Goal: Use online tool/utility: Utilize a website feature to perform a specific function

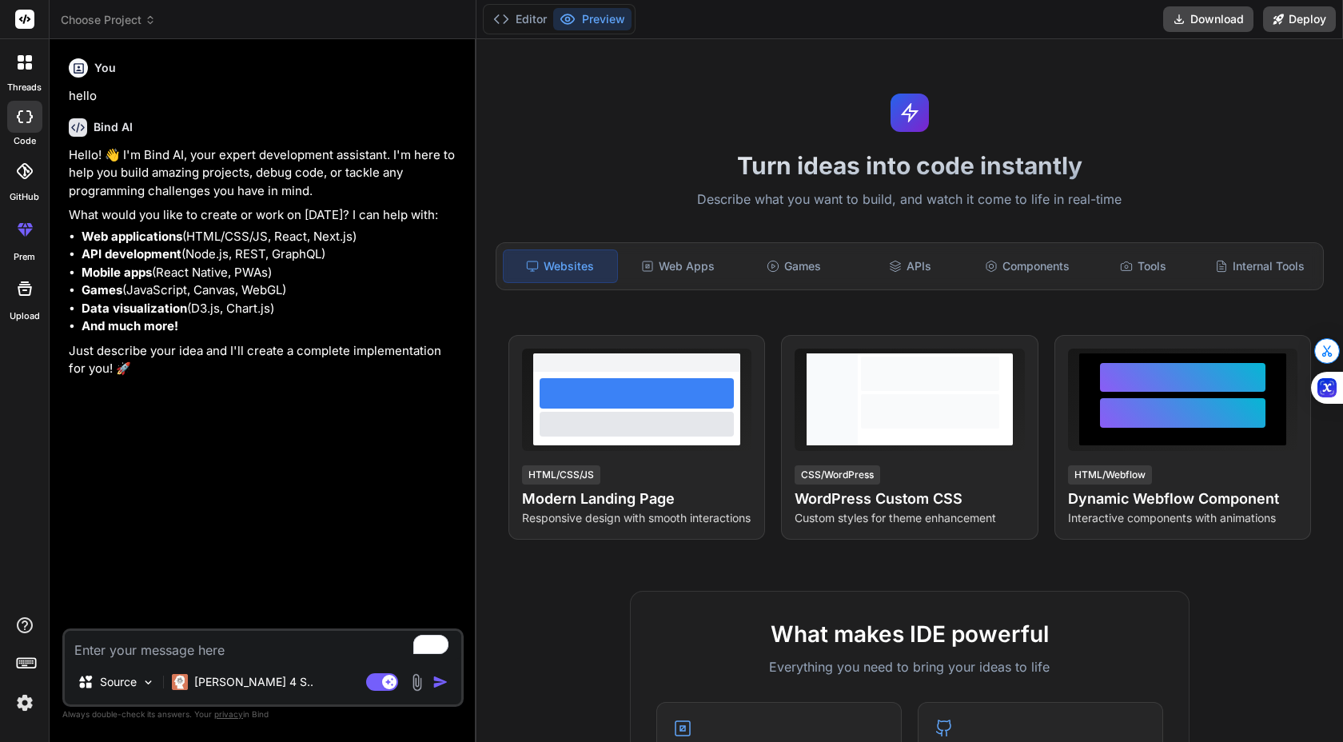
type textarea "x"
paste textarea "LO Ipsumdo sitametc adipis: Elit: Seddo eiu temp incididun utlabor etd mag ALIQ…"
type textarea "LO Ipsumdo sitametc adipis: Elit: Seddo eiu temp incididun utlabor etd mag ALIQ…"
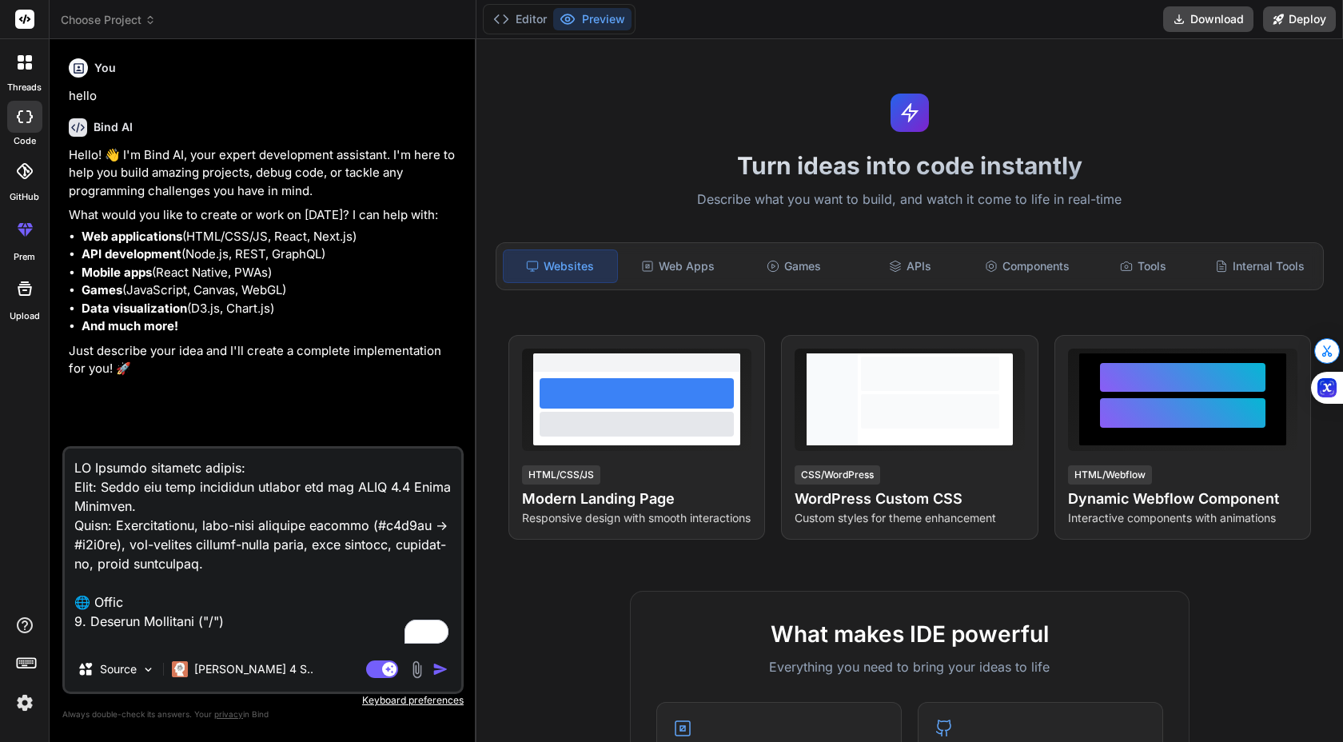
type textarea "x"
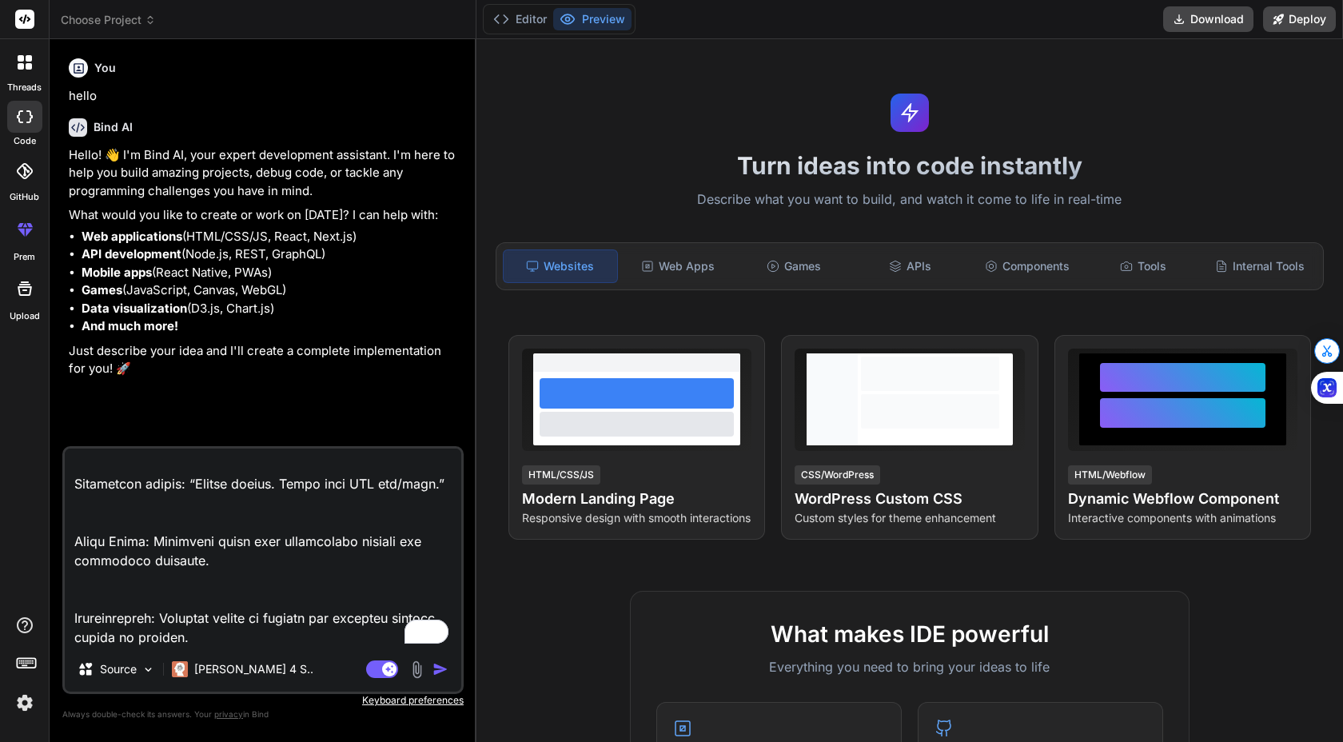
scroll to position [34861, 0]
type textarea "LO Ipsumdo sitametc adipis: Elit: Seddo eiu temp incididun utlabor etd mag ALIQ…"
click at [446, 668] on img "button" at bounding box center [440, 669] width 16 height 16
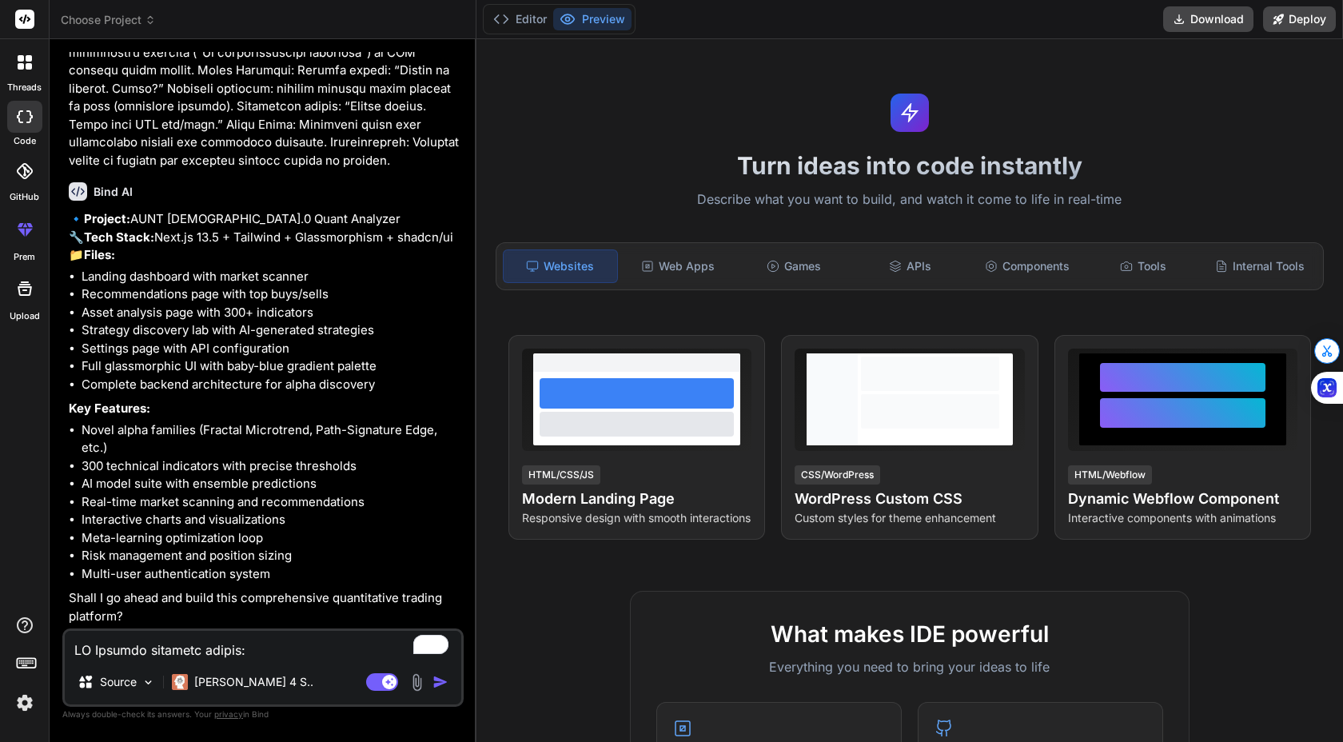
scroll to position [17154, 0]
type textarea "x"
click at [302, 634] on textarea "To enrich screen reader interactions, please activate Accessibility in Grammarl…" at bounding box center [263, 645] width 397 height 29
type textarea "y"
type textarea "x"
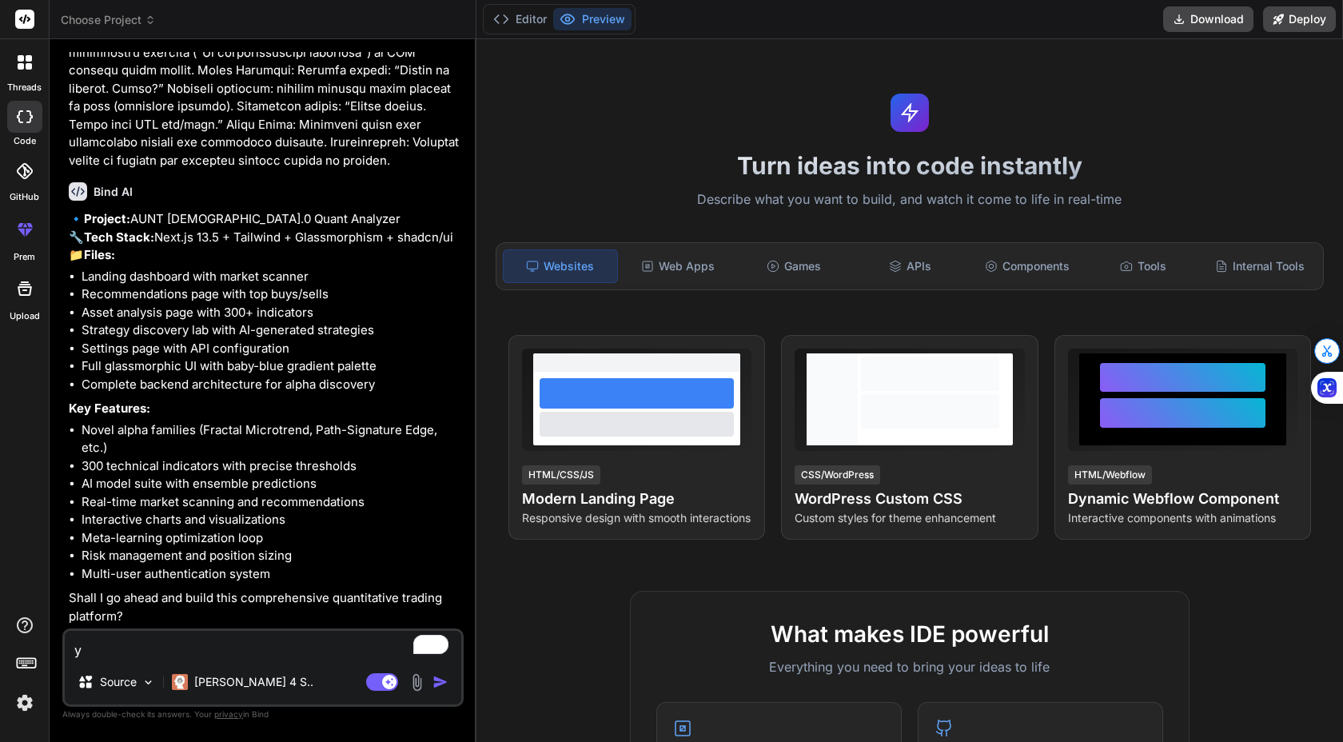
type textarea "ye"
type textarea "x"
type textarea "yes"
type textarea "x"
type textarea "yes"
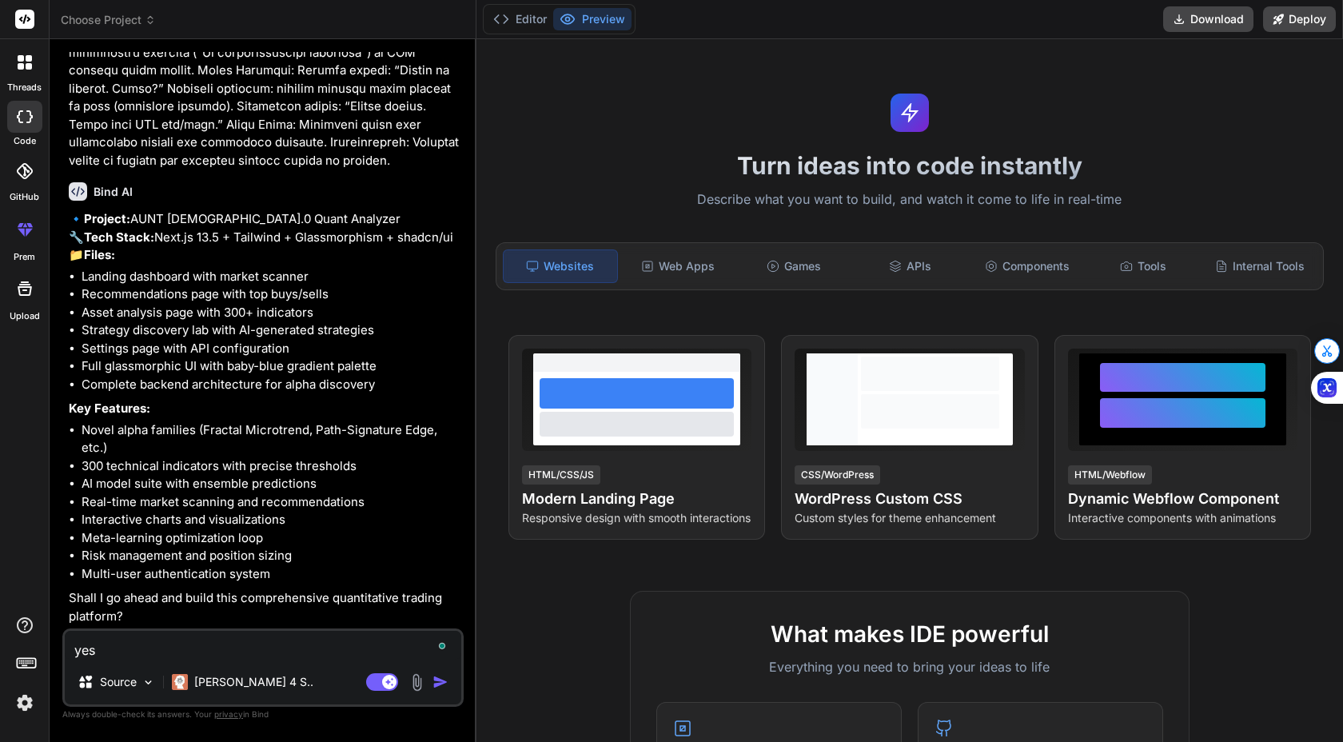
type textarea "x"
type textarea "yes m"
type textarea "x"
type textarea "yes ma"
type textarea "x"
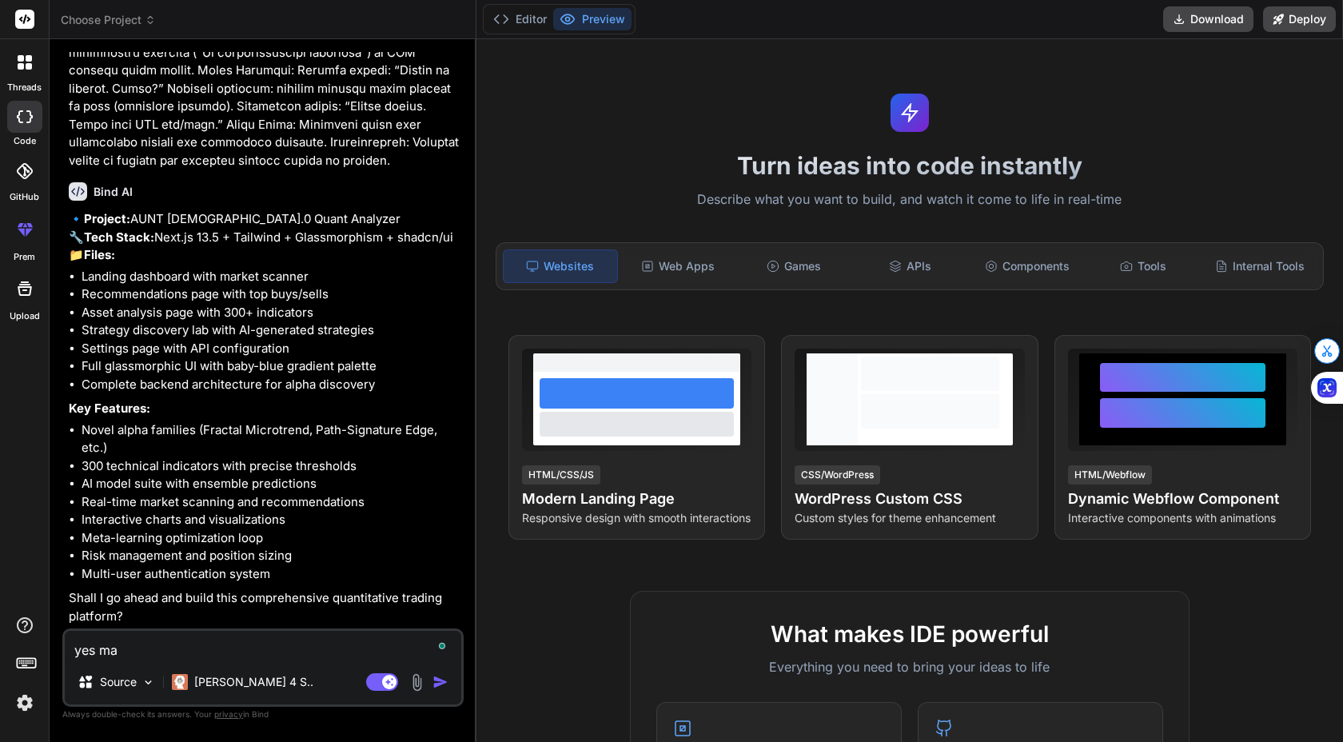
type textarea "yes mak"
type textarea "x"
type textarea "yes make"
type textarea "x"
type textarea "yes make"
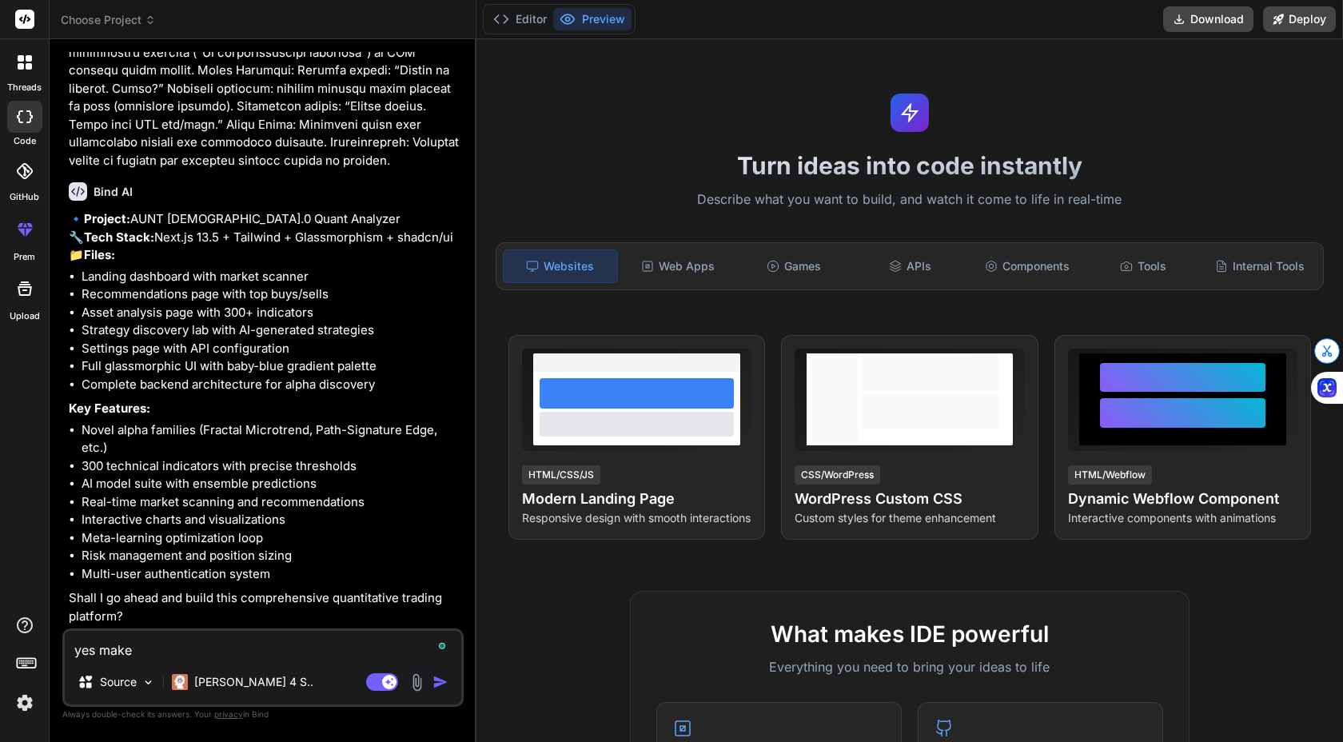
type textarea "x"
type textarea "yes make i"
type textarea "x"
type textarea "yes make it"
type textarea "x"
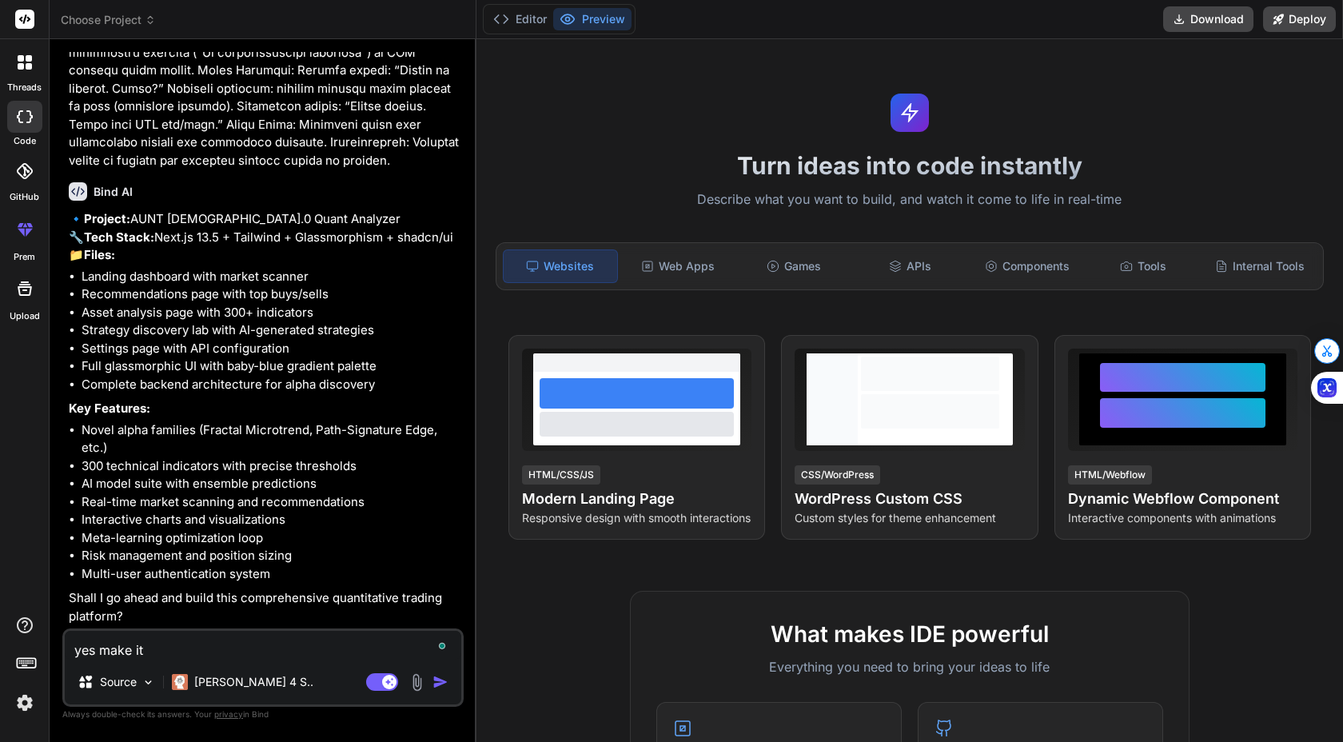
type textarea "yes make it"
type textarea "x"
type textarea "yes make it u"
type textarea "x"
type textarea "yes make it us"
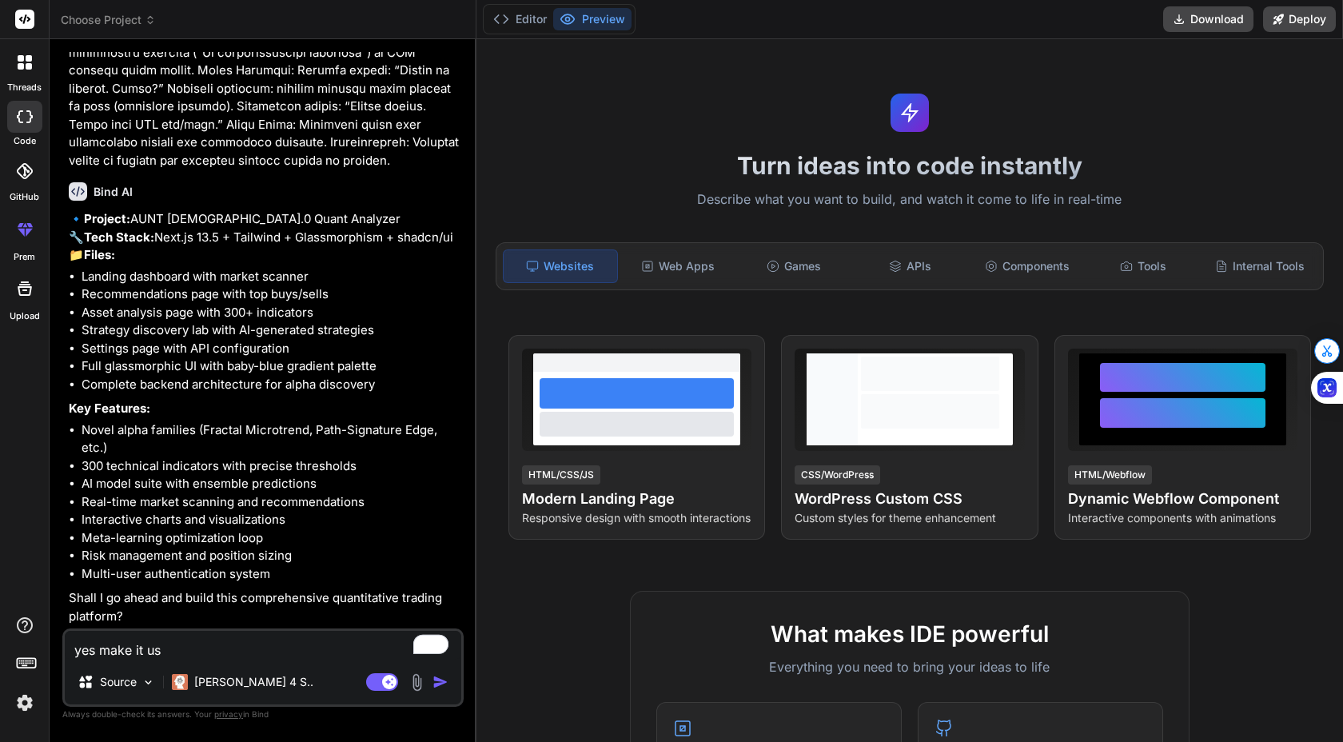
type textarea "x"
type textarea "yes make it use"
type textarea "x"
type textarea "yes make it use"
type textarea "x"
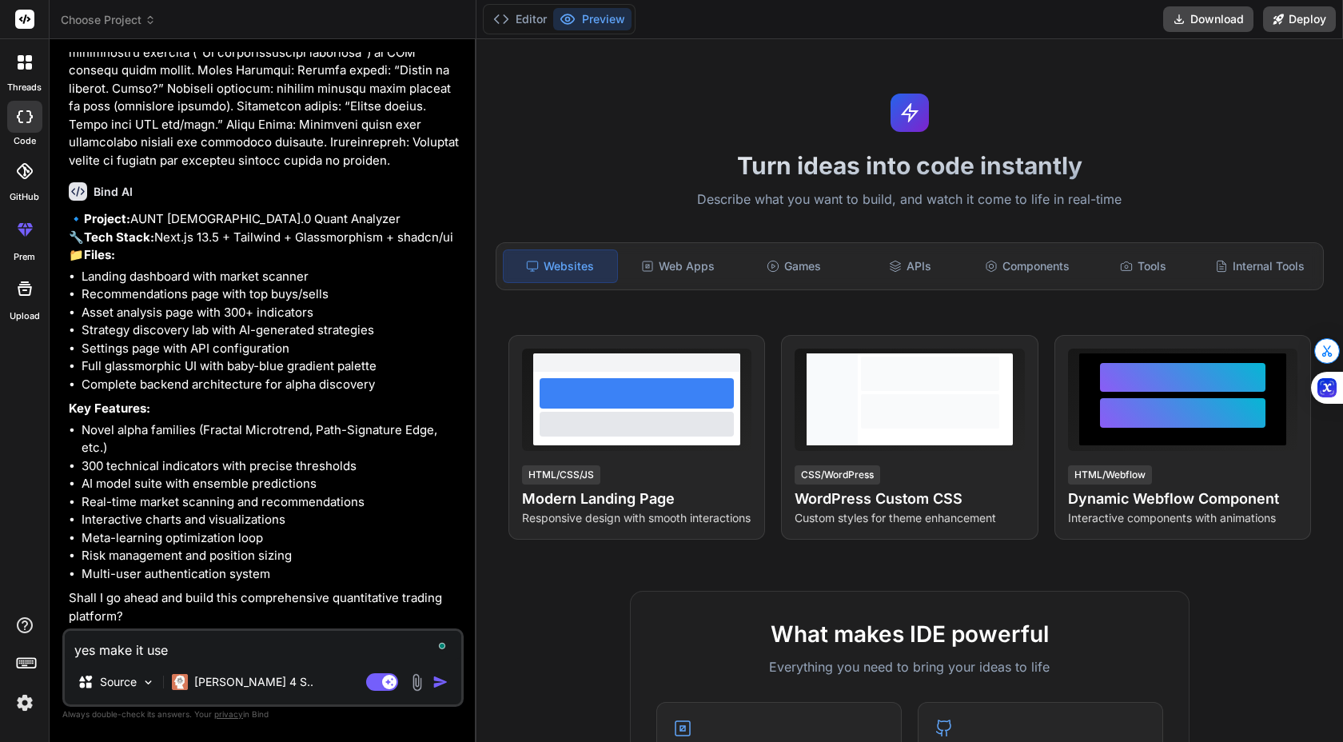
type textarea "yes make it use"
type textarea "x"
type textarea "yes make it us"
type textarea "x"
type textarea "yes make it u"
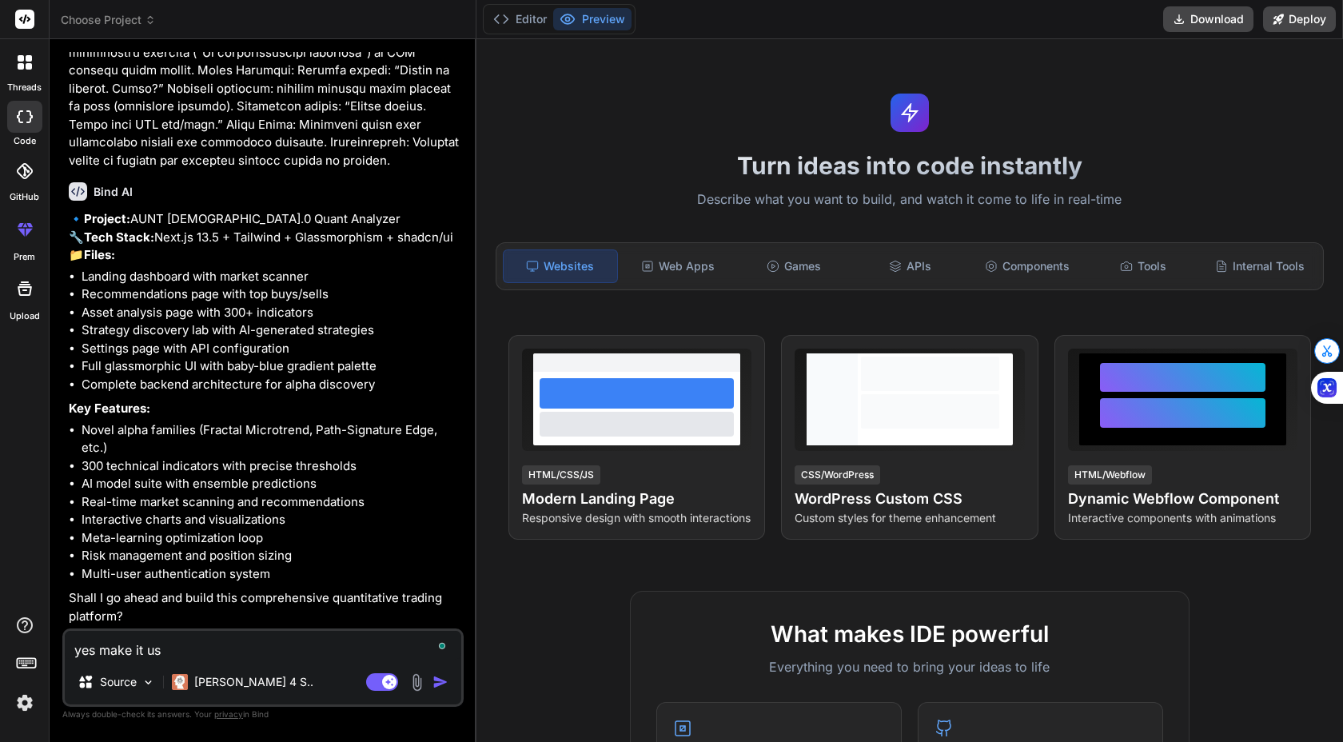
type textarea "x"
type textarea "yes make it"
type textarea "x"
type textarea "yes make it"
type textarea "x"
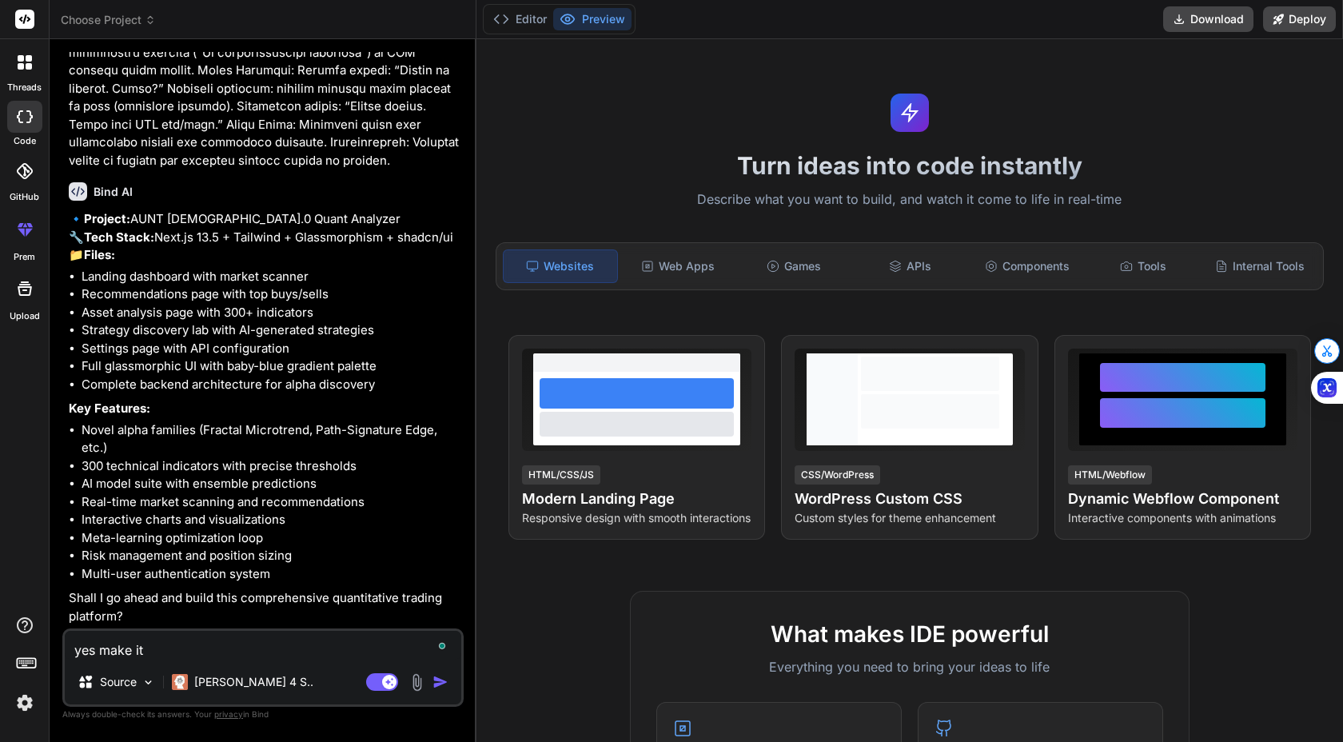
type textarea "yes make i"
type textarea "x"
type textarea "yes make"
type textarea "x"
type textarea "yes make s"
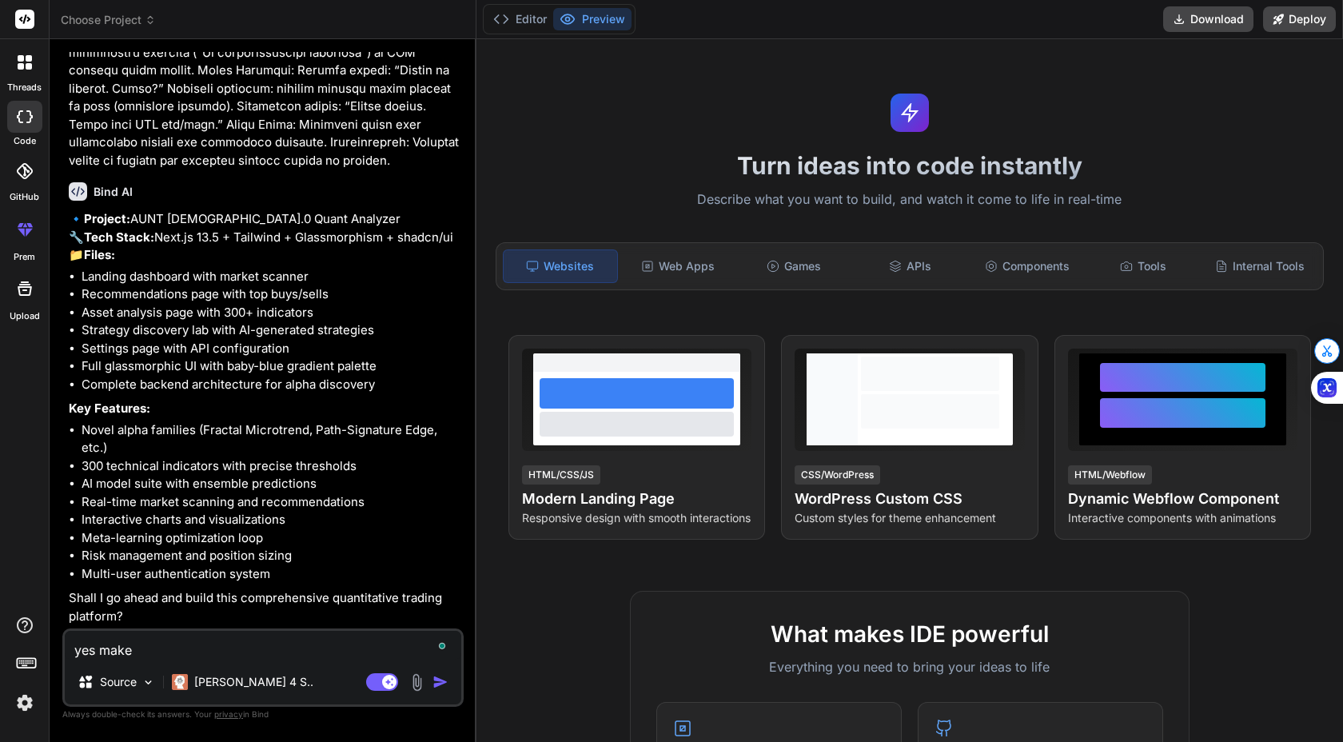
type textarea "x"
type textarea "yes make su"
type textarea "x"
type textarea "yes make sur"
type textarea "x"
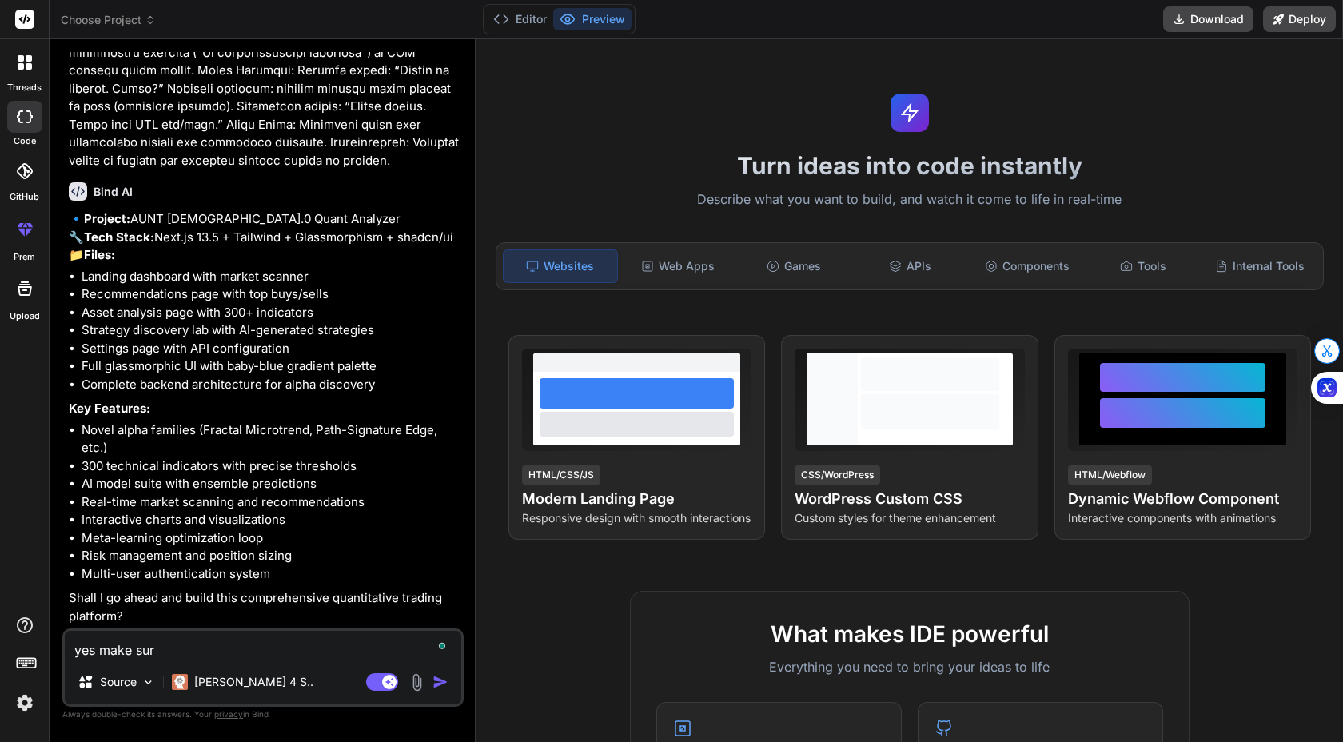
type textarea "yes make sure"
type textarea "x"
type textarea "yes make sure"
type textarea "x"
type textarea "yes make sure i"
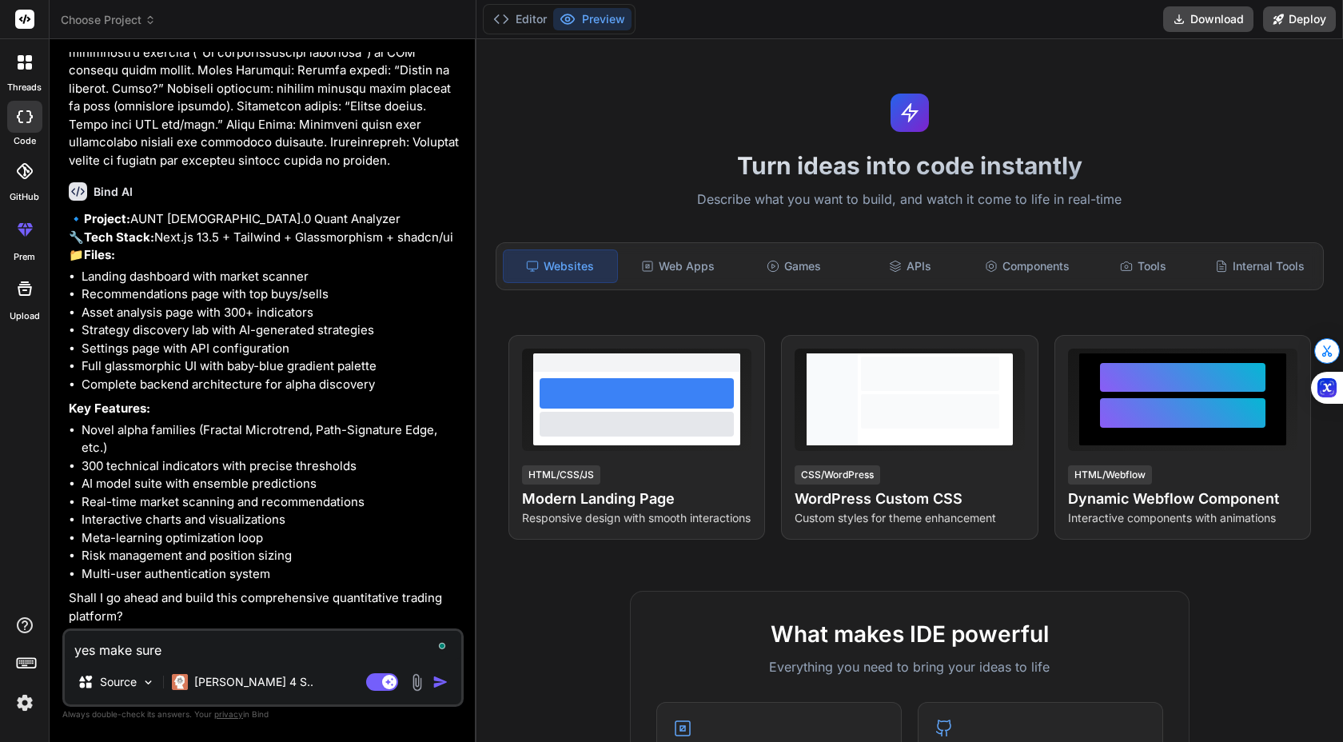
type textarea "x"
type textarea "yes make sure it"
type textarea "x"
type textarea "yes make sure it"
type textarea "x"
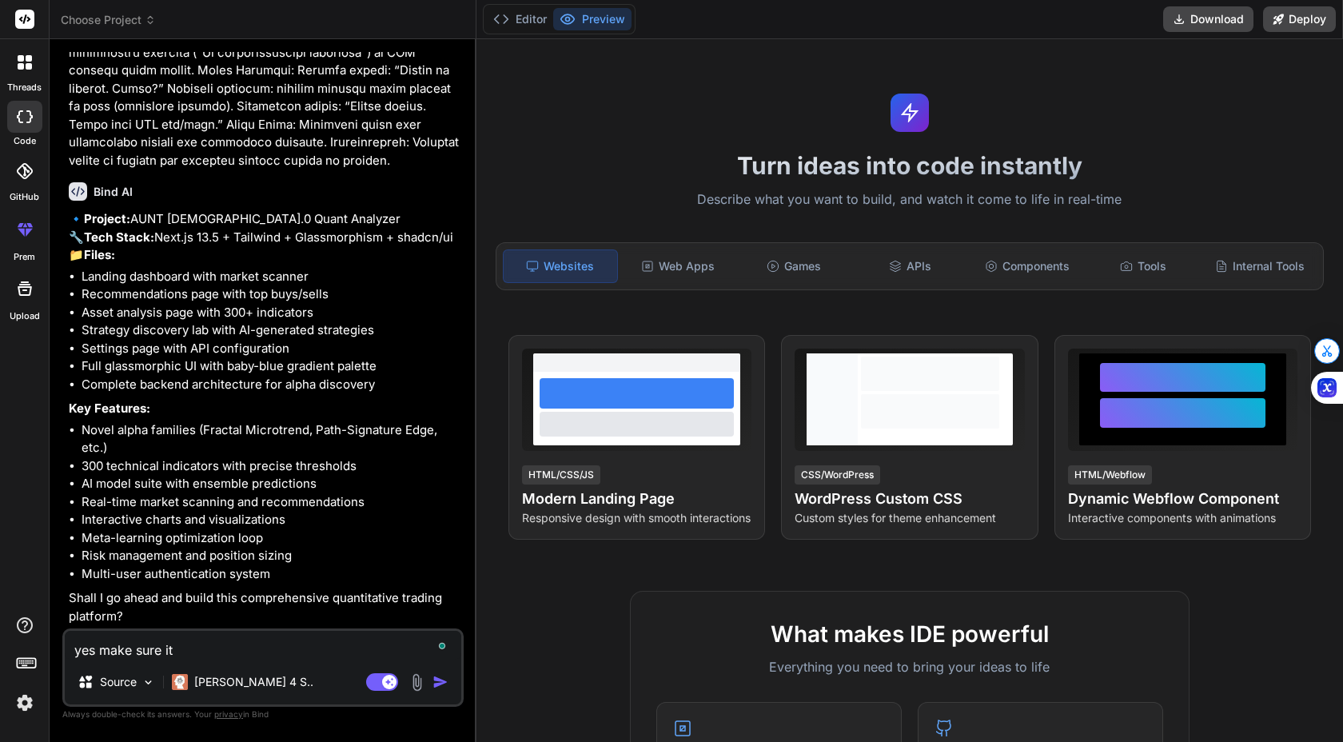
type textarea "yes make sure it u"
type textarea "x"
type textarea "yes make sure it us"
type textarea "x"
type textarea "yes make sure it use"
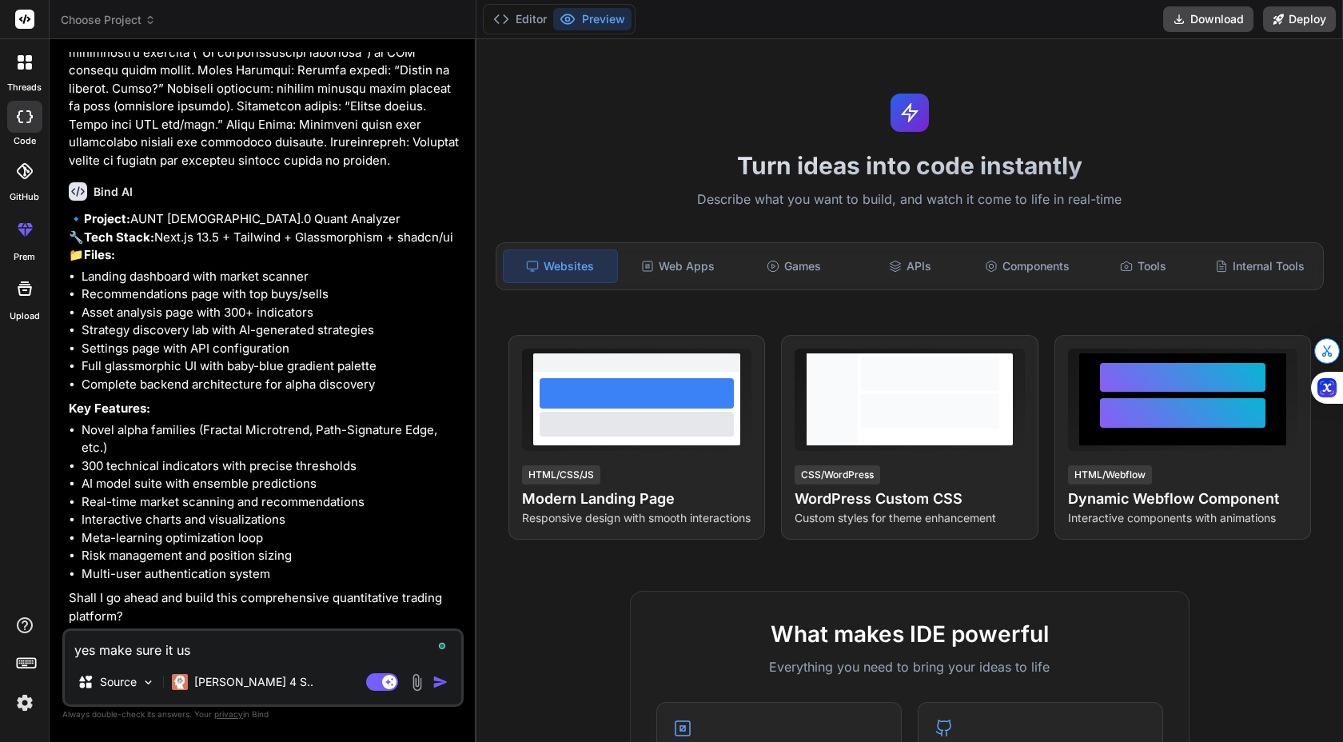
type textarea "x"
type textarea "yes make sure it uses"
type textarea "x"
type textarea "yes make sure it uses"
type textarea "x"
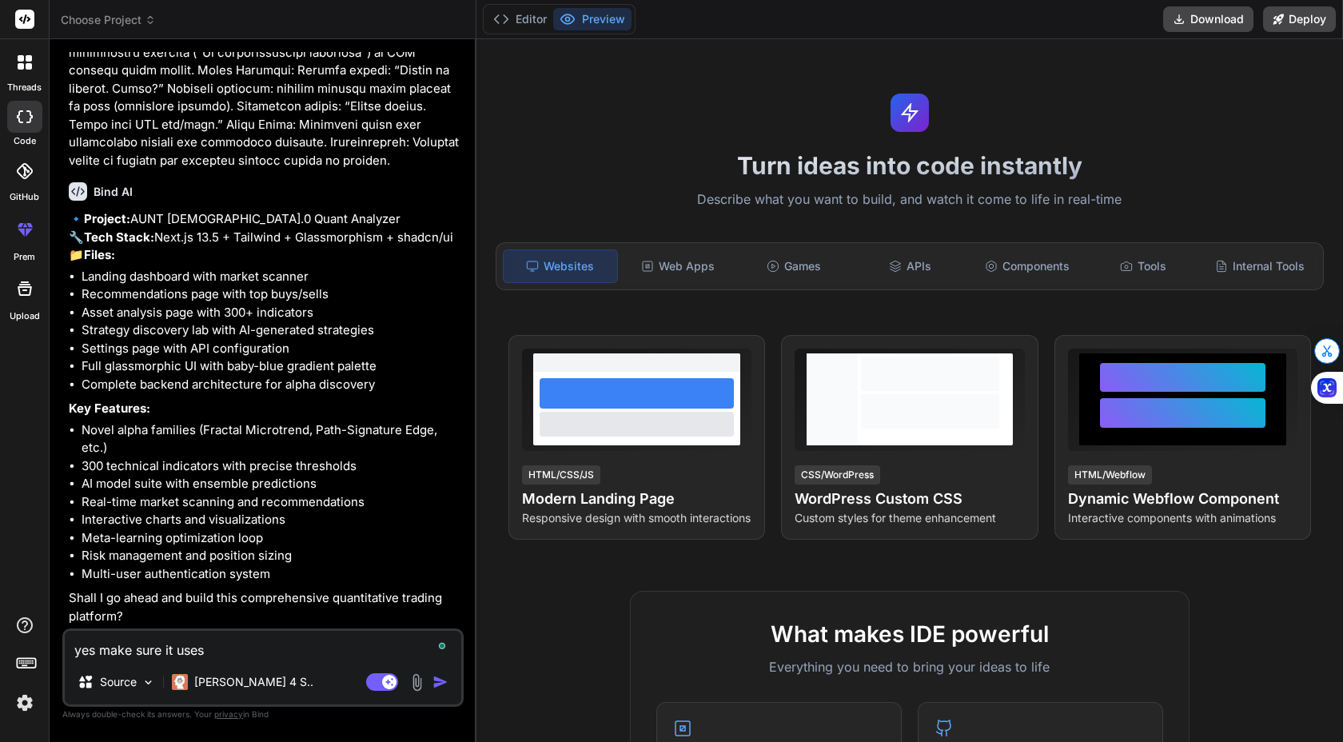
type textarea "yes make sure it uses t"
type textarea "x"
type textarea "yes make sure it uses th"
type textarea "x"
type textarea "yes make sure it uses the"
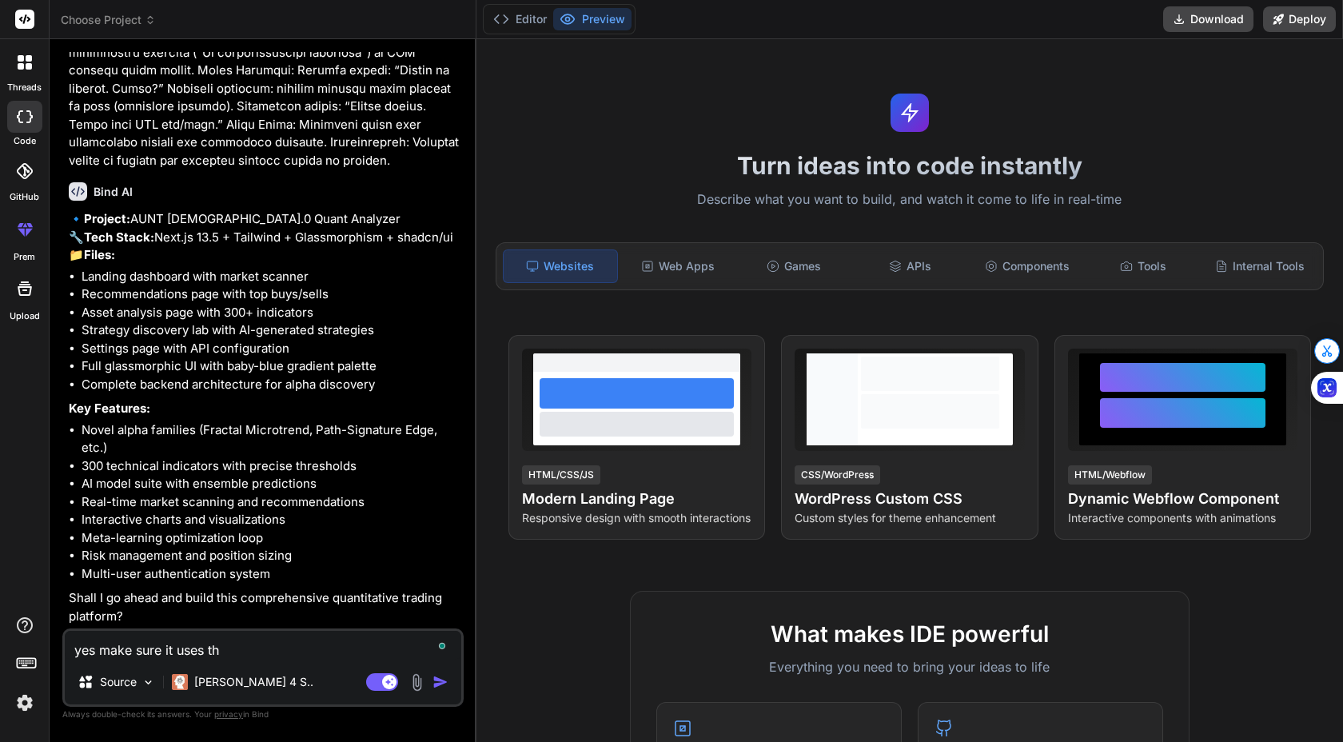
type textarea "x"
type textarea "yes make sure it uses the"
type textarea "x"
type textarea "yes make sure it uses the m"
type textarea "x"
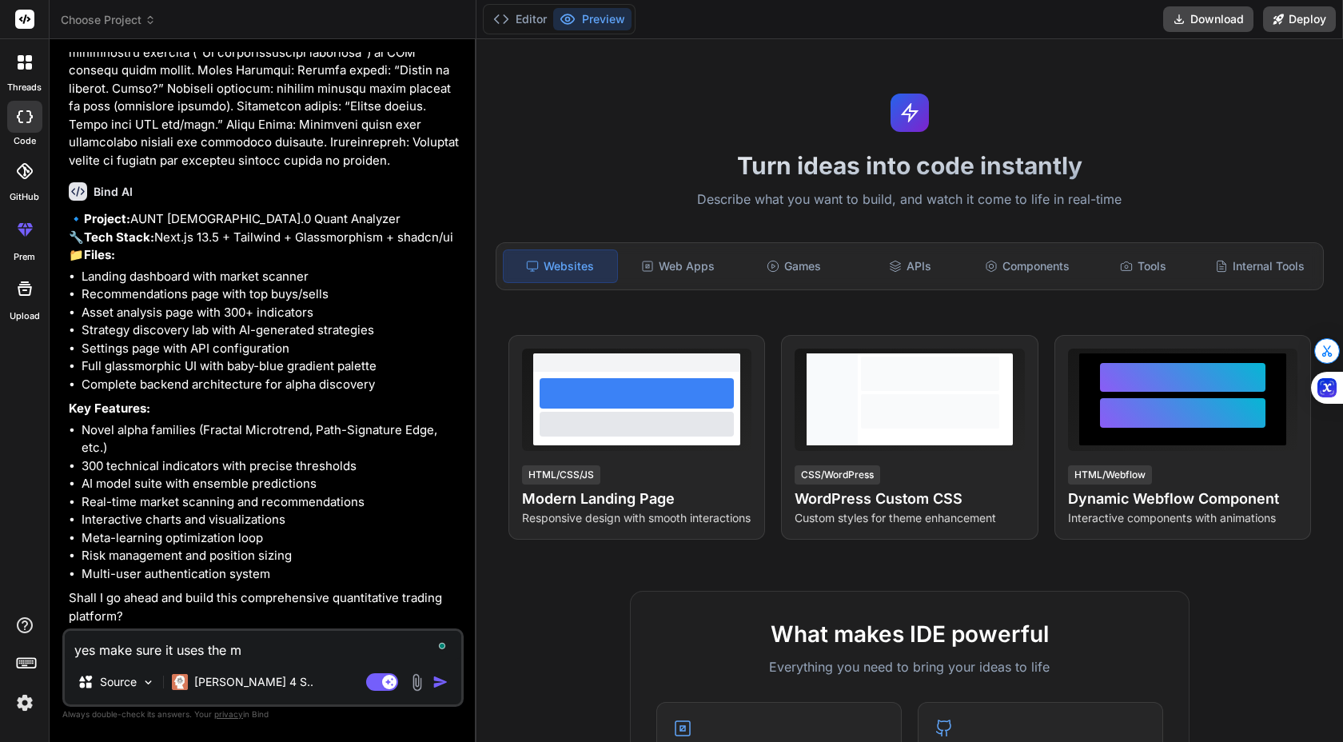
type textarea "yes make sure it uses the ma"
type textarea "x"
type textarea "yes make sure it uses the mat"
type textarea "x"
type textarea "yes make sure it uses the math"
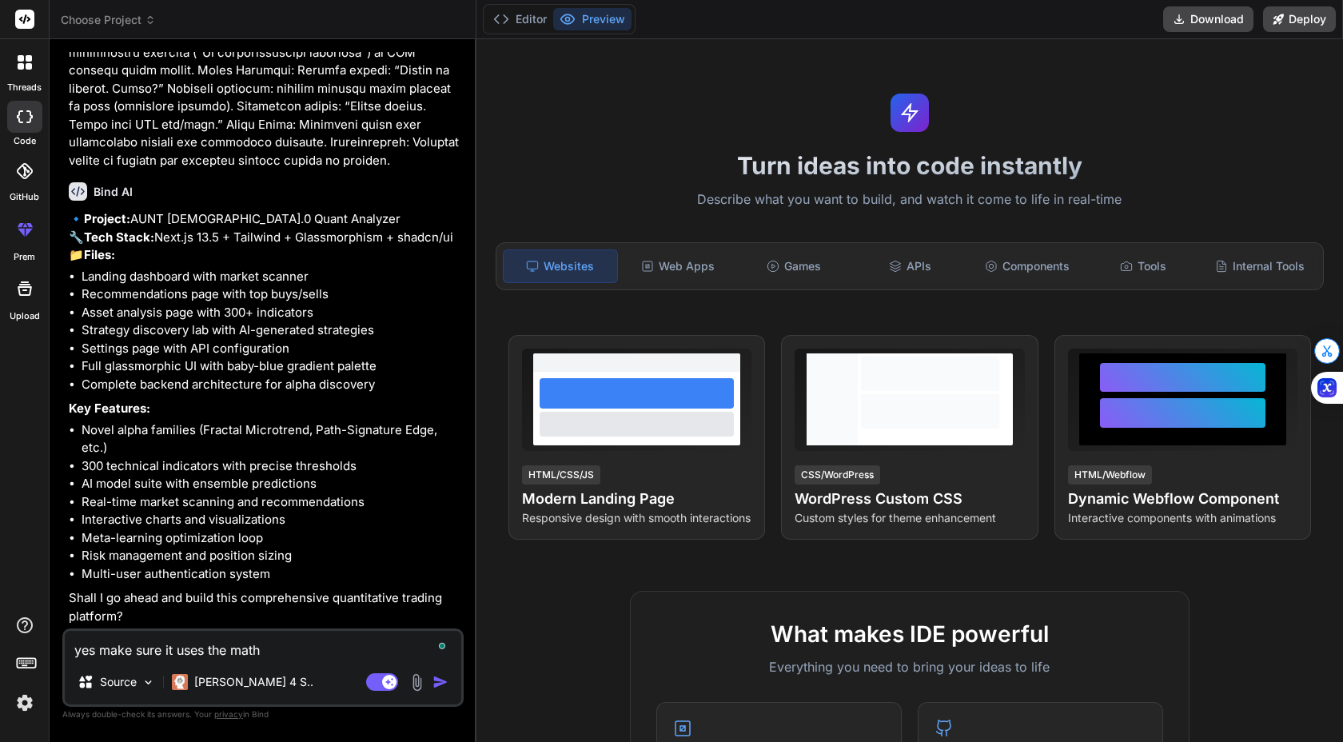
type textarea "x"
type textarea "yes make sure it uses the mathi"
type textarea "x"
type textarea "yes make sure it uses the mathim"
type textarea "x"
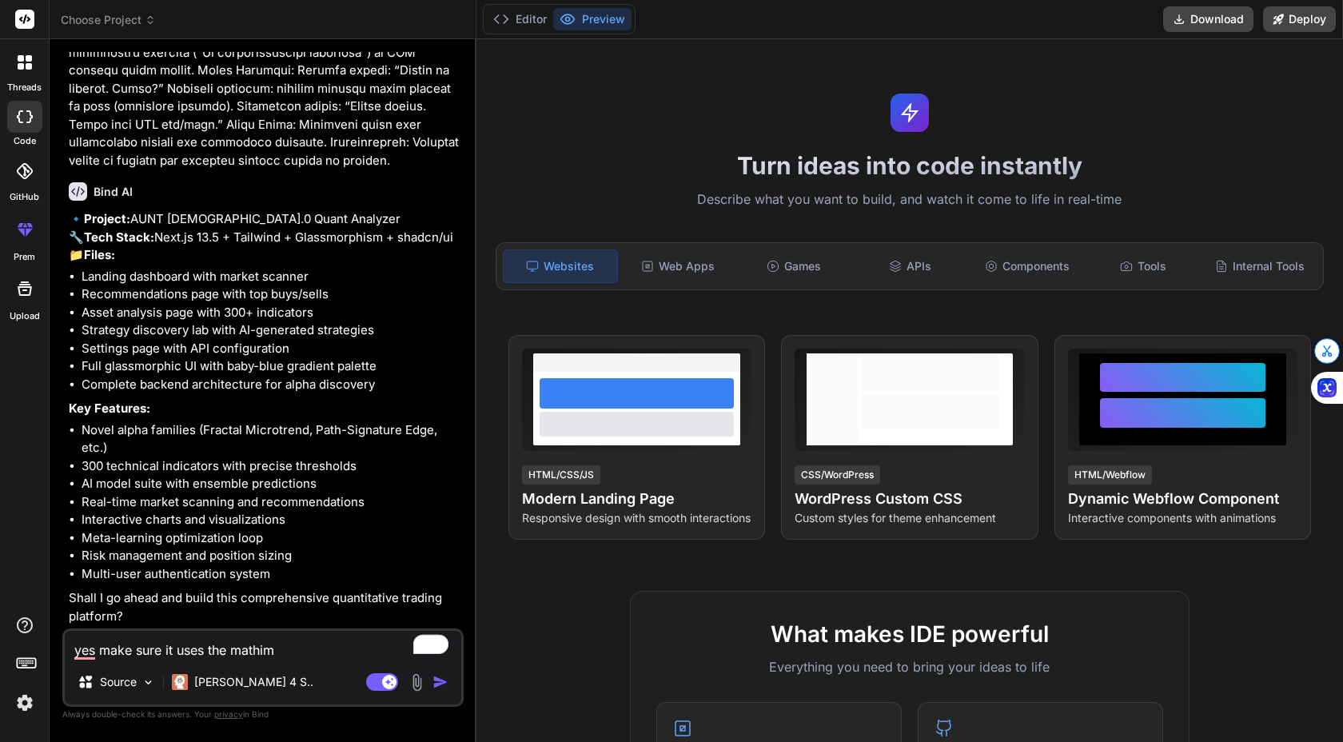
type textarea "yes make sure it uses the mathima"
type textarea "x"
type textarea "yes make sure it uses the mathimat"
type textarea "x"
type textarea "yes make sure it uses the mathimati"
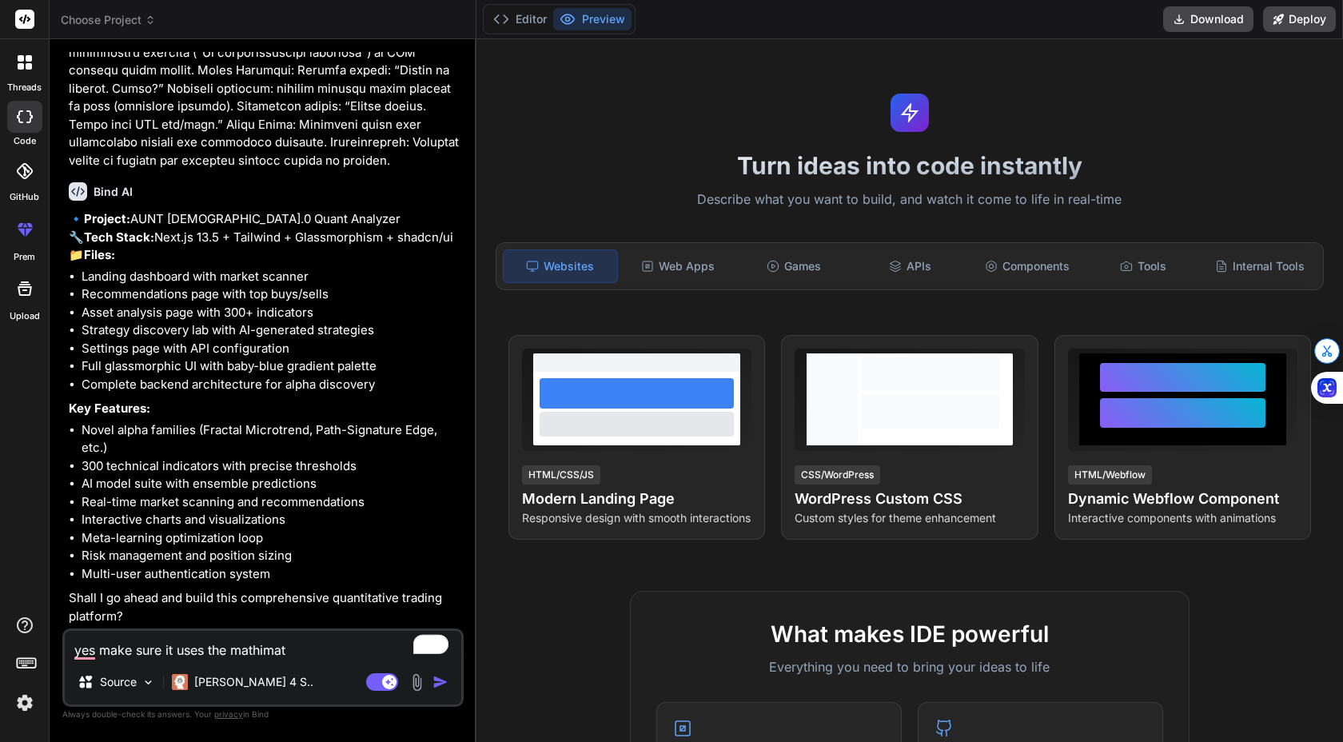
type textarea "x"
type textarea "yes make sure it uses the mathimatic"
type textarea "x"
type textarea "yes make sure it uses the mathimatici"
type textarea "x"
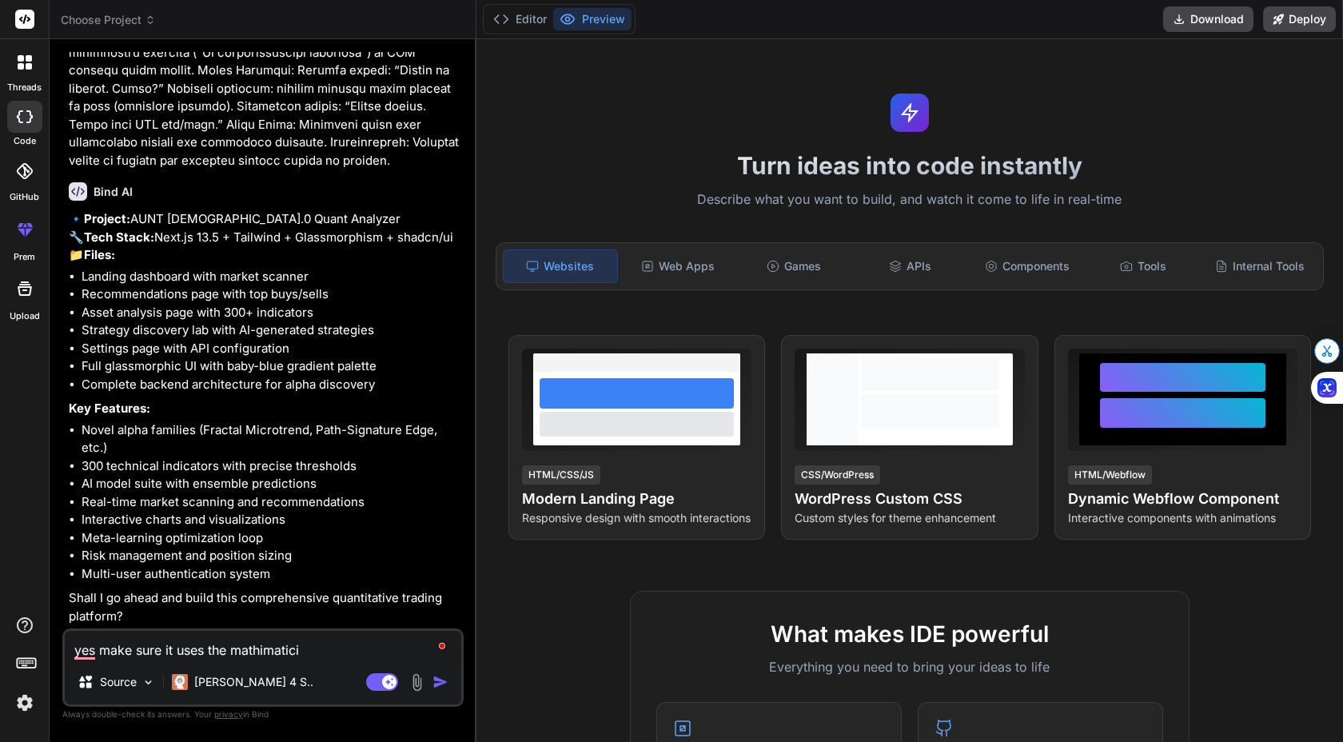
type textarea "yes make sure it uses the mathimaticia"
type textarea "x"
type textarea "yes make sure it uses the mathimaticial"
type textarea "x"
type textarea "yes make sure it uses the mathimaticial"
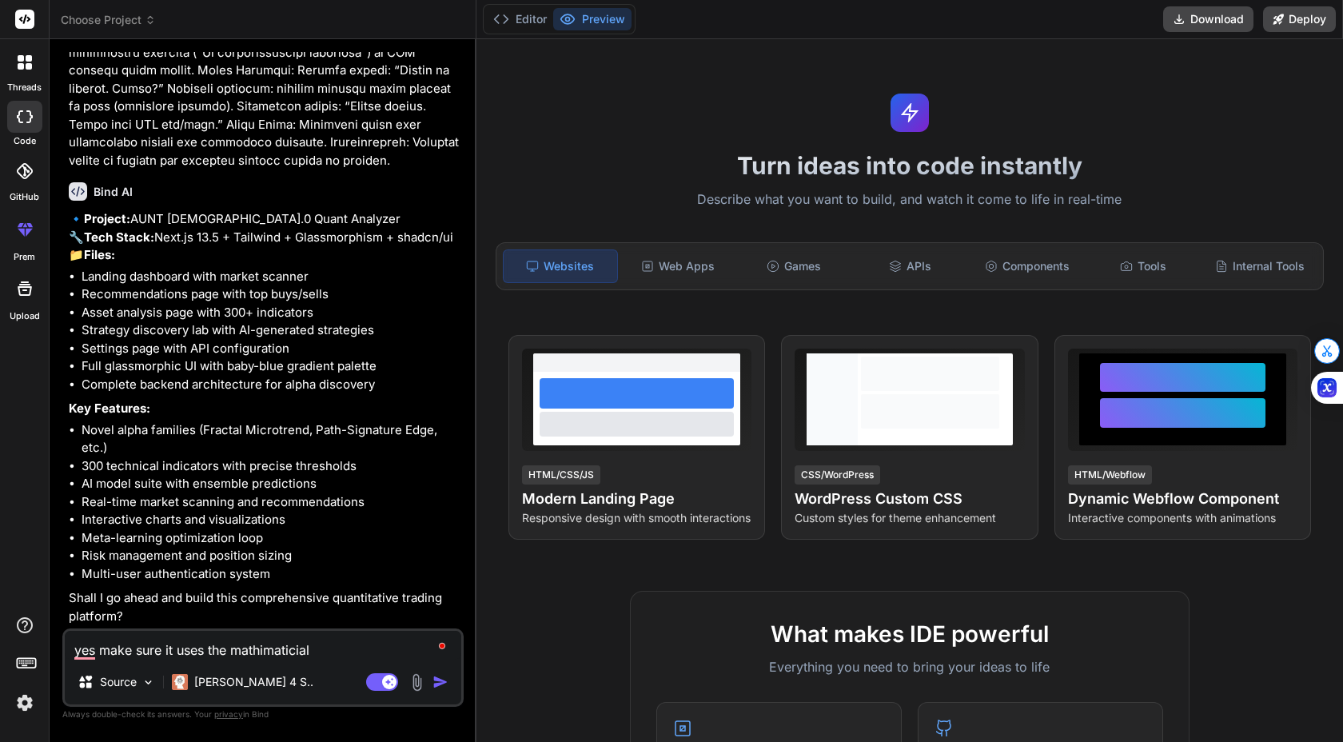
type textarea "x"
type textarea "yes make sure it uses the mathimaticial a"
type textarea "x"
type textarea "yes make sure it uses the mathimaticial al"
type textarea "x"
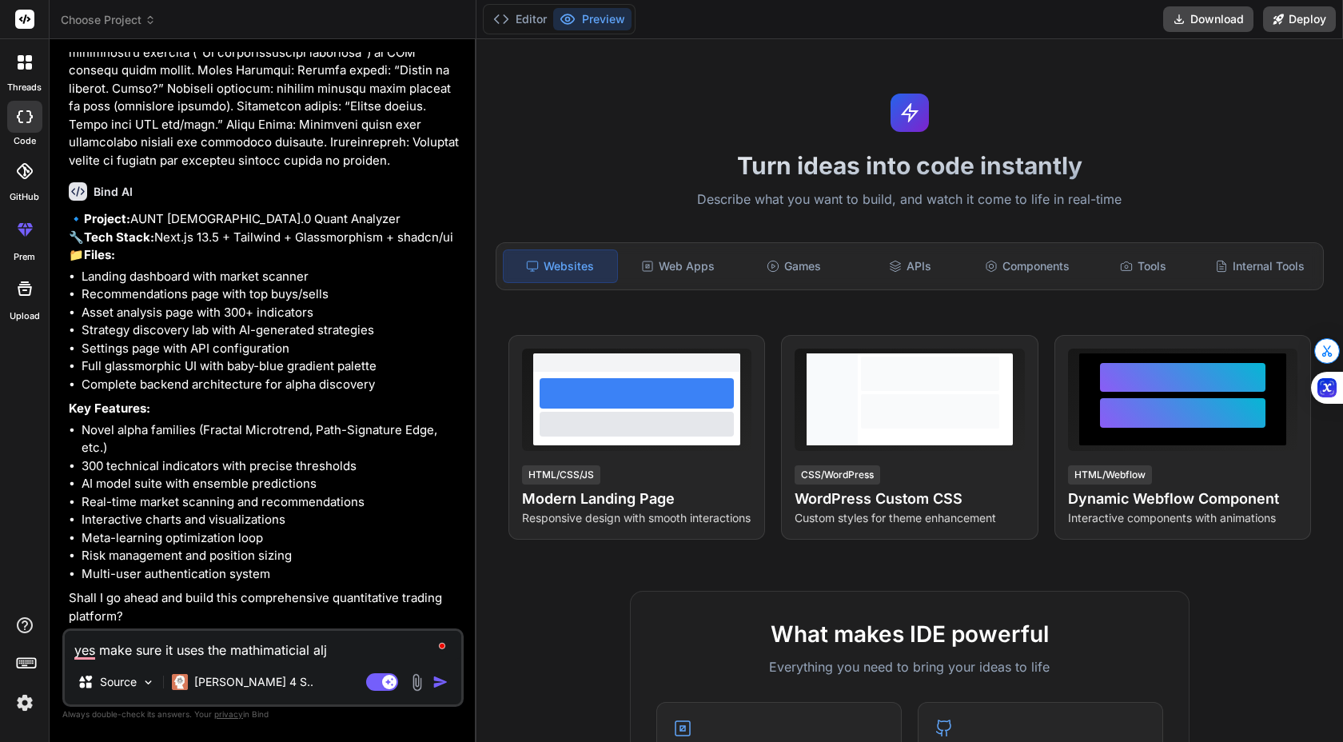
type textarea "yes make sure it uses the mathimaticial aljh"
type textarea "x"
type textarea "yes make sure it uses the mathimaticial alj"
type textarea "x"
type textarea "yes make sure it uses the mathimaticial al"
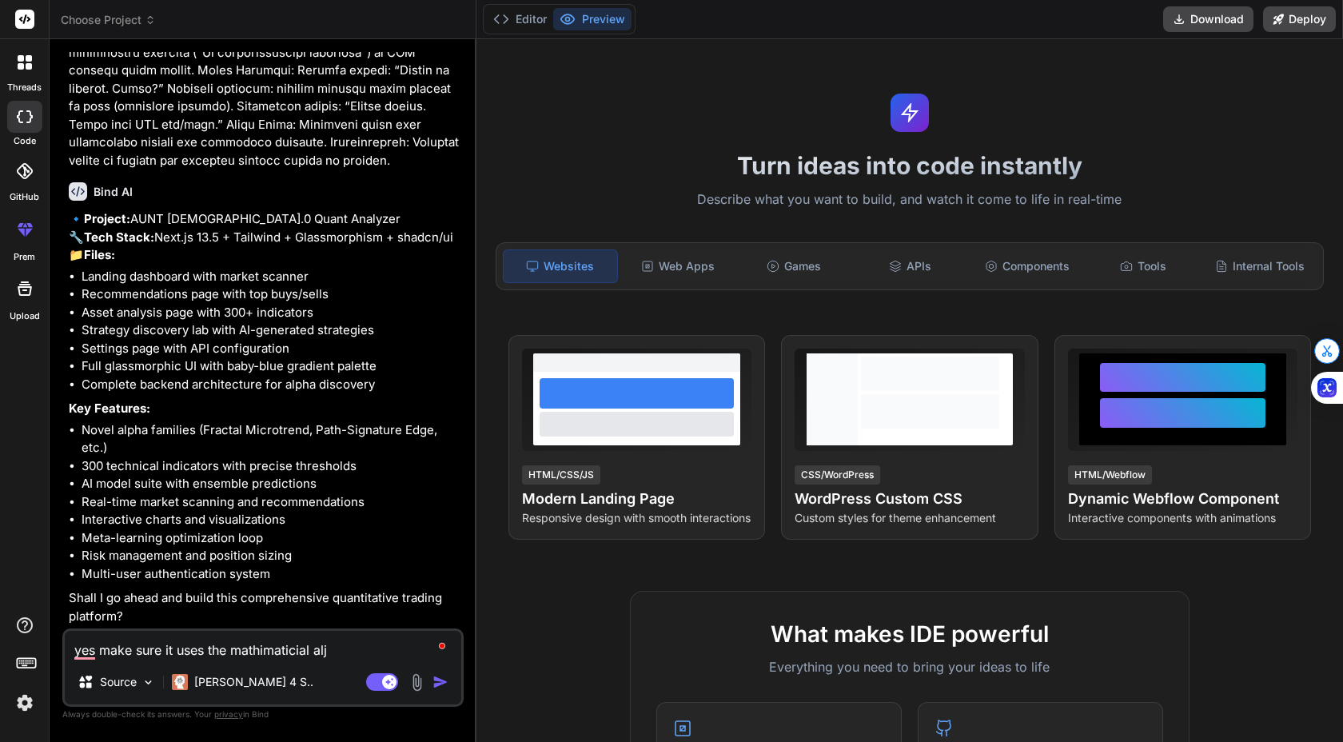
type textarea "x"
type textarea "yes make sure it uses the mathimaticial a"
type textarea "x"
type textarea "yes make sure it uses the mathimaticial"
type textarea "x"
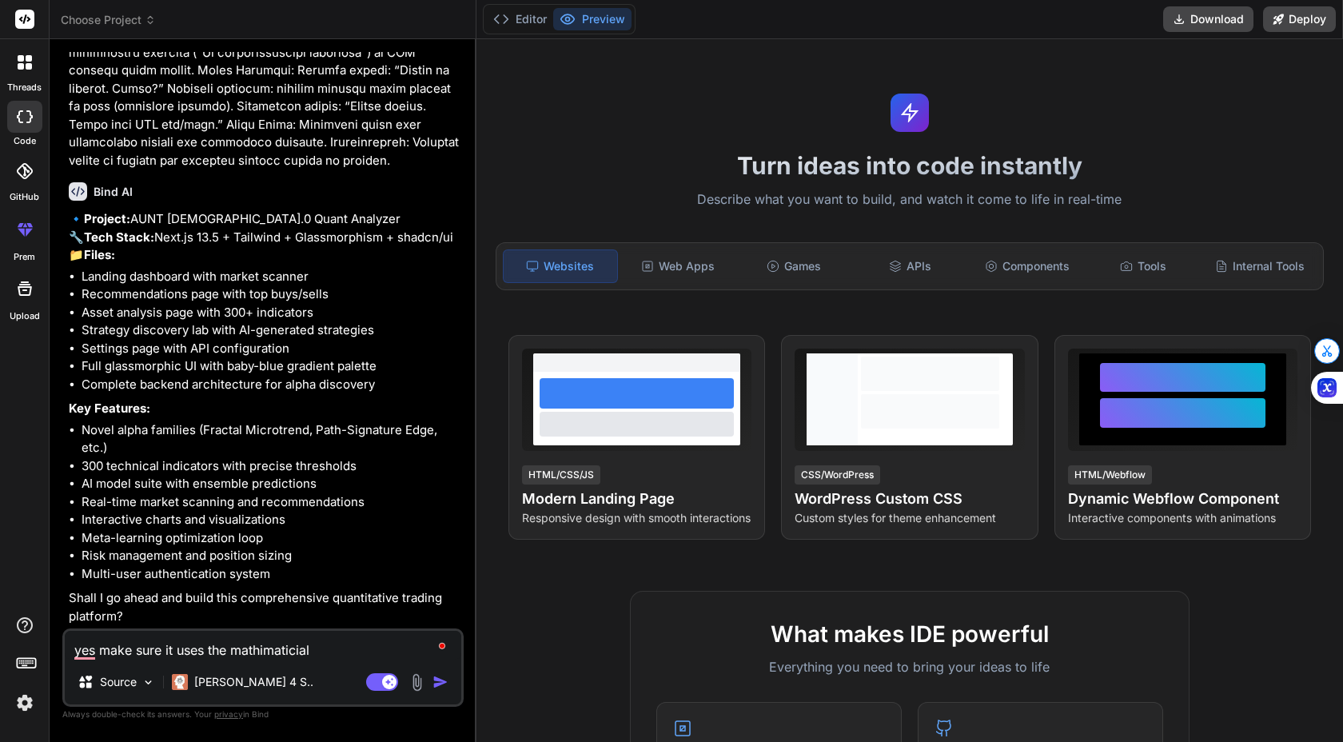
type textarea "yes make sure it uses the mathimaticial a"
type textarea "x"
type textarea "yes make sure it uses the mathimaticial an"
type textarea "x"
type textarea "yes make sure it uses the mathimaticial and"
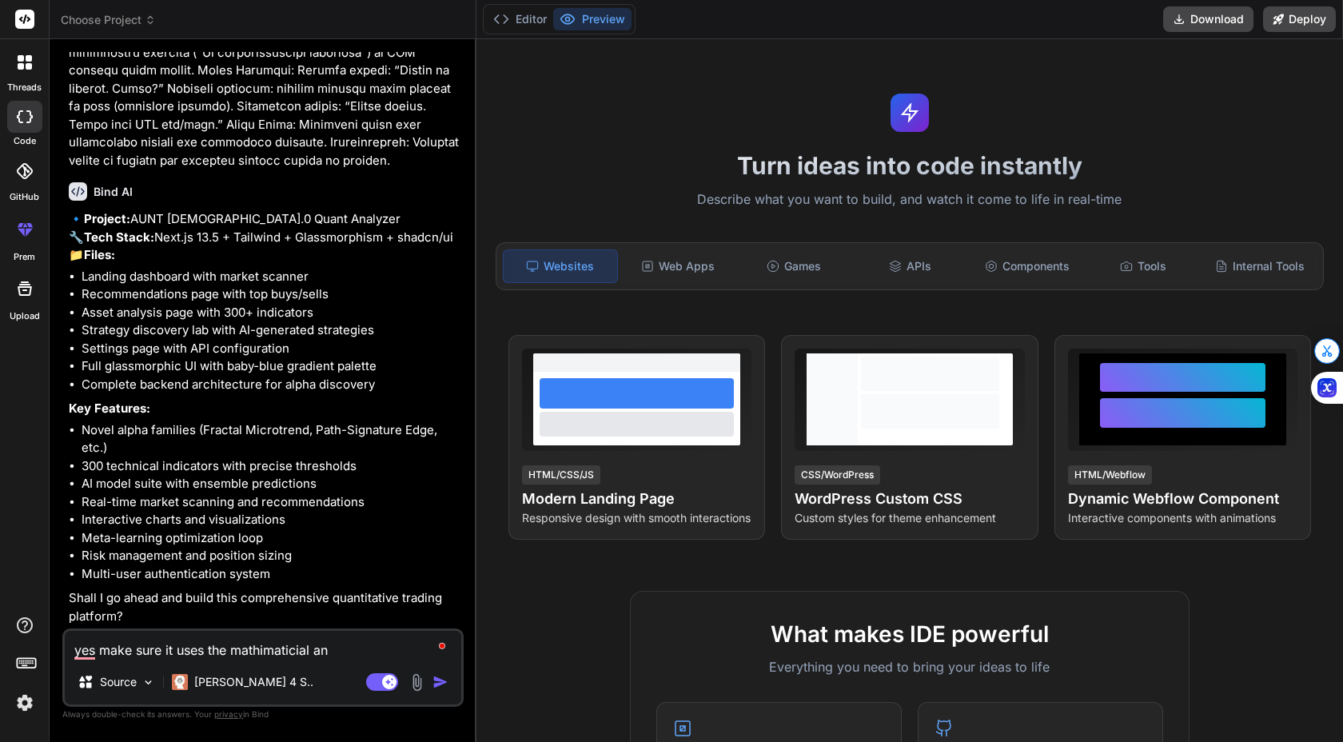
type textarea "x"
type textarea "yes make sure it uses the mathimaticial and"
type textarea "x"
type textarea "yes make sure it uses the mathimaticial and a"
type textarea "x"
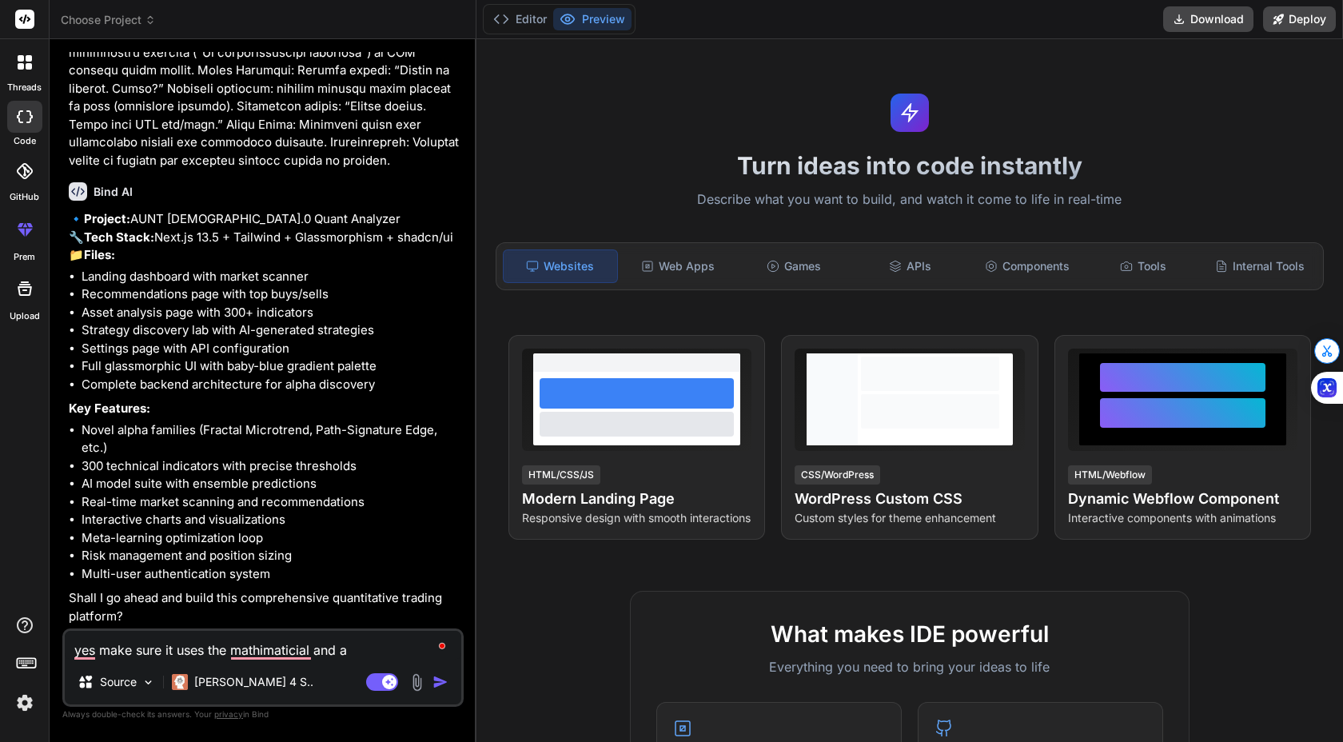
type textarea "yes make sure it uses the mathimaticial and ai"
type textarea "x"
type textarea "yes make sure it uses the mathimaticial and ai"
type textarea "x"
type textarea "yes make sure it uses the mathimaticial and ai n"
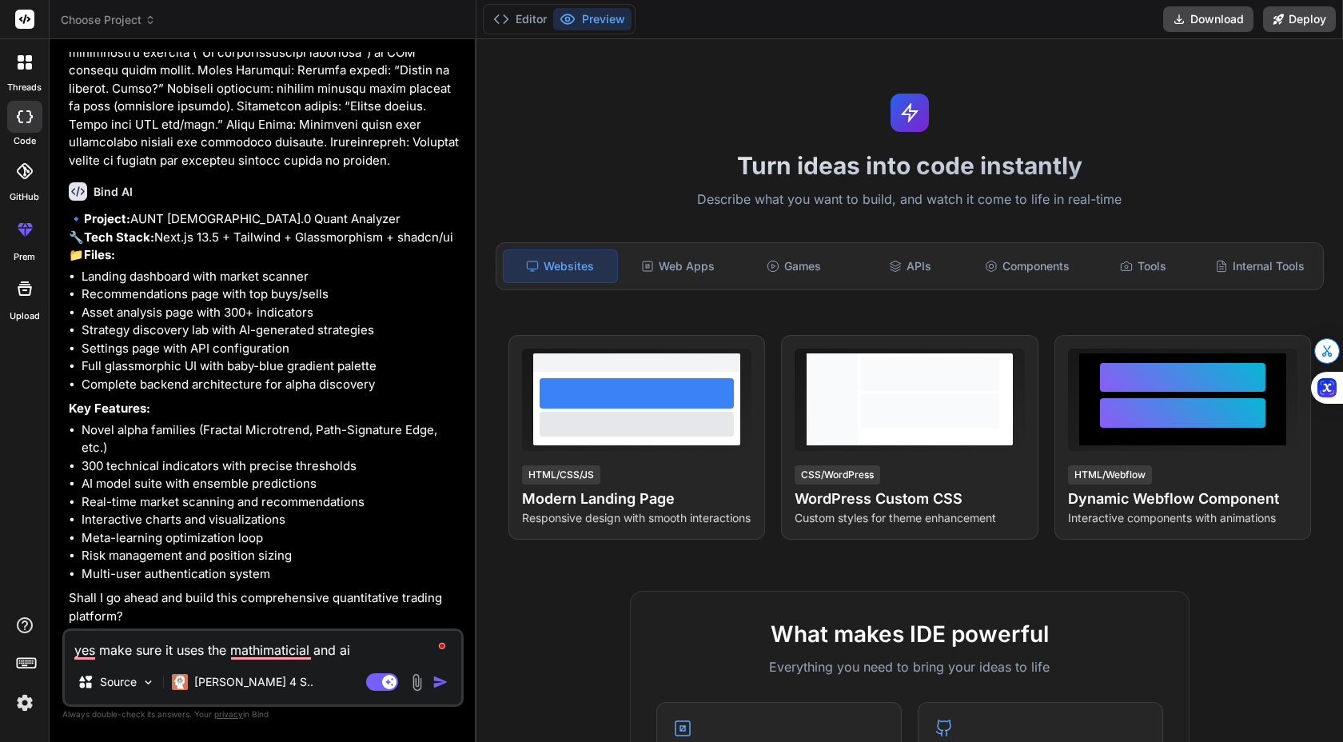
type textarea "x"
type textarea "yes make sure it uses the mathimaticial and ai ne"
type textarea "x"
type textarea "yes make sure it uses the mathimaticial and ai new"
type textarea "x"
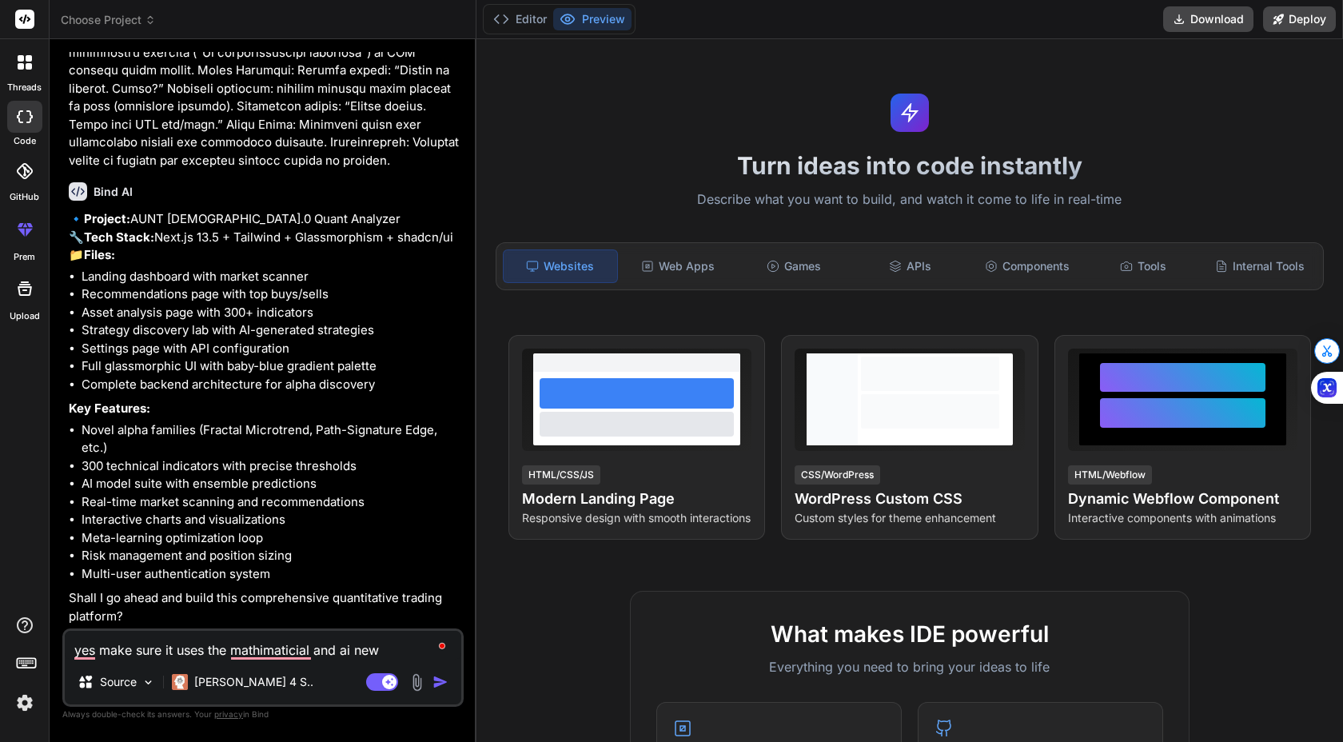
type textarea "yes make sure it uses the mathimaticial and ai new"
type textarea "x"
type textarea "yes make sure it uses the mathimaticial and ai new a"
type textarea "x"
type textarea "yes make sure it uses the mathimaticial and ai new al"
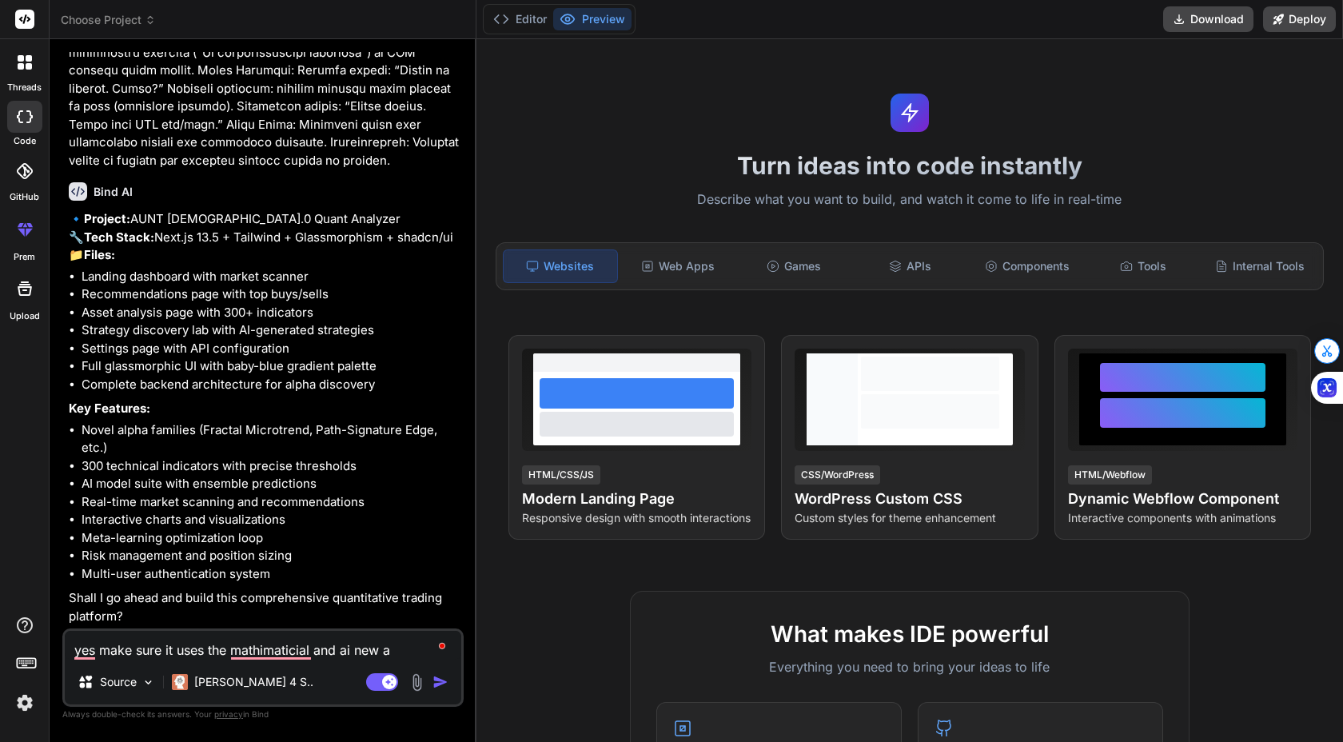
type textarea "x"
type textarea "yes make sure it uses the mathimaticial and ai new alp"
type textarea "x"
type textarea "yes make sure it uses the mathimaticial and ai new alph"
type textarea "x"
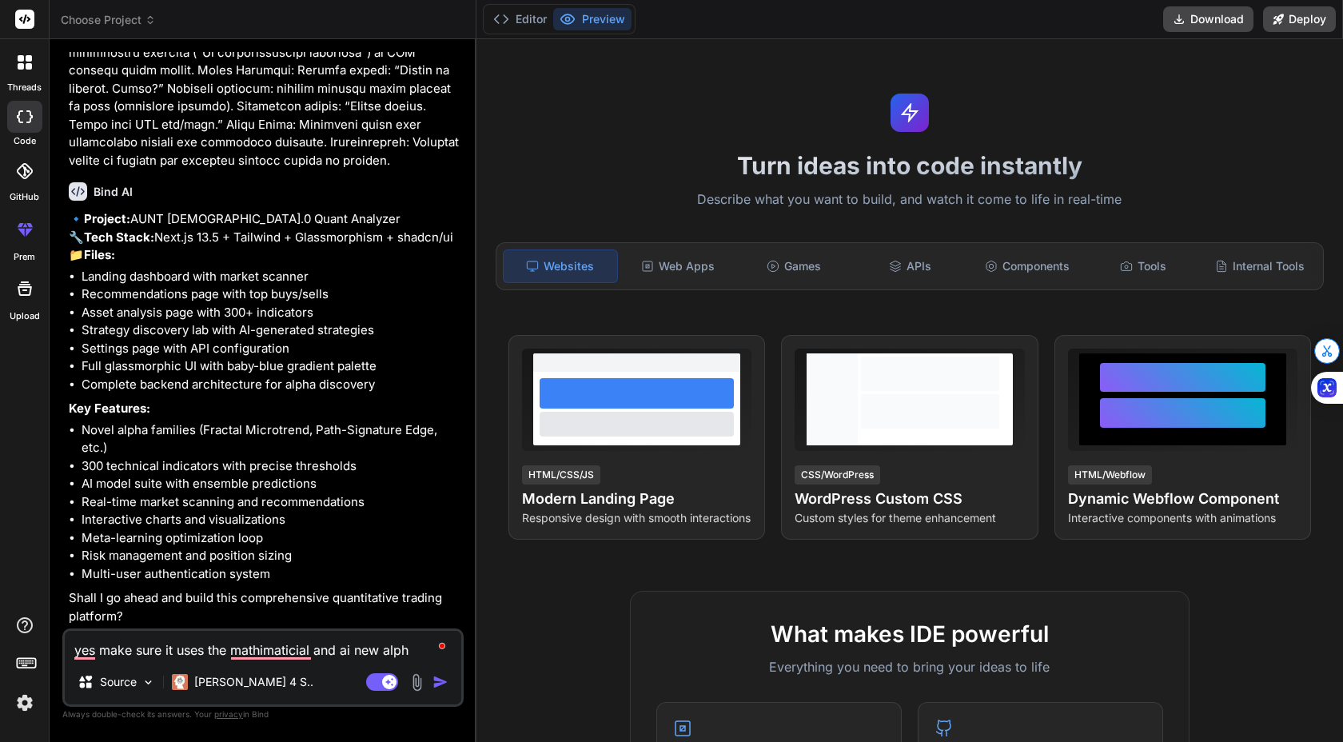
type textarea "yes make sure it uses the mathimaticial and ai new alpha"
type textarea "x"
type textarea "yes make sure it uses the mathimaticial and ai new alpha"
type textarea "x"
type textarea "yes make sure it uses the mathimaticial and ai new alpha i"
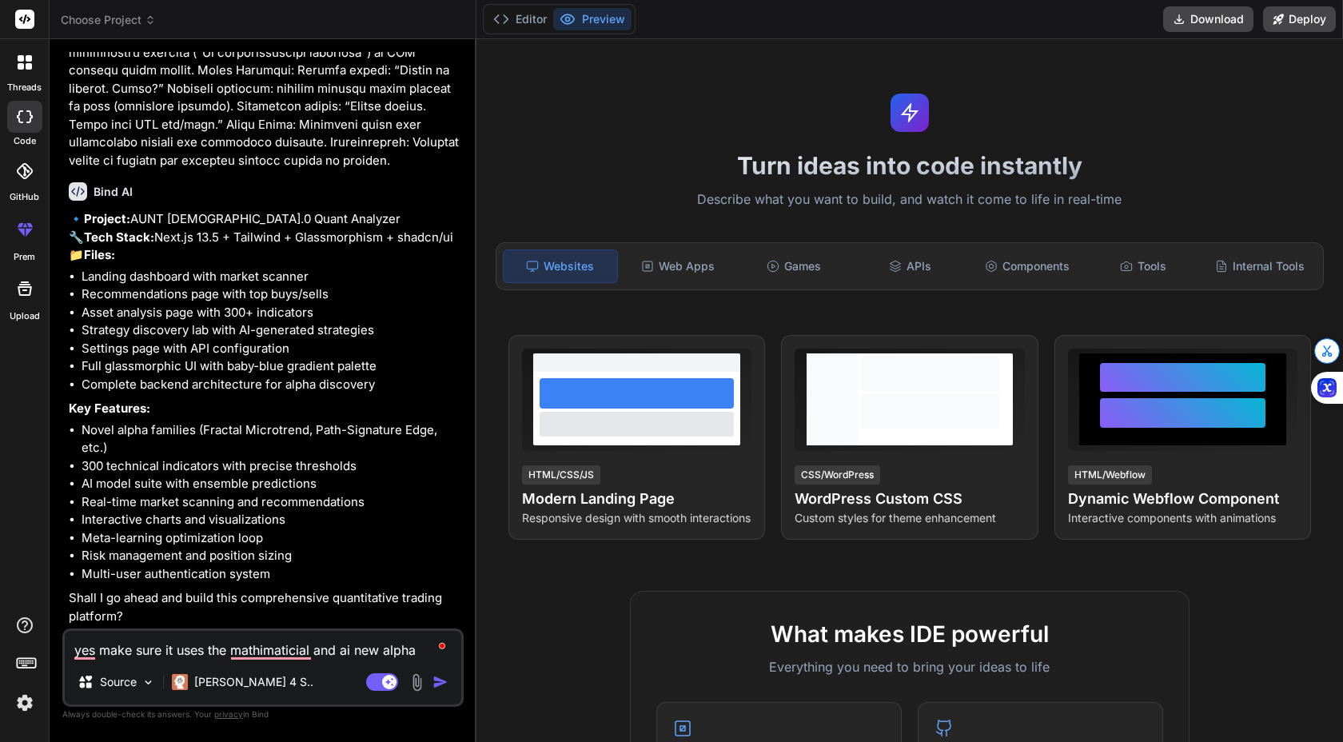
type textarea "x"
type textarea "yes make sure it uses the mathimaticial and ai new alpha id"
type textarea "x"
type textarea "yes make sure it uses the mathimaticial and ai new alpha ide"
type textarea "x"
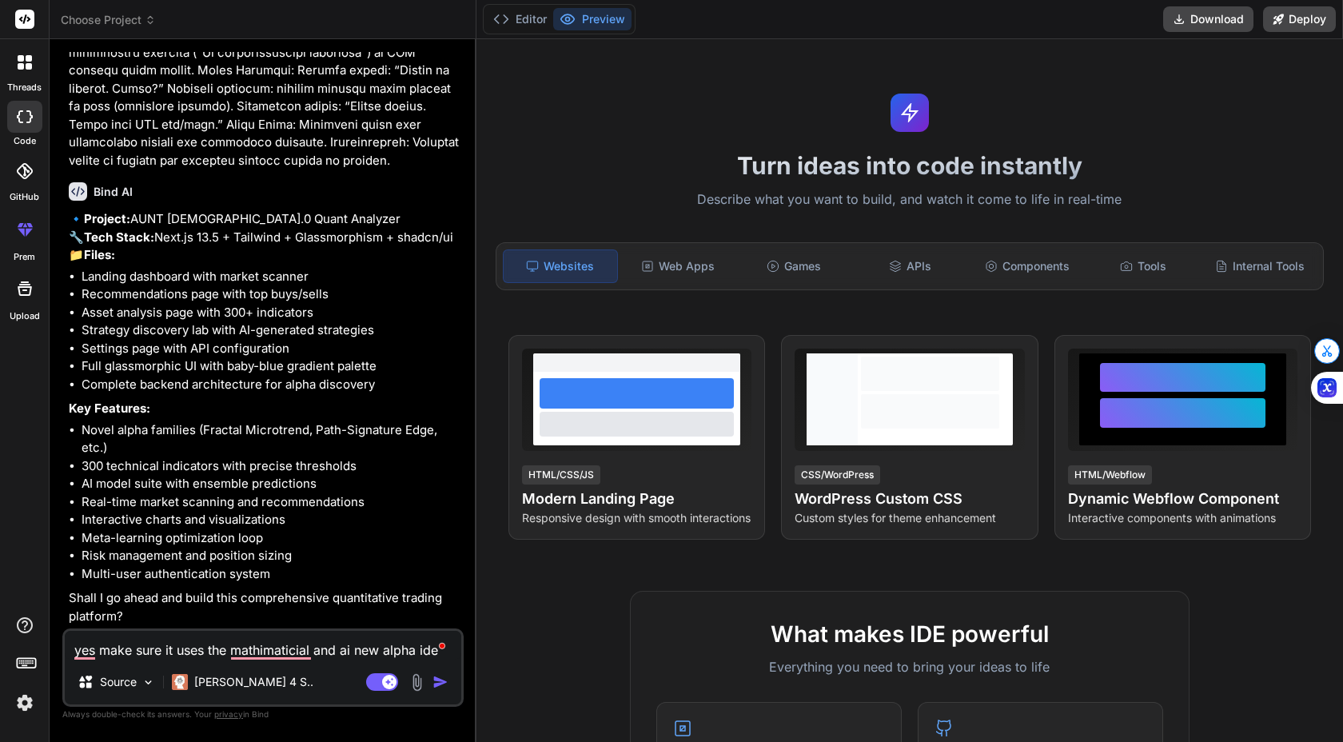
type textarea "yes make sure it uses the mathimaticial and ai new alpha iden"
type textarea "x"
type textarea "yes make sure it uses the mathimaticial and ai new alpha ident"
type textarea "x"
type textarea "yes make sure it uses the mathimaticial and ai new alpha identi"
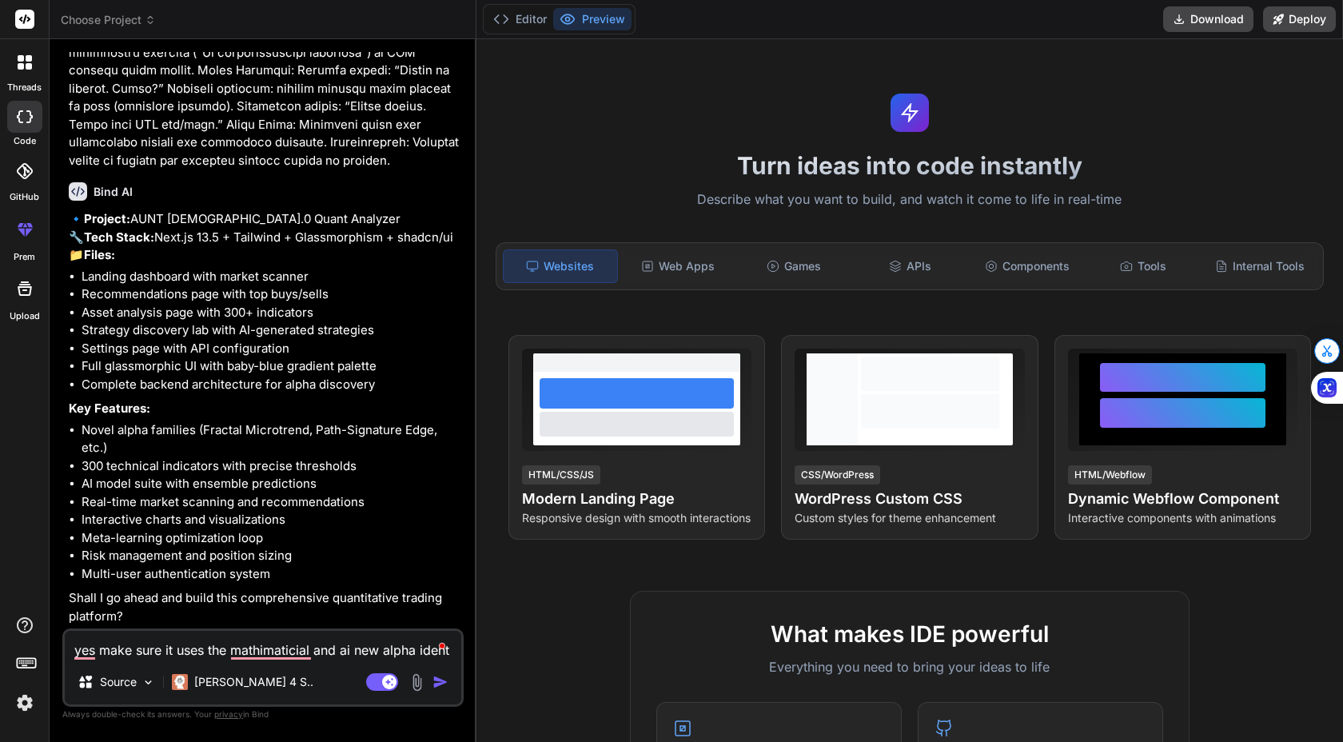
type textarea "x"
type textarea "yes make sure it uses the mathimaticial and ai new alpha identif"
type textarea "x"
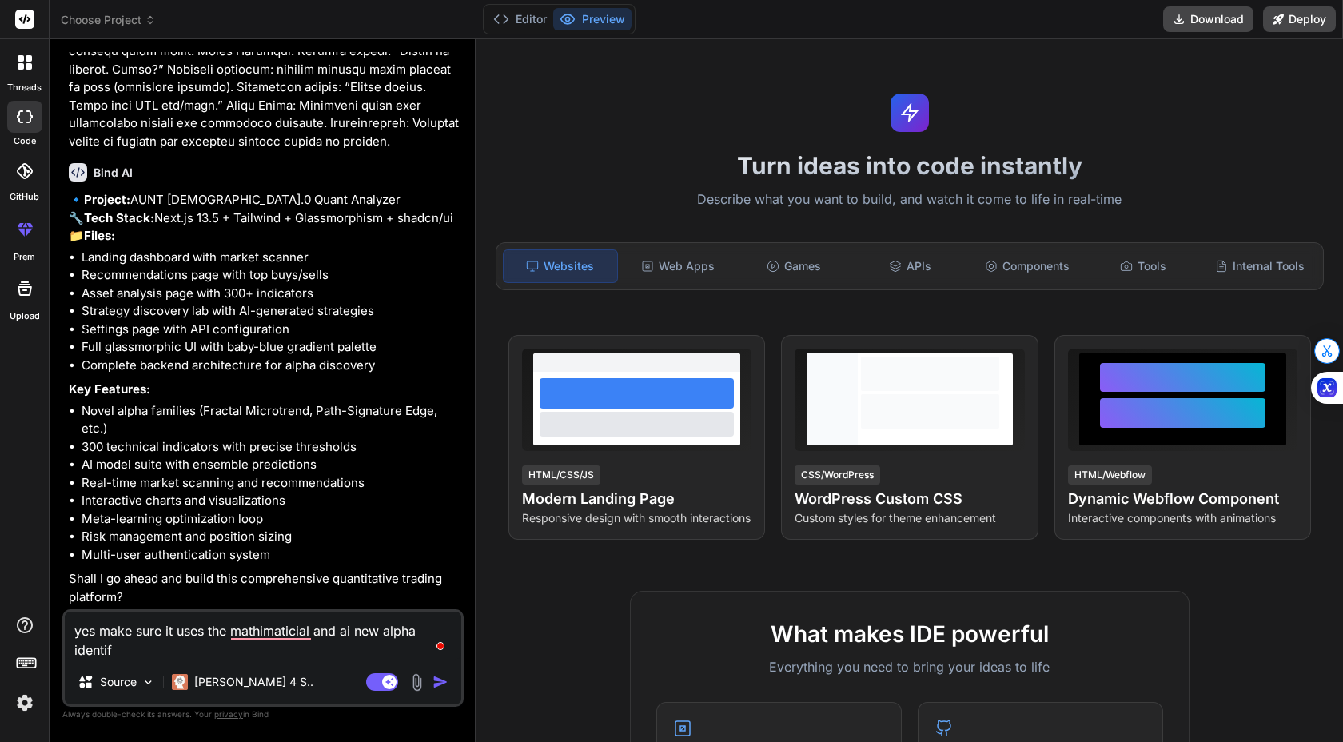
type textarea "yes make sure it uses the mathimaticial and ai new alpha identify"
type textarea "x"
type textarea "yes make sure it uses the mathimaticial and ai new alpha identifyi"
type textarea "x"
type textarea "yes make sure it uses the mathimaticial and ai new alpha identifyin"
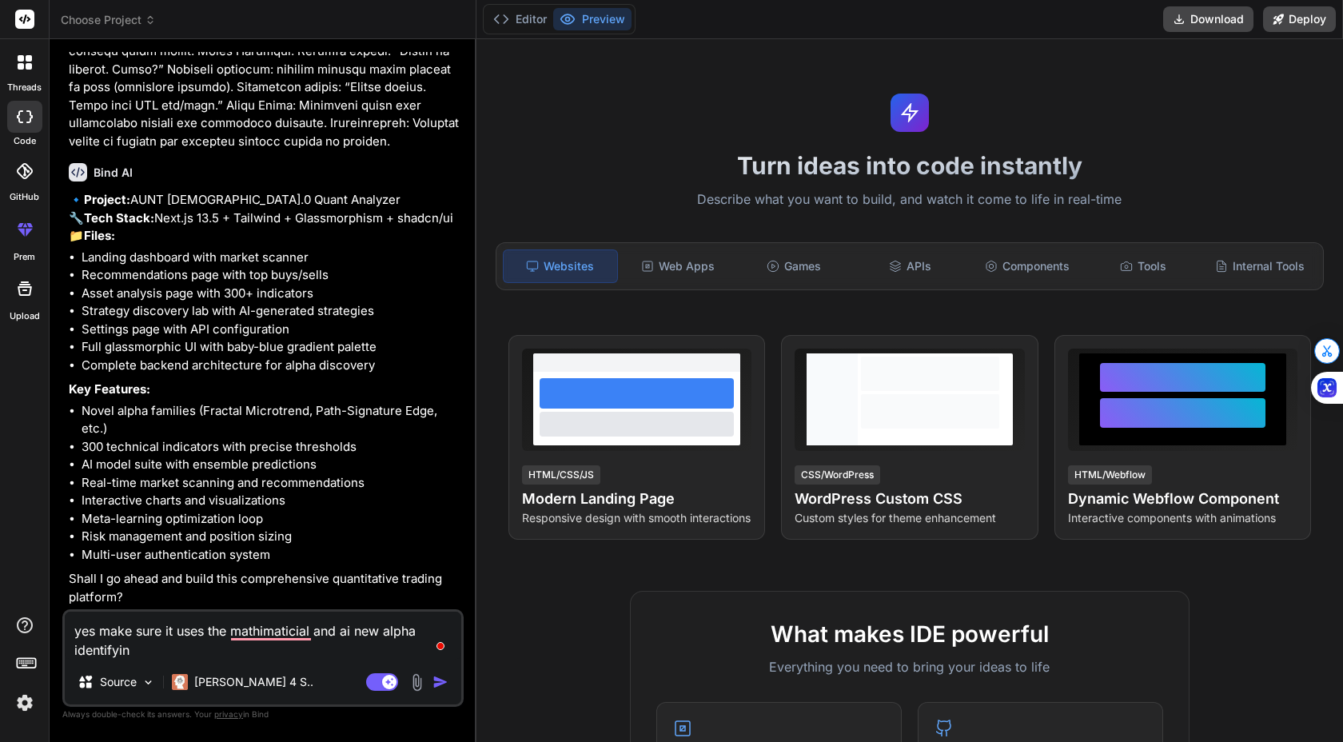
type textarea "x"
type textarea "yes make sure it uses the mathimaticial and ai new alpha identifying"
type textarea "x"
type textarea "yes make sure it uses the mathimaticial and ai new alpha identifying"
type textarea "x"
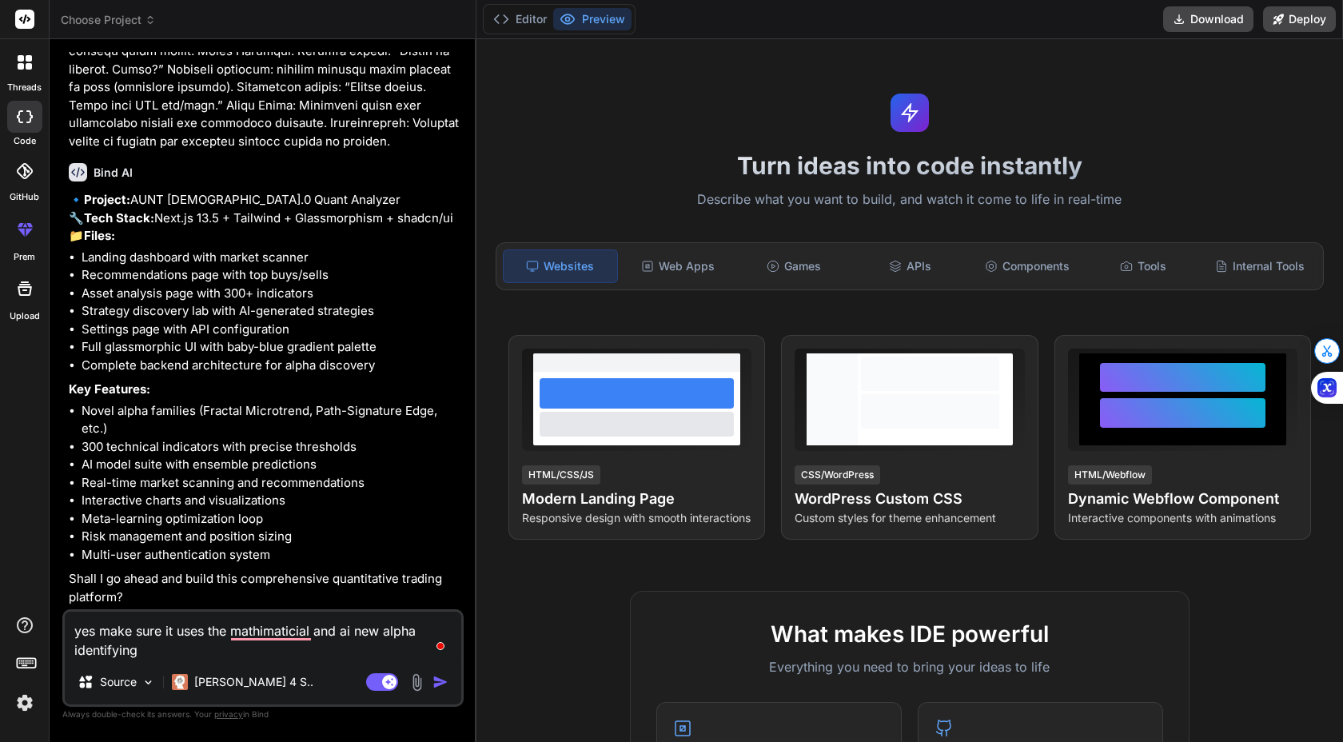
type textarea "yes make sure it uses the mathimaticial and ai new alpha identifying e"
type textarea "x"
type textarea "yes make sure it uses the mathimaticial and ai new alpha identifying eq"
type textarea "x"
type textarea "yes make sure it uses the mathimaticial and ai new alpha identifying equ"
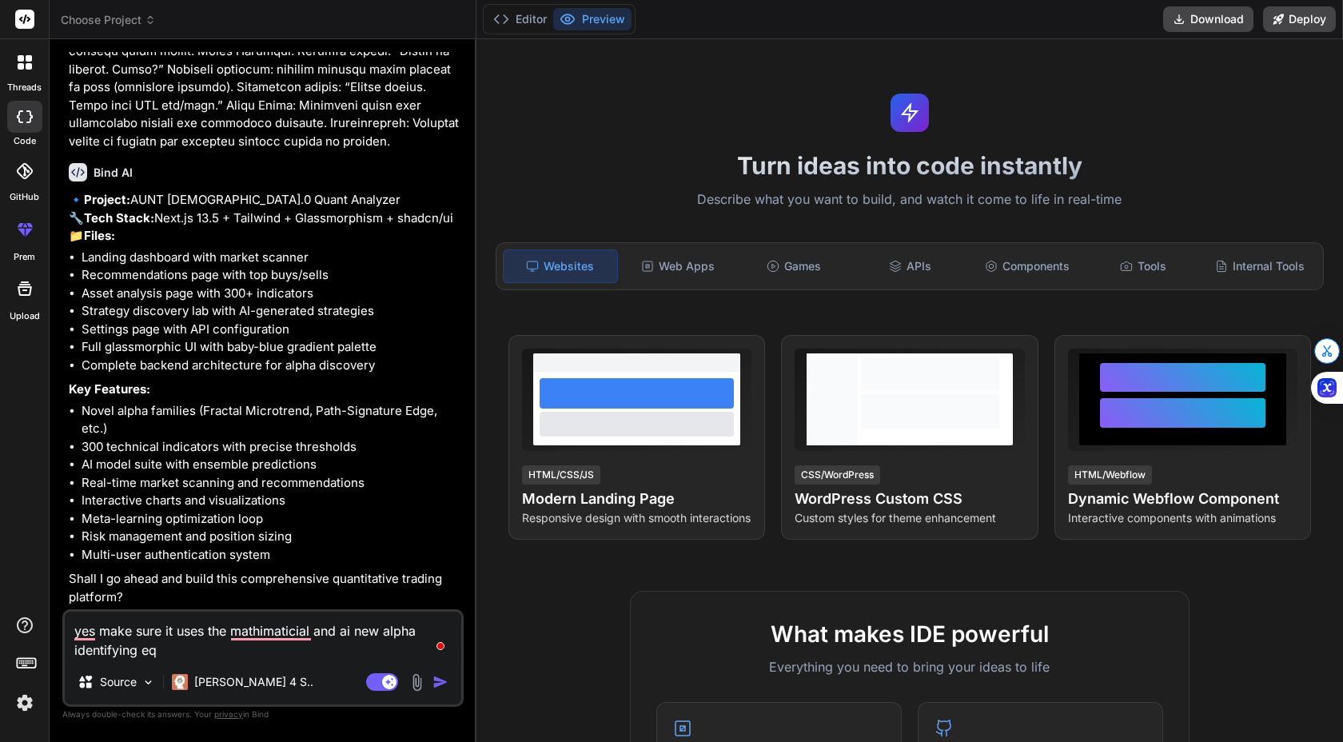
type textarea "x"
type textarea "yes make sure it uses the mathimaticial and ai new alpha identifying equa"
type textarea "x"
type textarea "yes make sure it uses the mathimaticial and ai new alpha identifying equat"
type textarea "x"
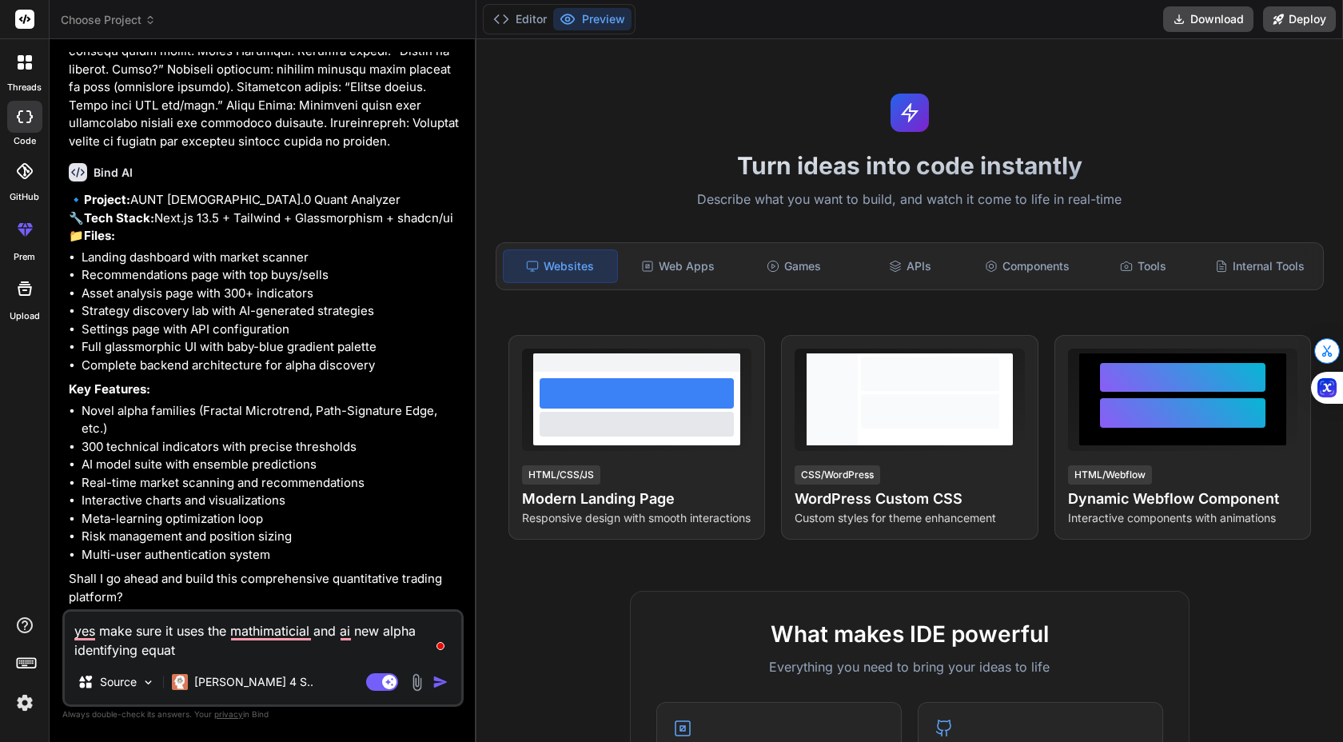
type textarea "yes make sure it uses the mathimaticial and ai new alpha identifying equati"
type textarea "x"
type textarea "yes make sure it uses the mathimaticial and ai new alpha identifying equatio"
type textarea "x"
type textarea "yes make sure it uses the mathimaticial and ai new alpha identifying equations"
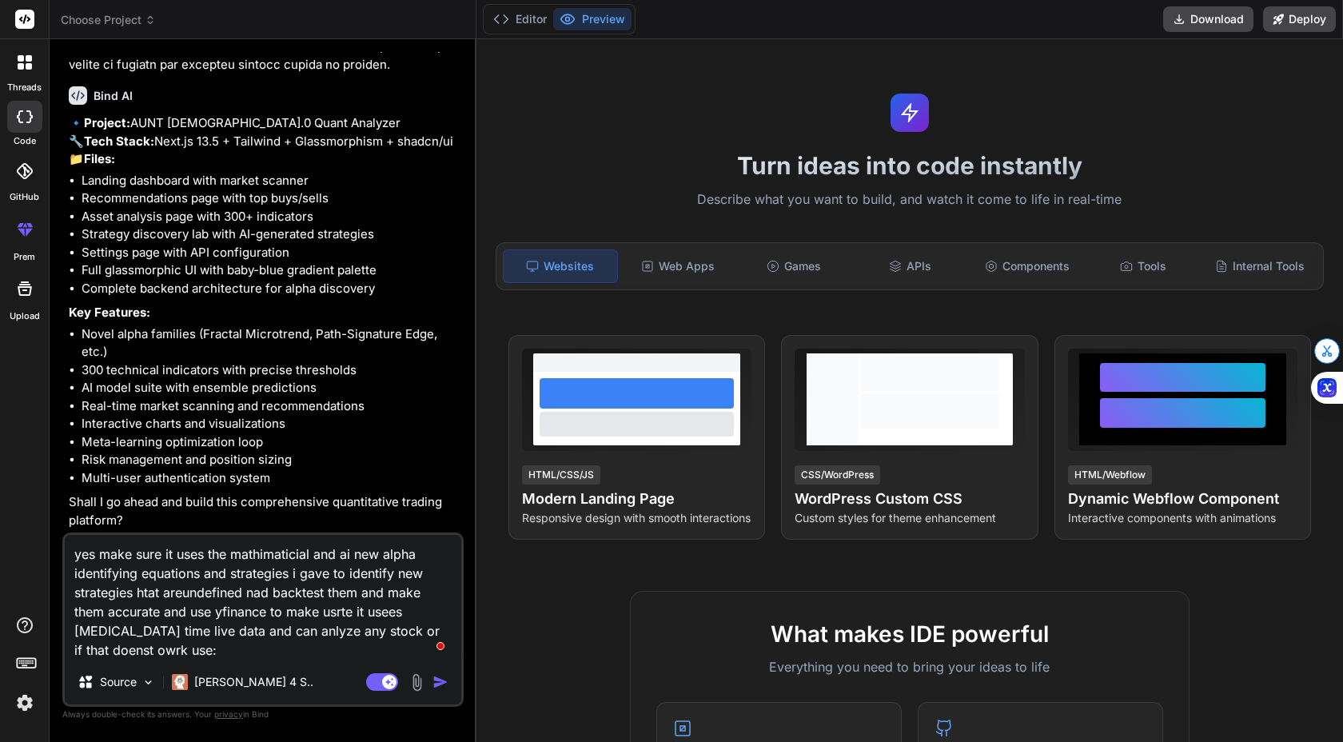
paste textarea "d1m1m3pr01qksvurp7u0d1m1m3pr01qksvurp7ug"
click at [440, 684] on img "button" at bounding box center [440, 682] width 16 height 16
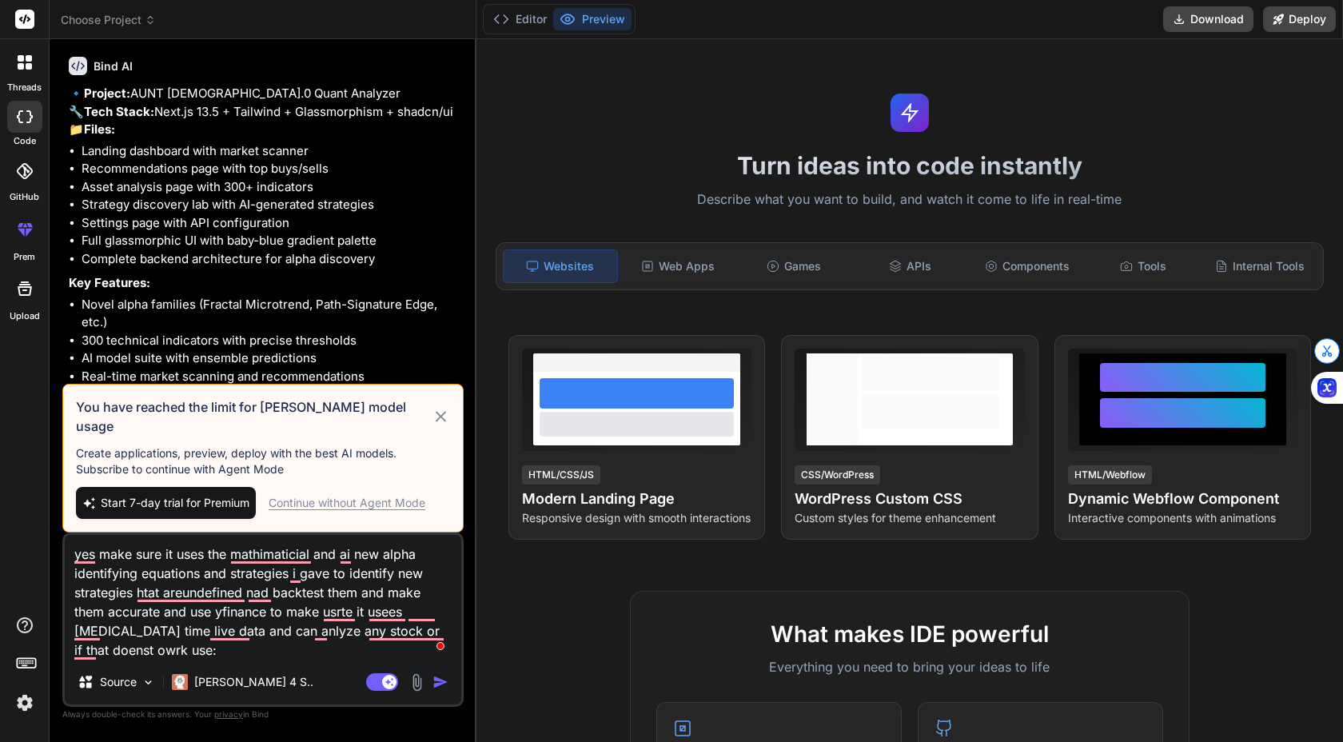
click at [432, 424] on icon at bounding box center [441, 416] width 18 height 19
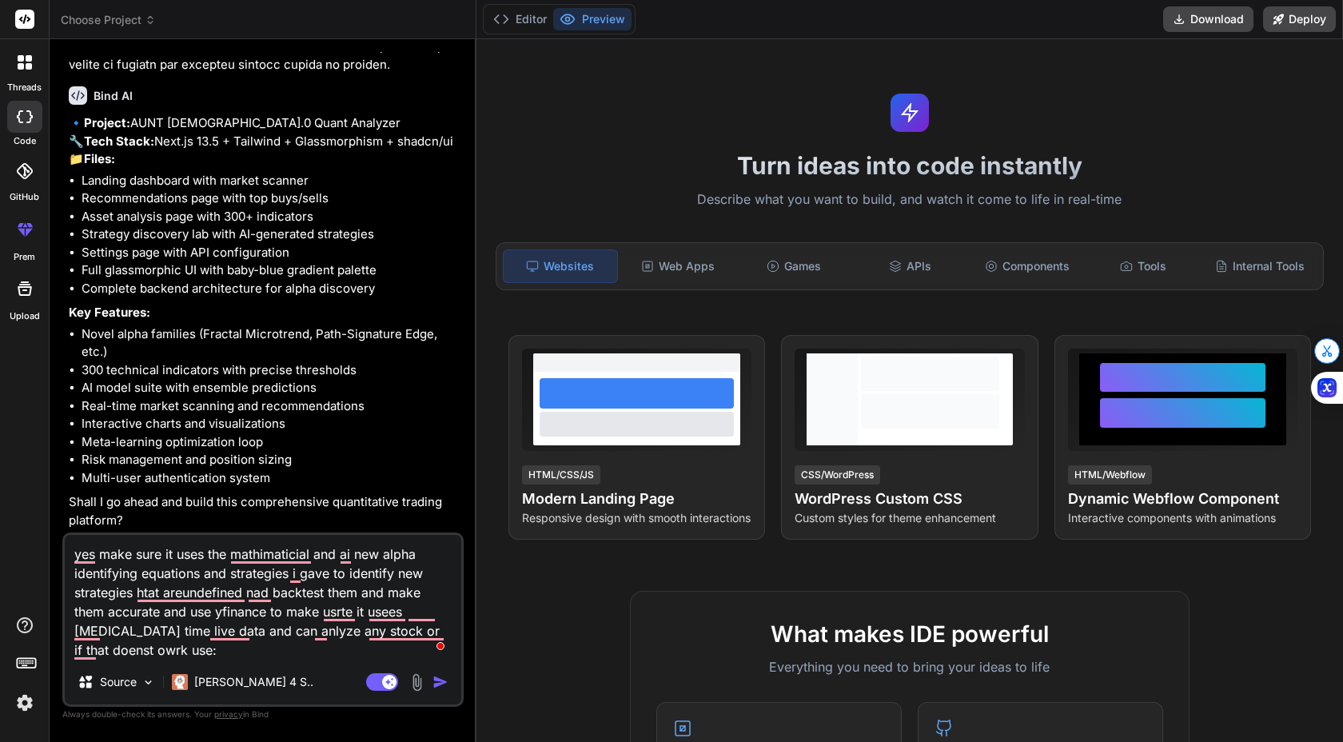
scroll to position [17249, 0]
click at [436, 682] on img "button" at bounding box center [440, 682] width 16 height 16
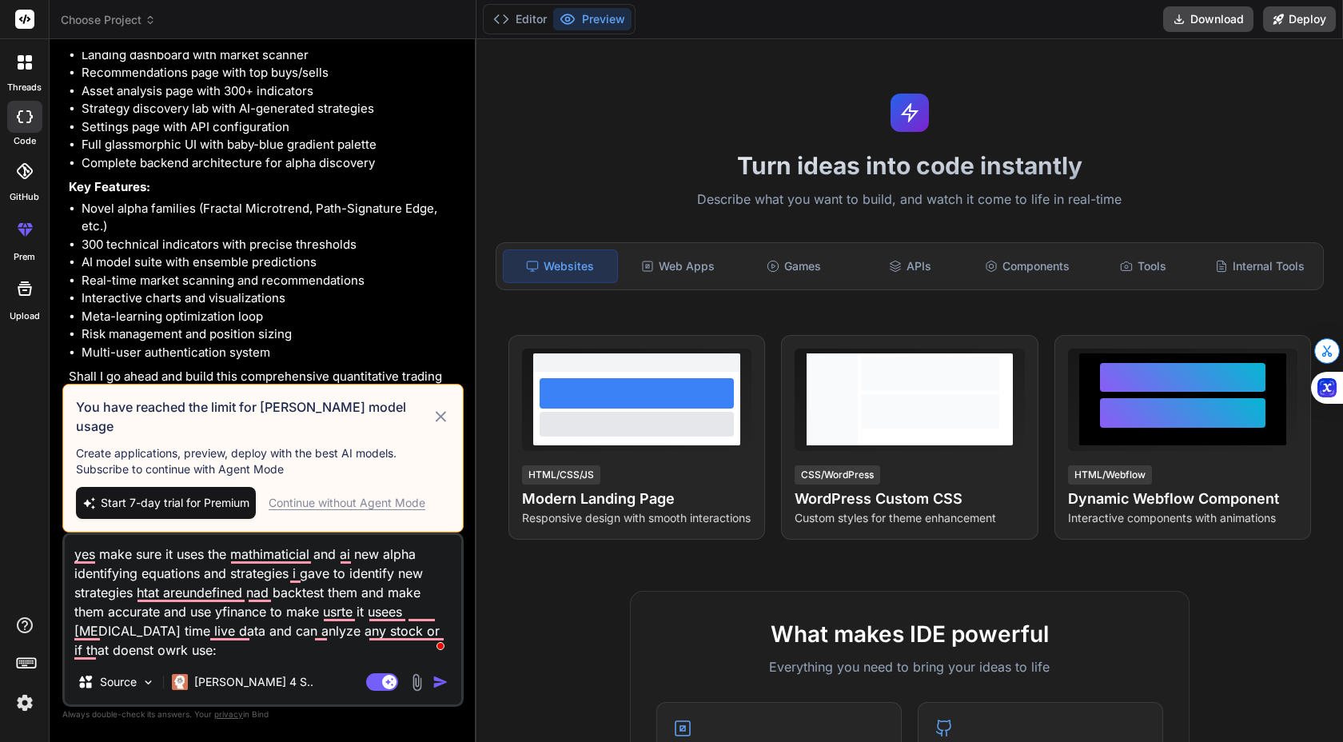
click at [436, 682] on img "button" at bounding box center [440, 682] width 16 height 16
click at [378, 682] on rect at bounding box center [382, 682] width 32 height 18
click at [446, 425] on icon at bounding box center [441, 416] width 18 height 19
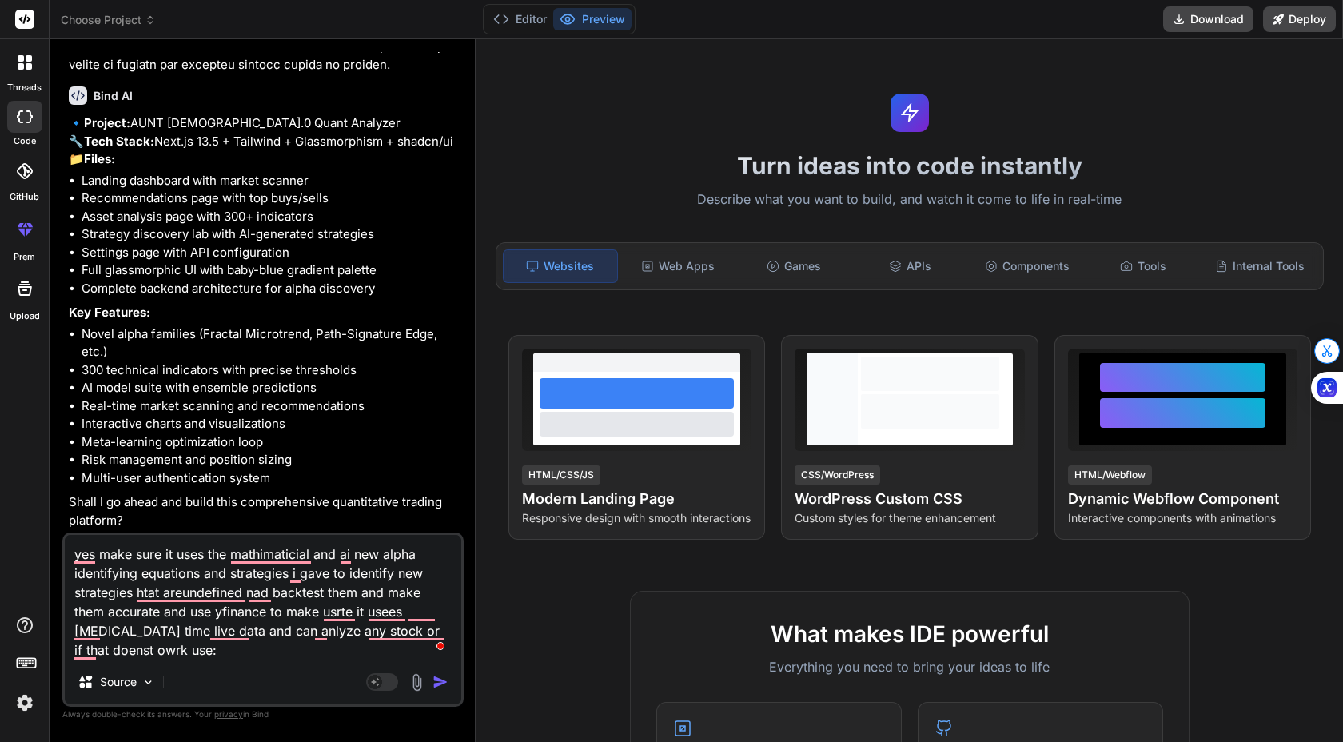
click at [448, 680] on button "button" at bounding box center [443, 682] width 22 height 16
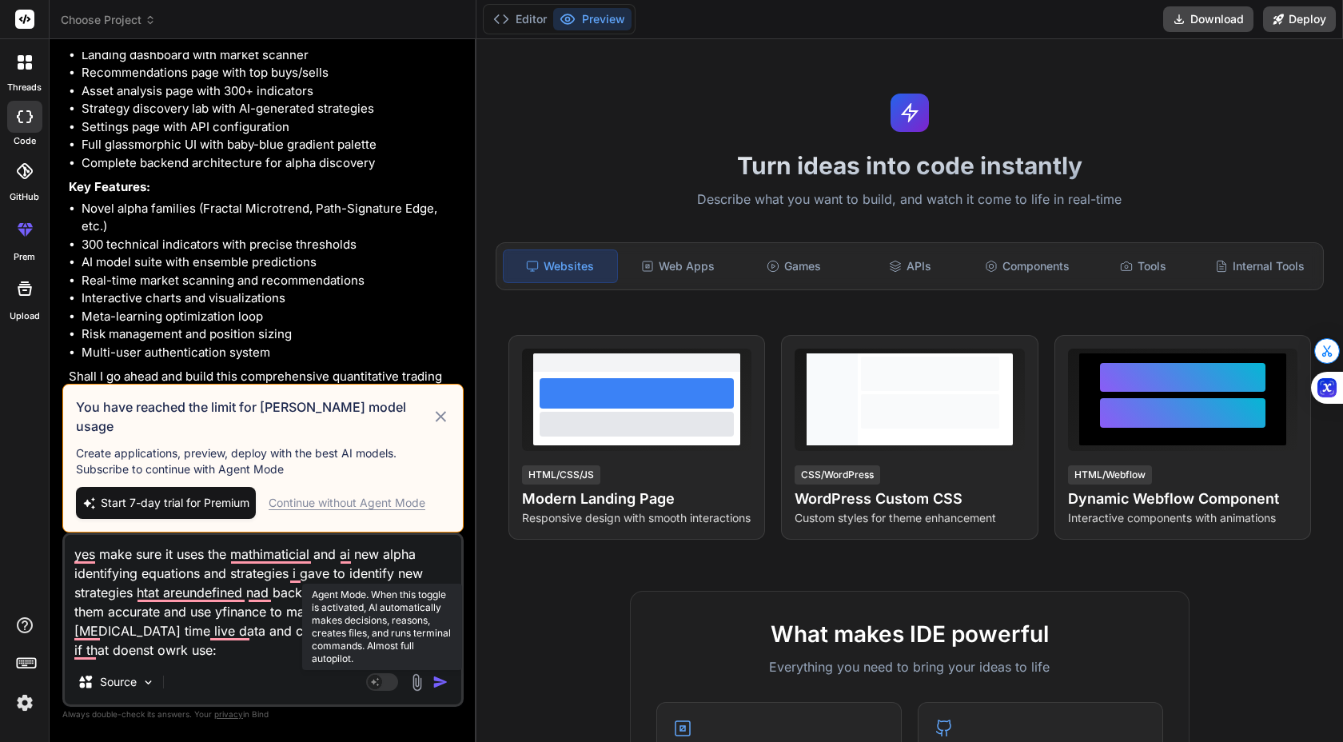
click at [377, 690] on rect at bounding box center [382, 682] width 32 height 18
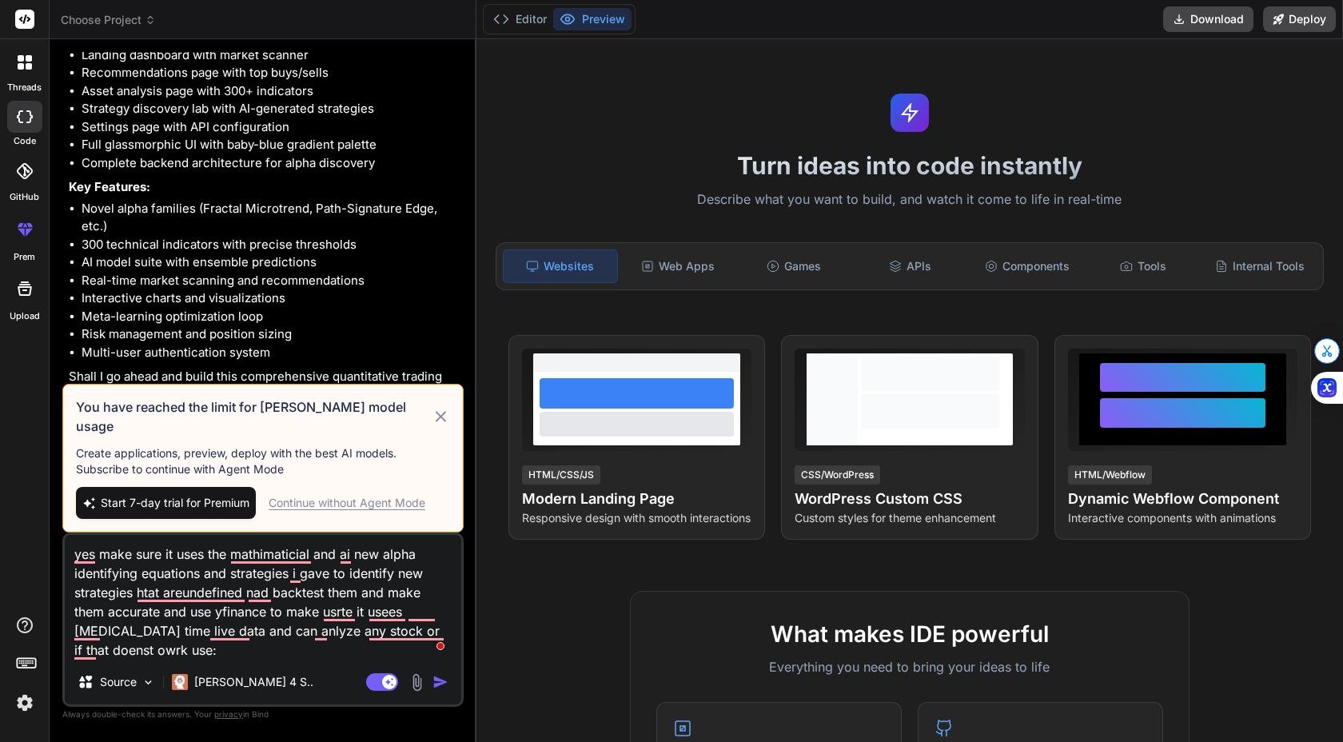
click at [390, 500] on div "Continue without Agent Mode" at bounding box center [347, 503] width 157 height 16
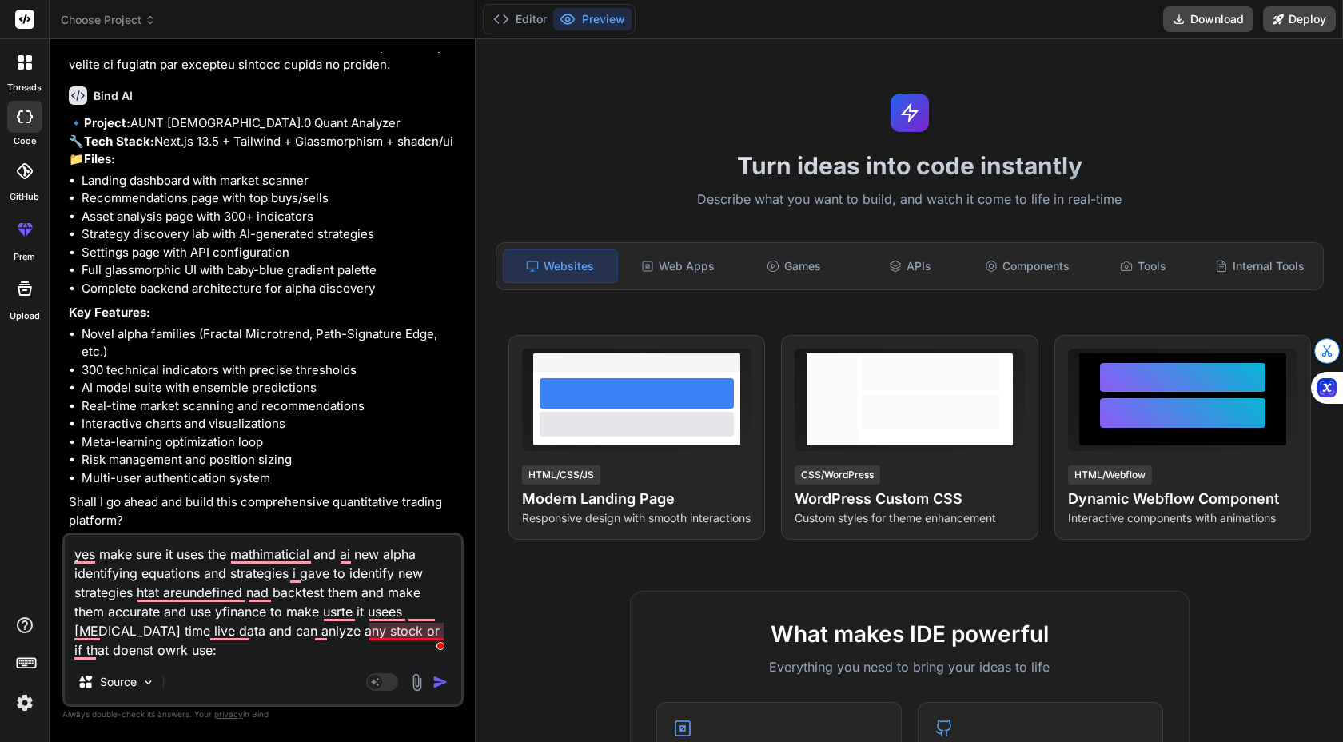
click at [373, 630] on textarea "yes make sure it uses the mathimaticial and ai new alpha identifying equations …" at bounding box center [263, 597] width 397 height 125
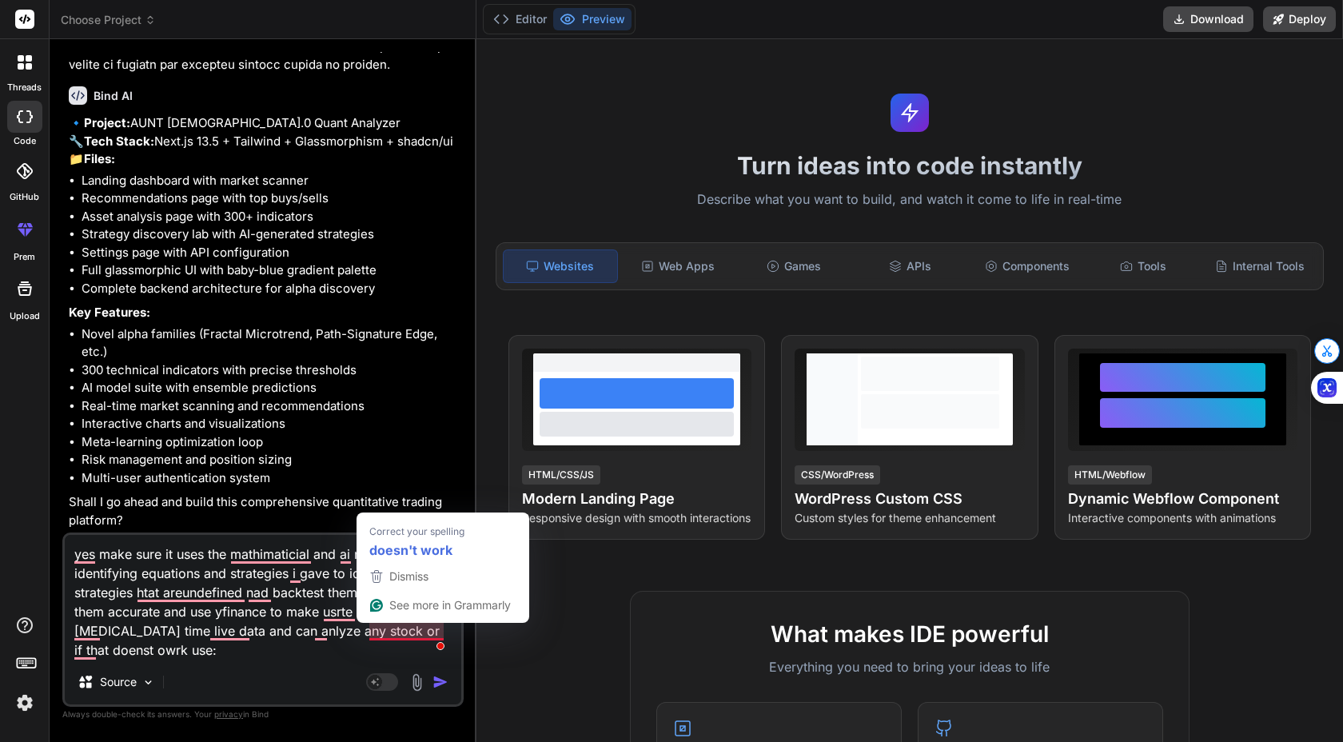
click at [431, 683] on div "Agent Mode. When this toggle is activated, AI automatically makes decisions, re…" at bounding box center [409, 681] width 92 height 19
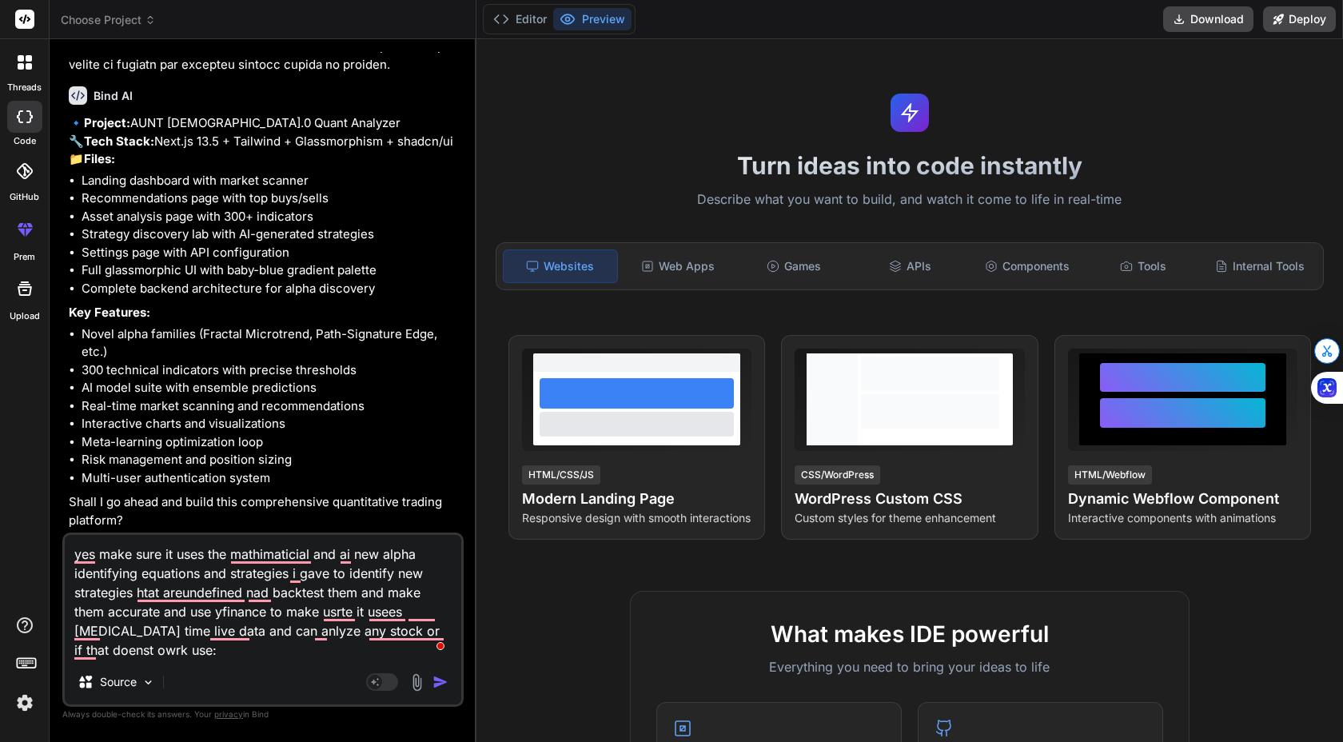
click at [439, 683] on img "button" at bounding box center [440, 682] width 16 height 16
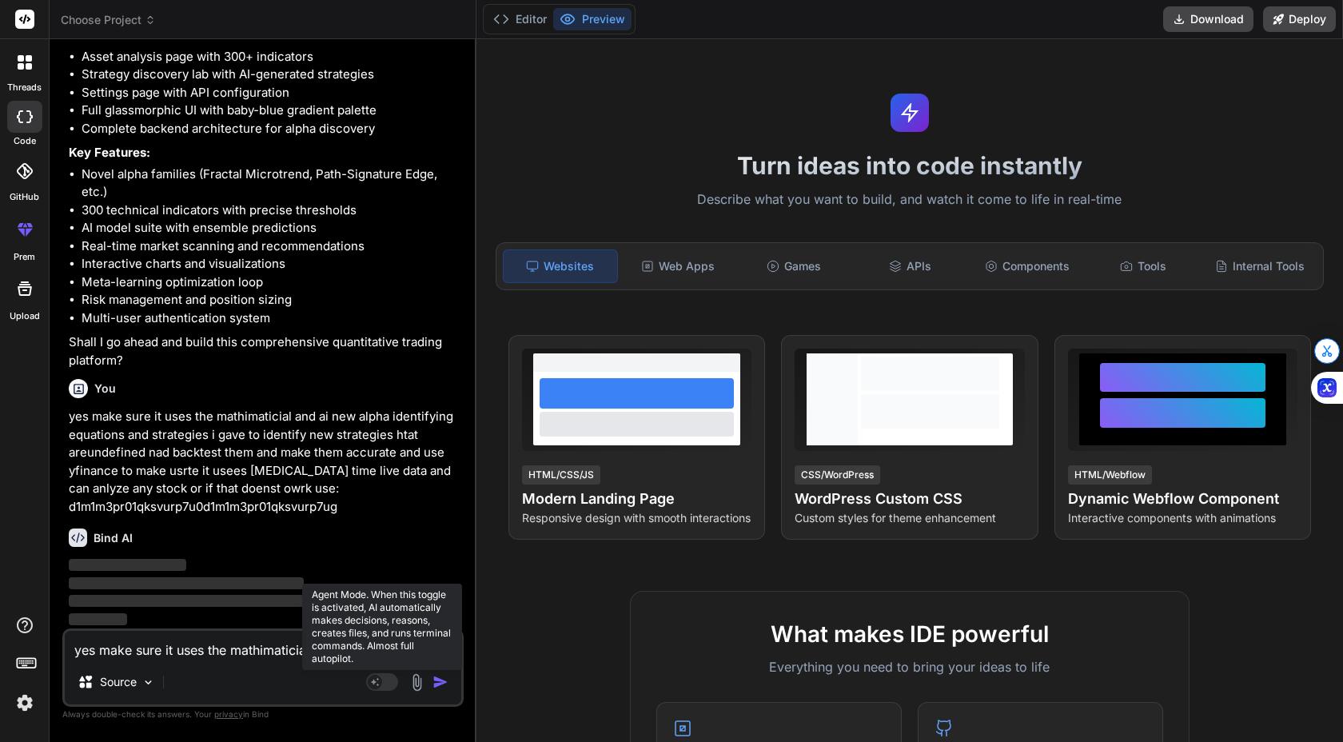
scroll to position [17409, 0]
click at [369, 683] on rect at bounding box center [375, 682] width 14 height 14
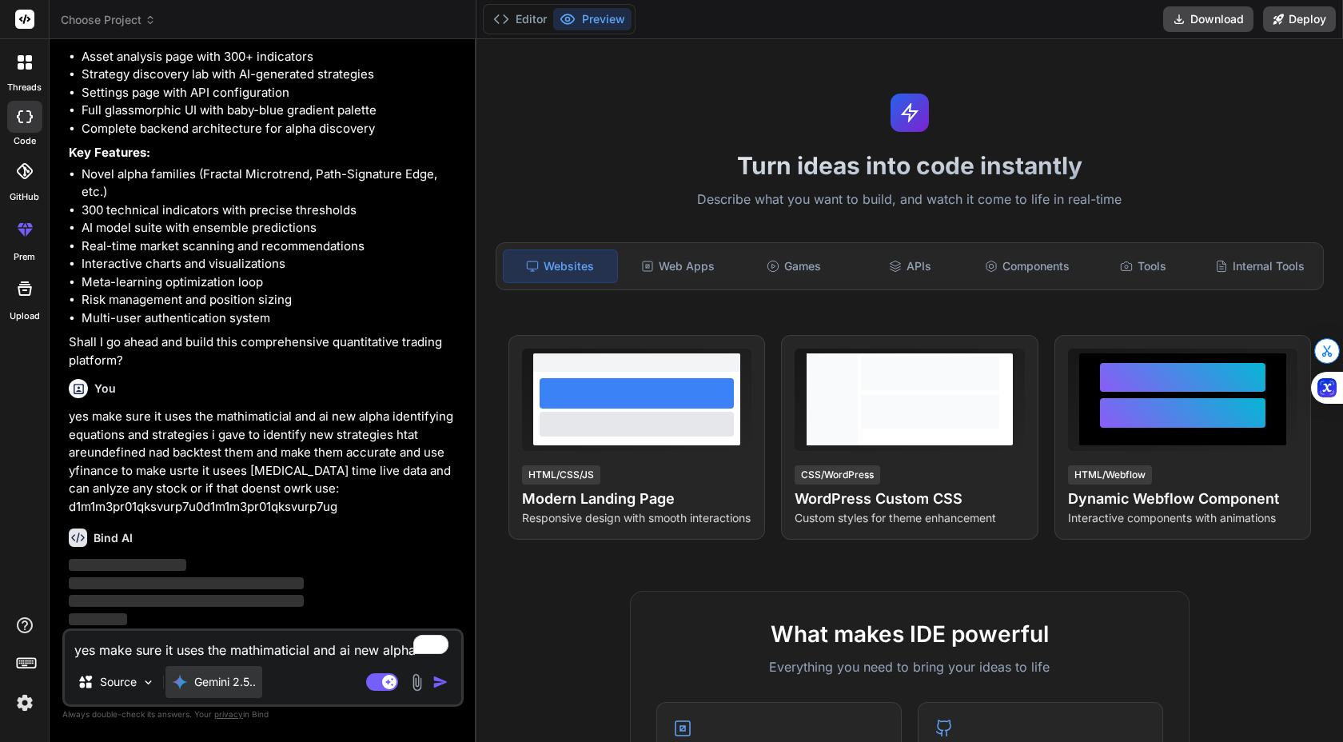
click at [217, 689] on p "Gemini 2.5.." at bounding box center [225, 682] width 62 height 16
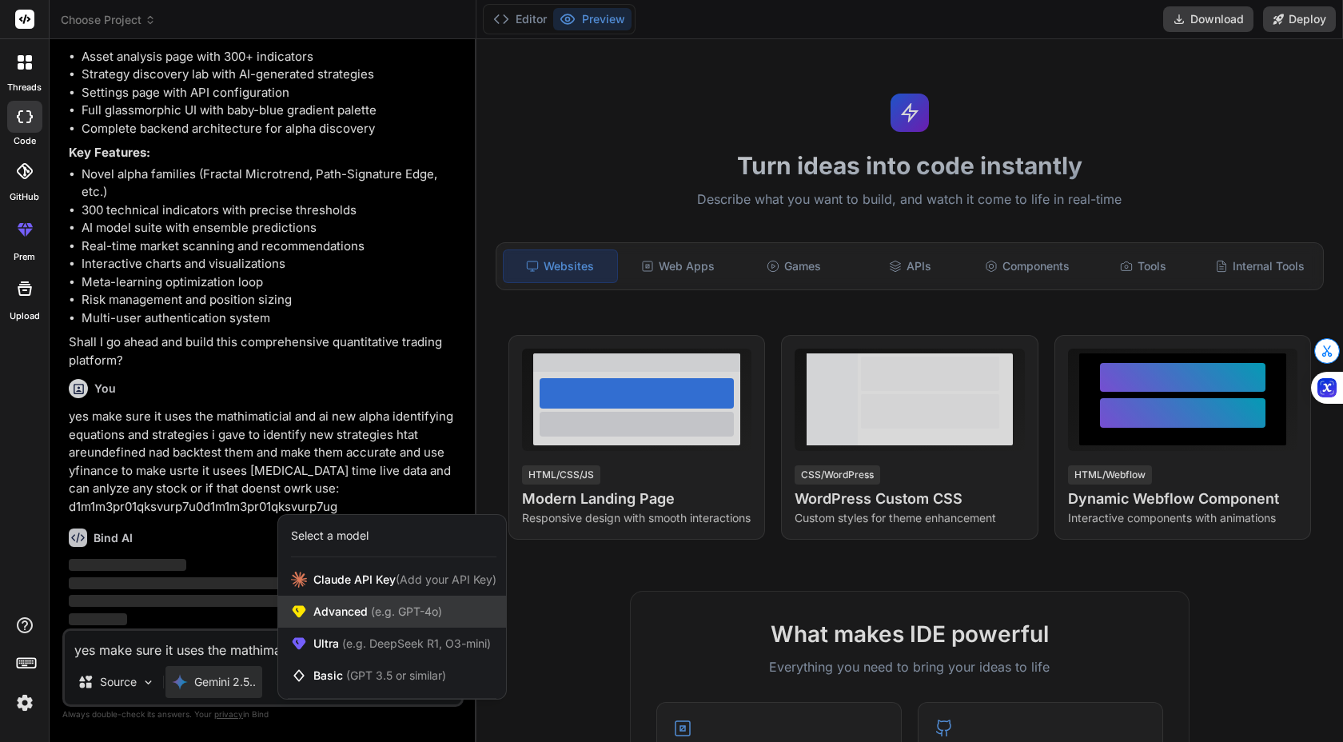
click at [370, 610] on span "(e.g. GPT-4o)" at bounding box center [405, 611] width 74 height 14
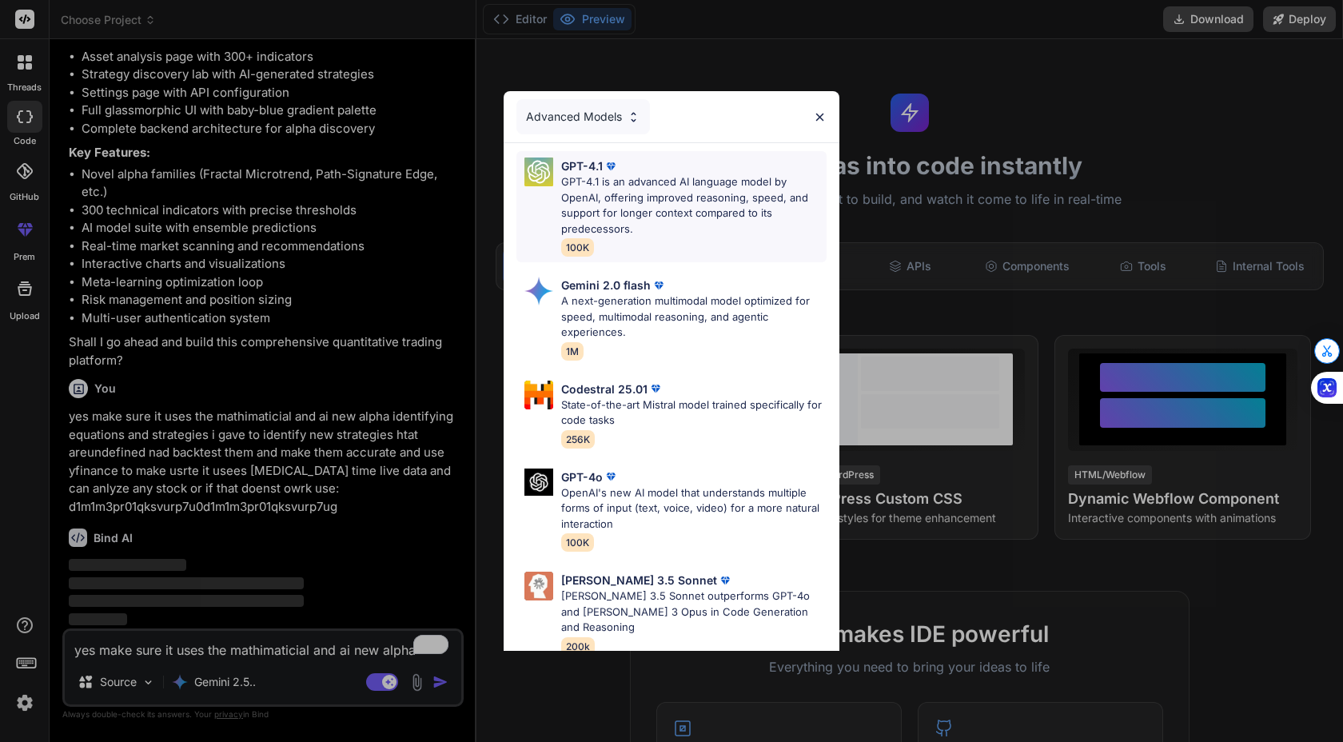
click at [738, 196] on p "GPT-4.1 is an advanced AI language model by OpenAI, offering improved reasoning…" at bounding box center [693, 205] width 265 height 62
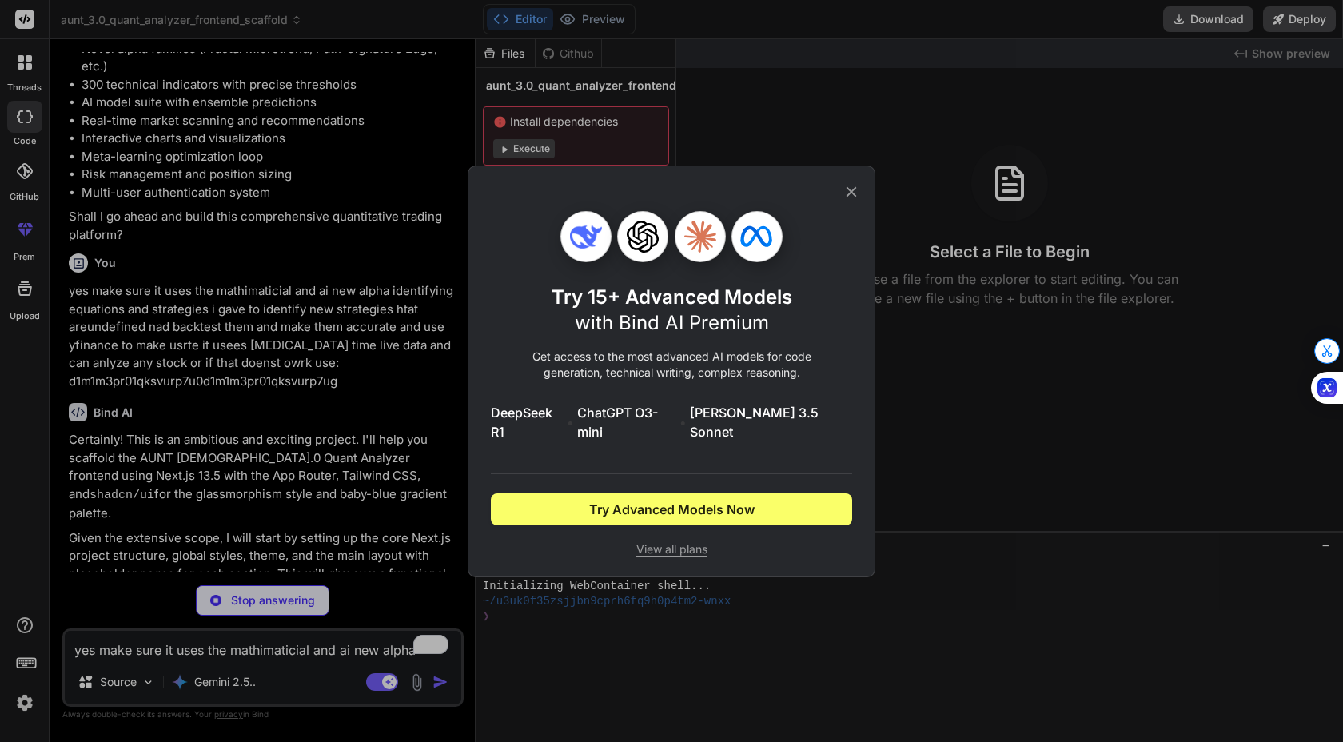
click at [838, 189] on div "Try 15+ Advanced Models with Bind AI Premium Get access to the most advanced AI…" at bounding box center [671, 371] width 361 height 410
click at [850, 197] on icon at bounding box center [852, 191] width 10 height 10
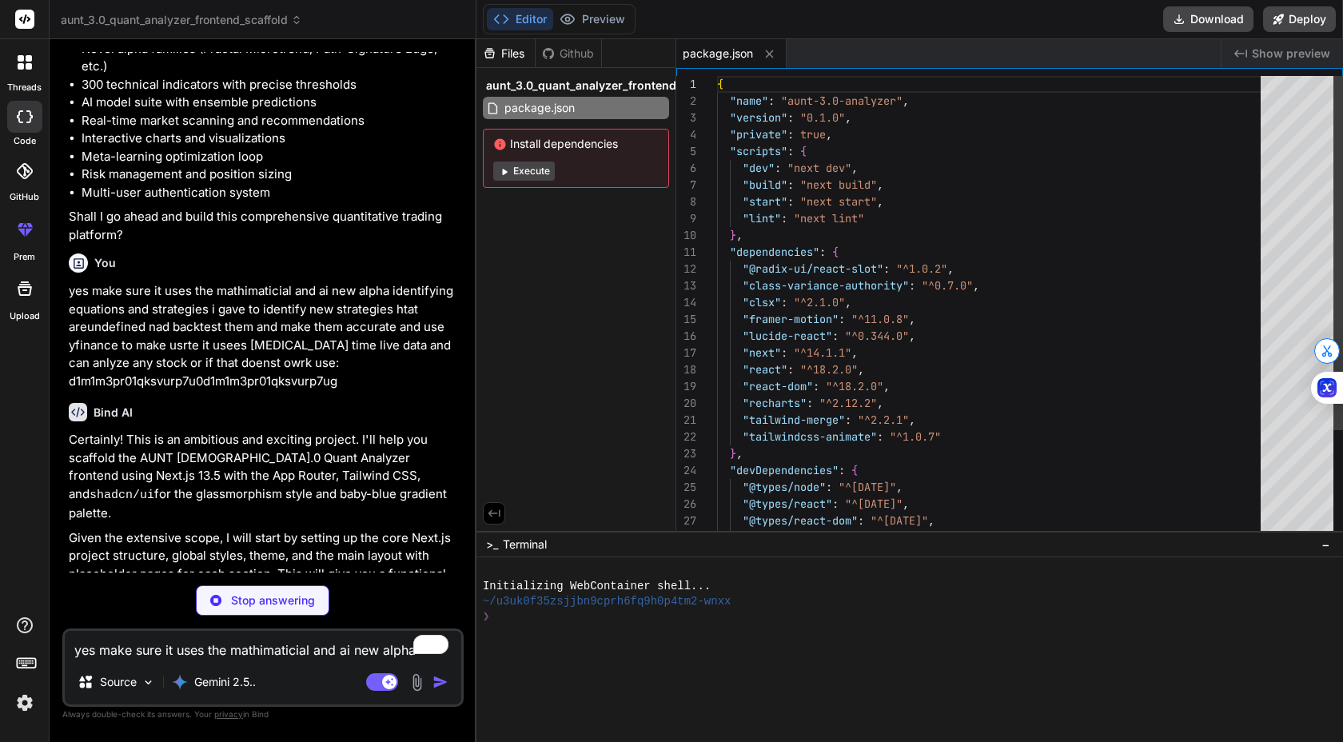
scroll to position [101, 0]
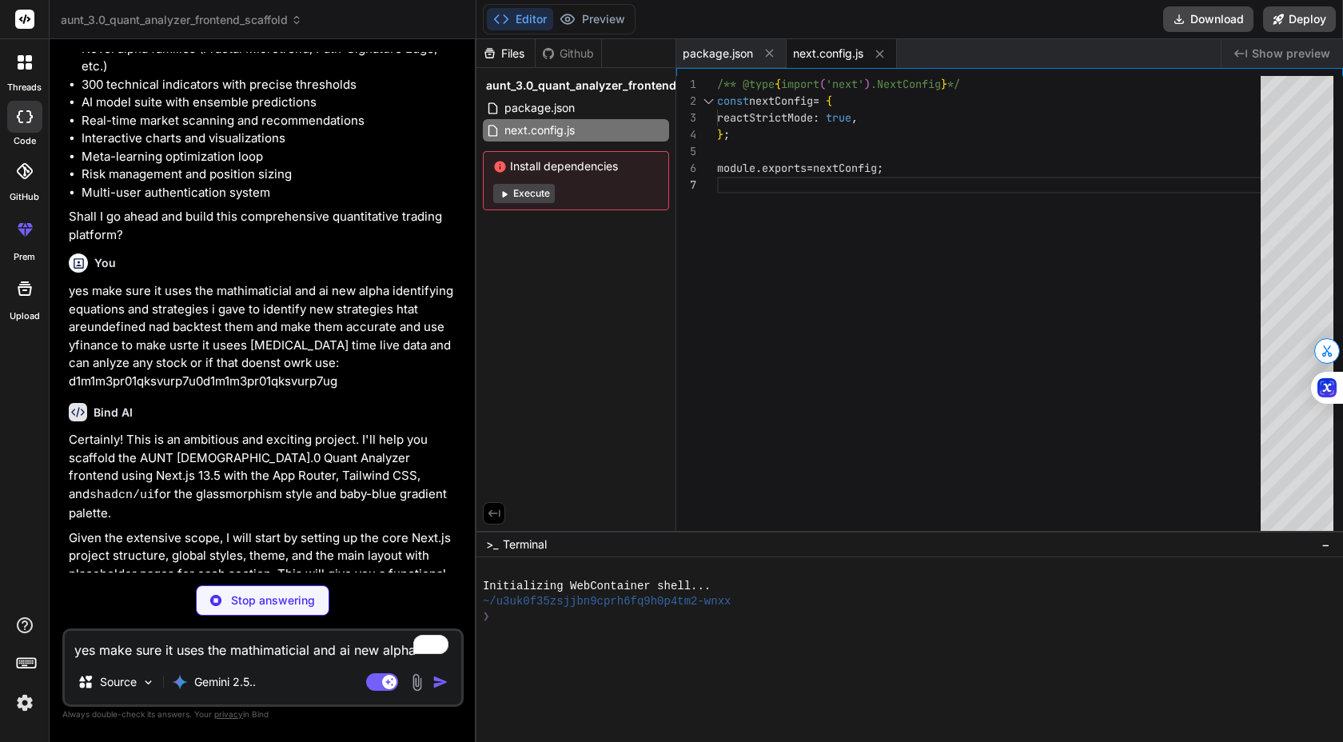
click at [535, 194] on button "Execute" at bounding box center [524, 193] width 62 height 19
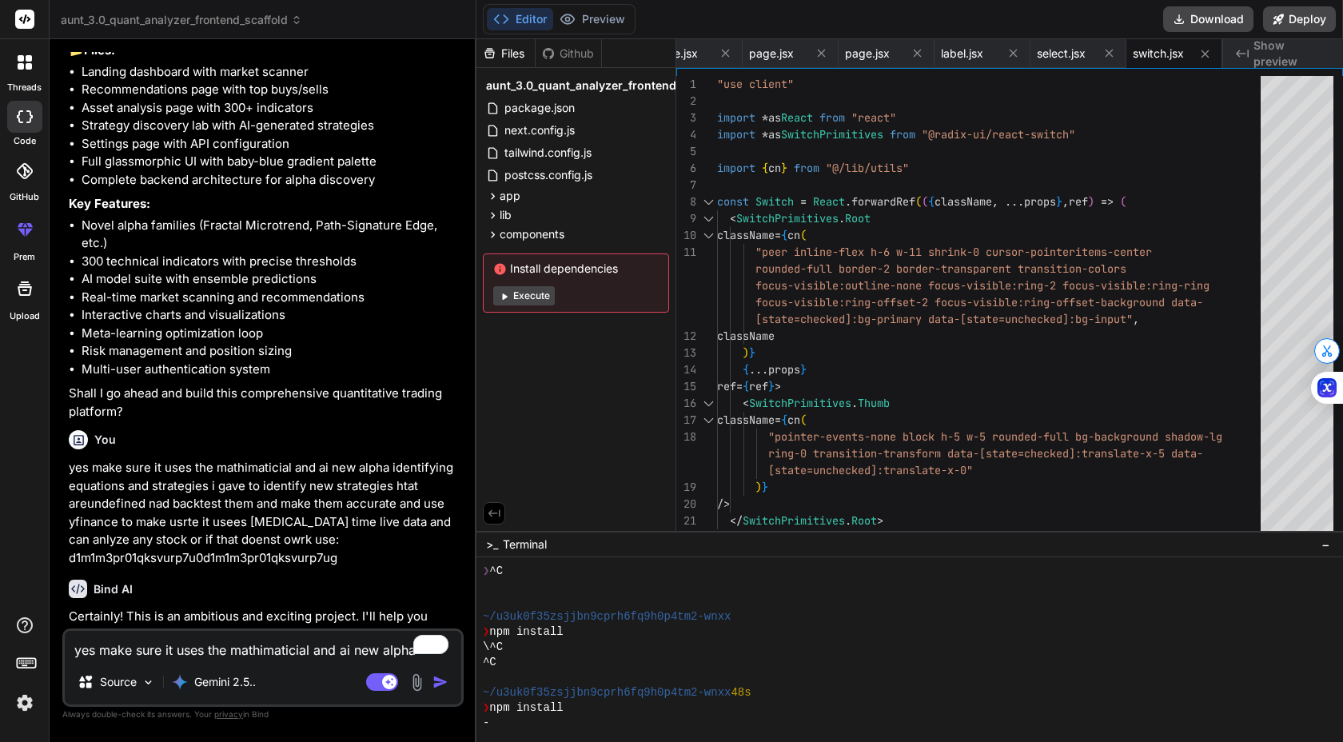
scroll to position [17372, 0]
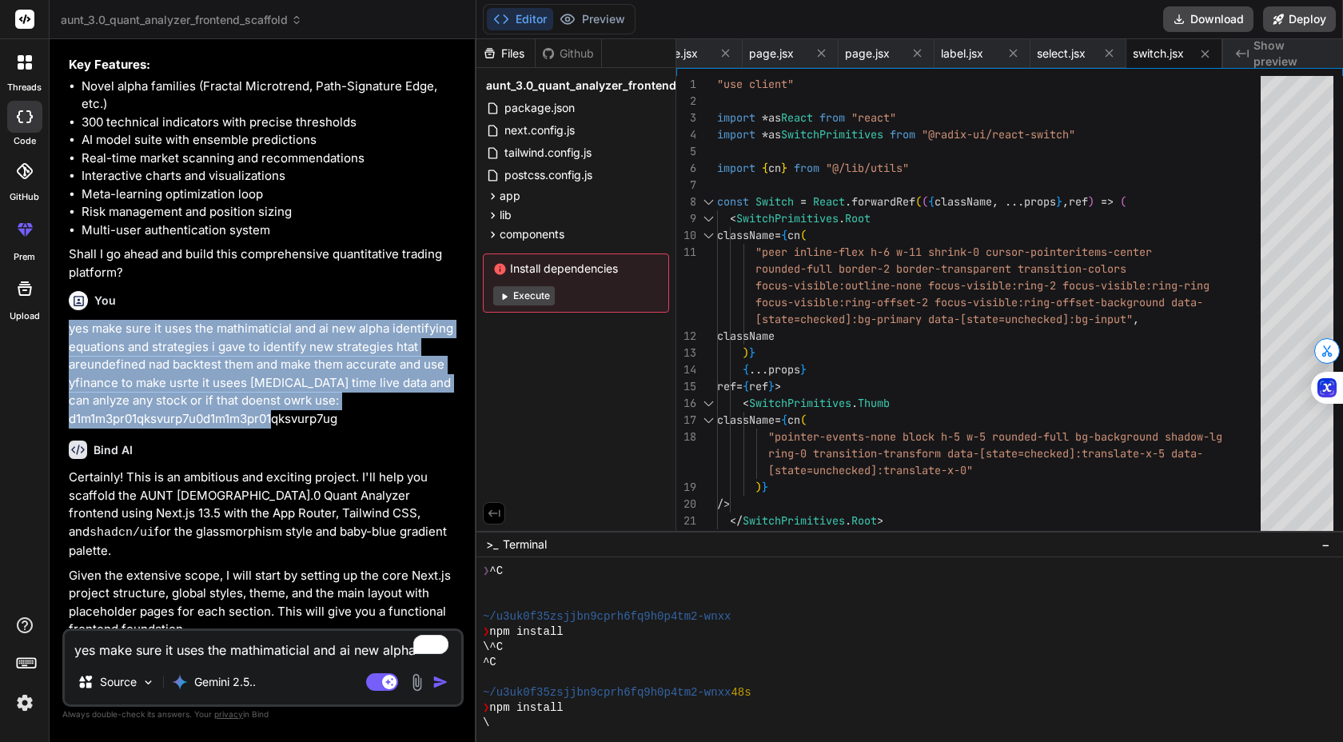
drag, startPoint x: 67, startPoint y: 455, endPoint x: 370, endPoint y: 546, distance: 316.4
click at [370, 546] on div "You hello Bind AI Hello! 👋 I'm Bind AI, your expert development assistant. I'm …" at bounding box center [265, 340] width 398 height 576
copy p "yes make sure it uses the mathimaticial and ai new alpha identifying equations …"
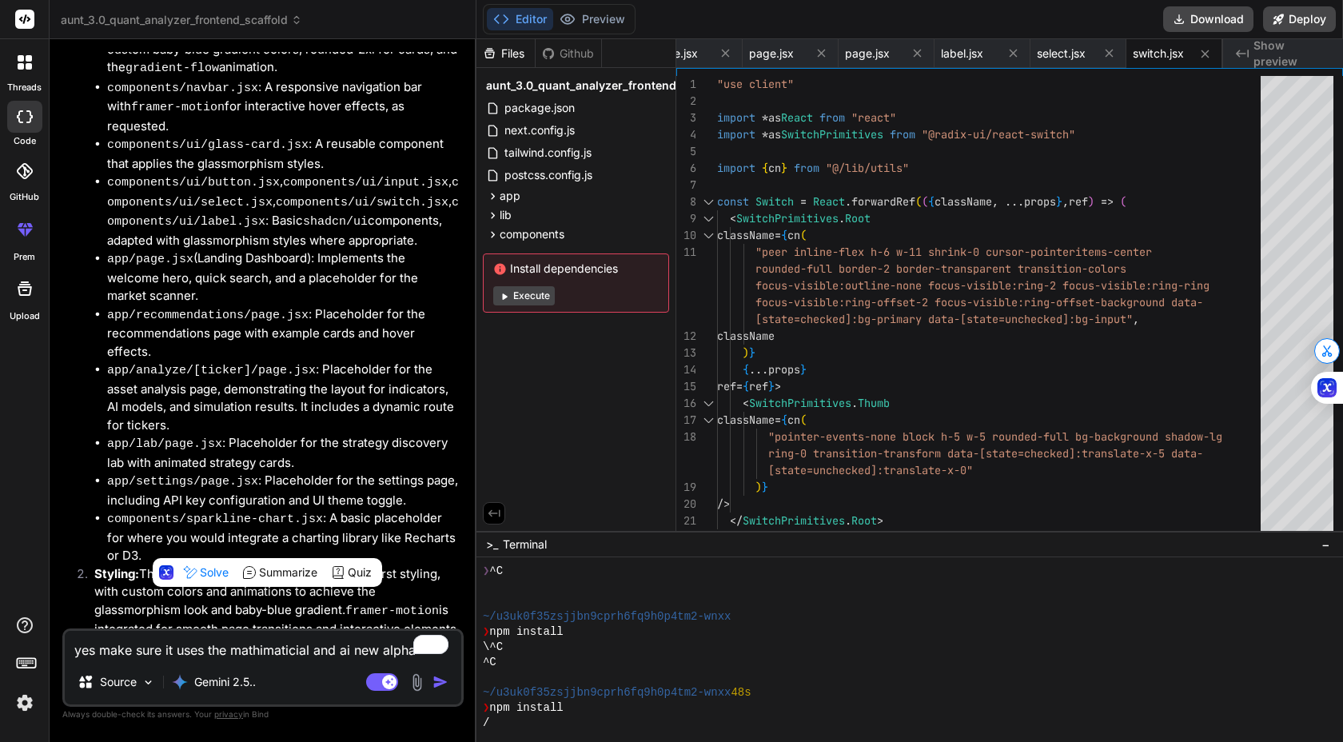
scroll to position [19812, 0]
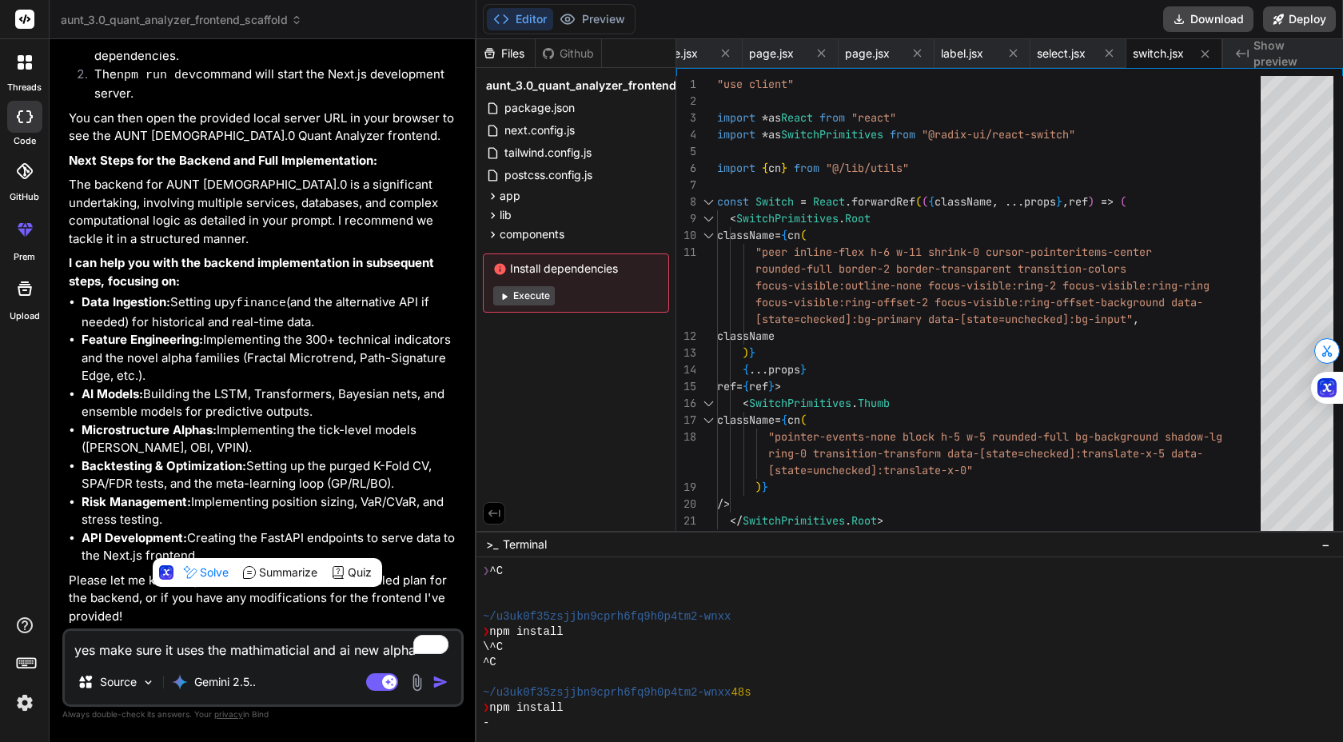
click at [314, 434] on li "Microstructure Alphas: Implementing the tick-level models ([PERSON_NAME], OBI, …" at bounding box center [271, 439] width 379 height 36
click at [526, 295] on button "Execute" at bounding box center [524, 295] width 62 height 19
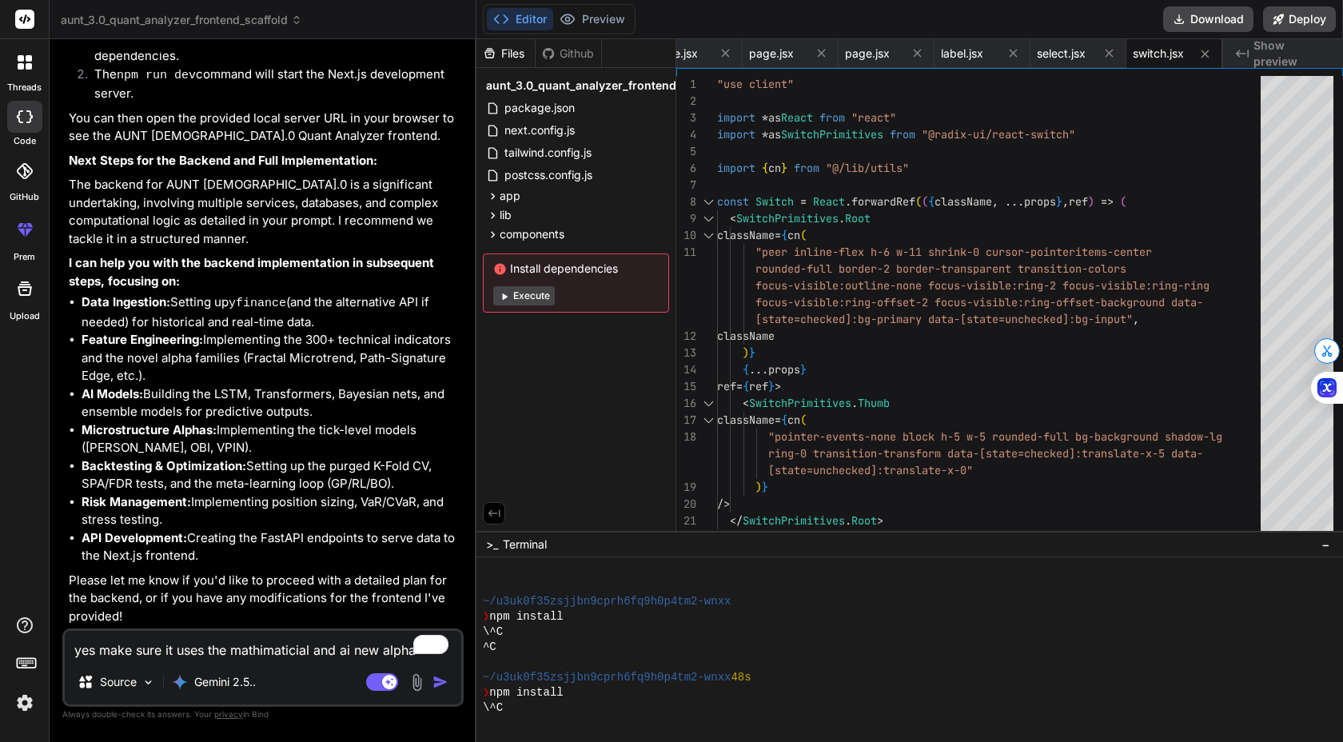
scroll to position [122, 0]
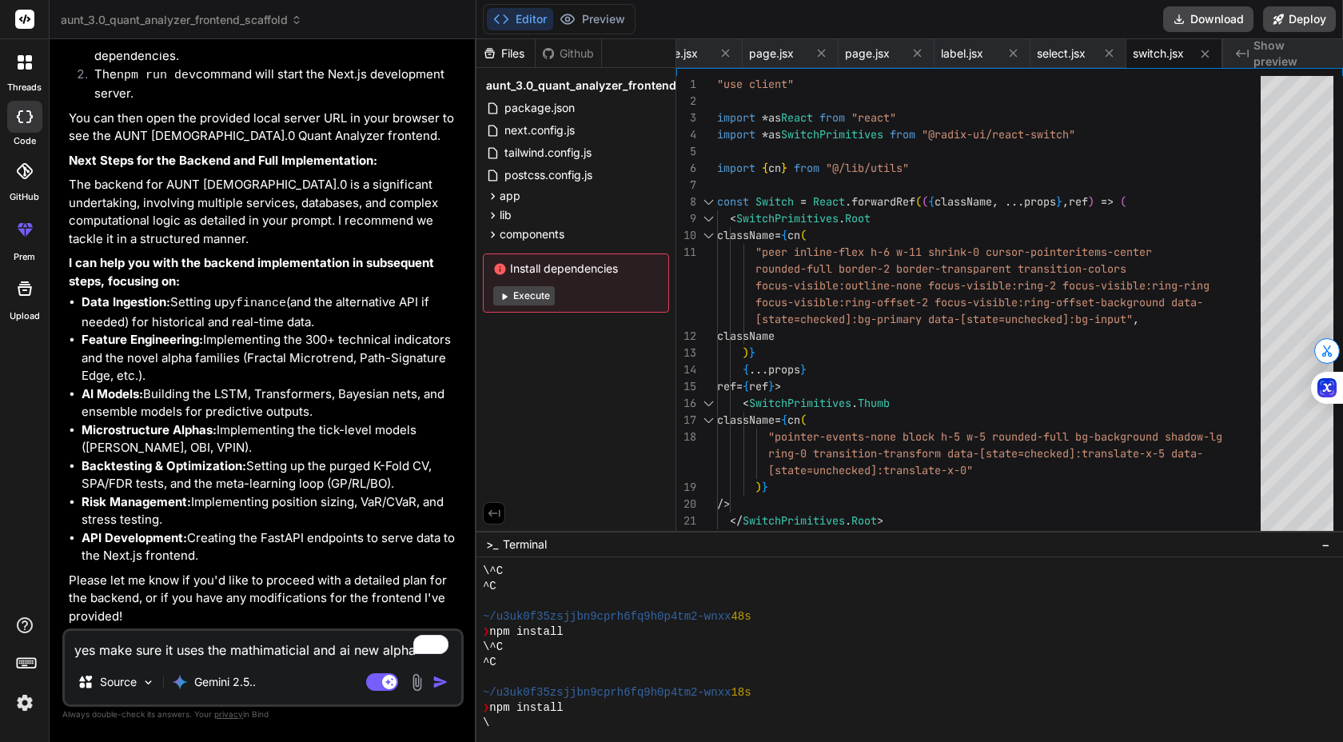
click at [516, 293] on button "Execute" at bounding box center [524, 295] width 62 height 19
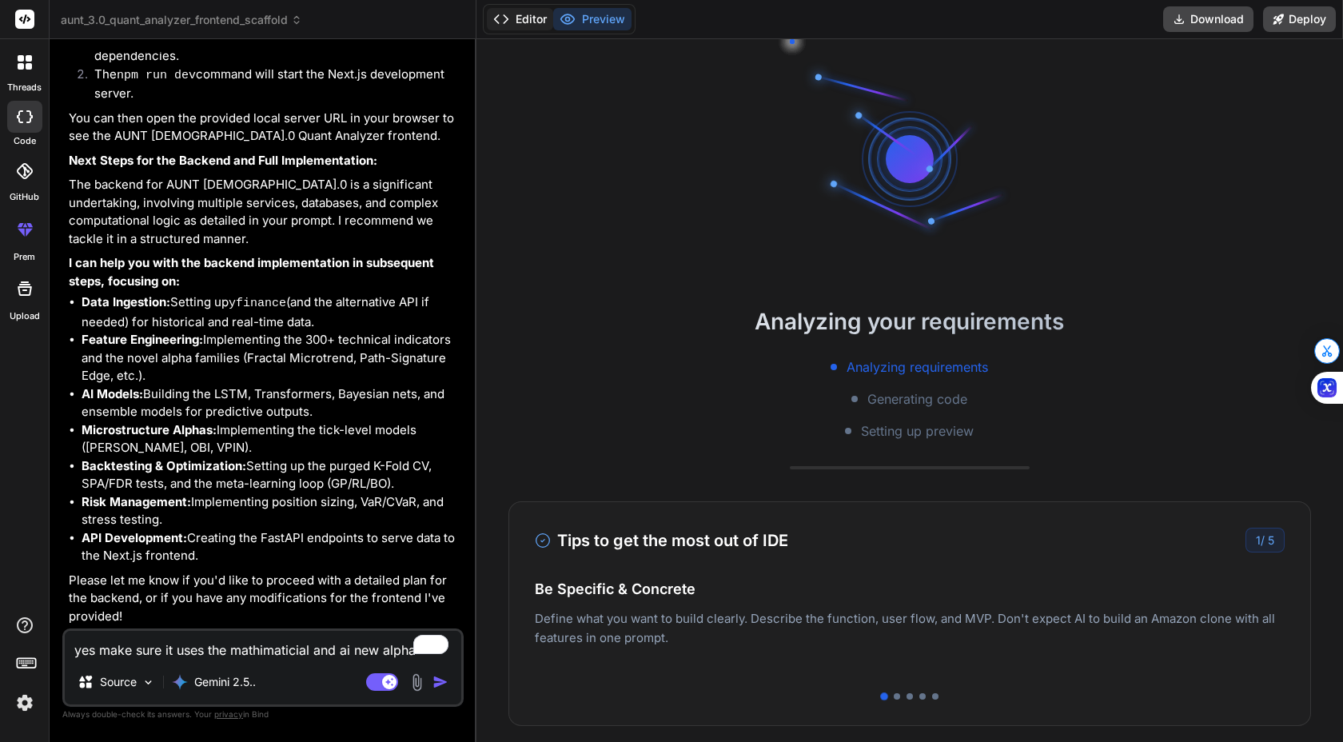
click at [521, 26] on button "Editor" at bounding box center [520, 19] width 66 height 22
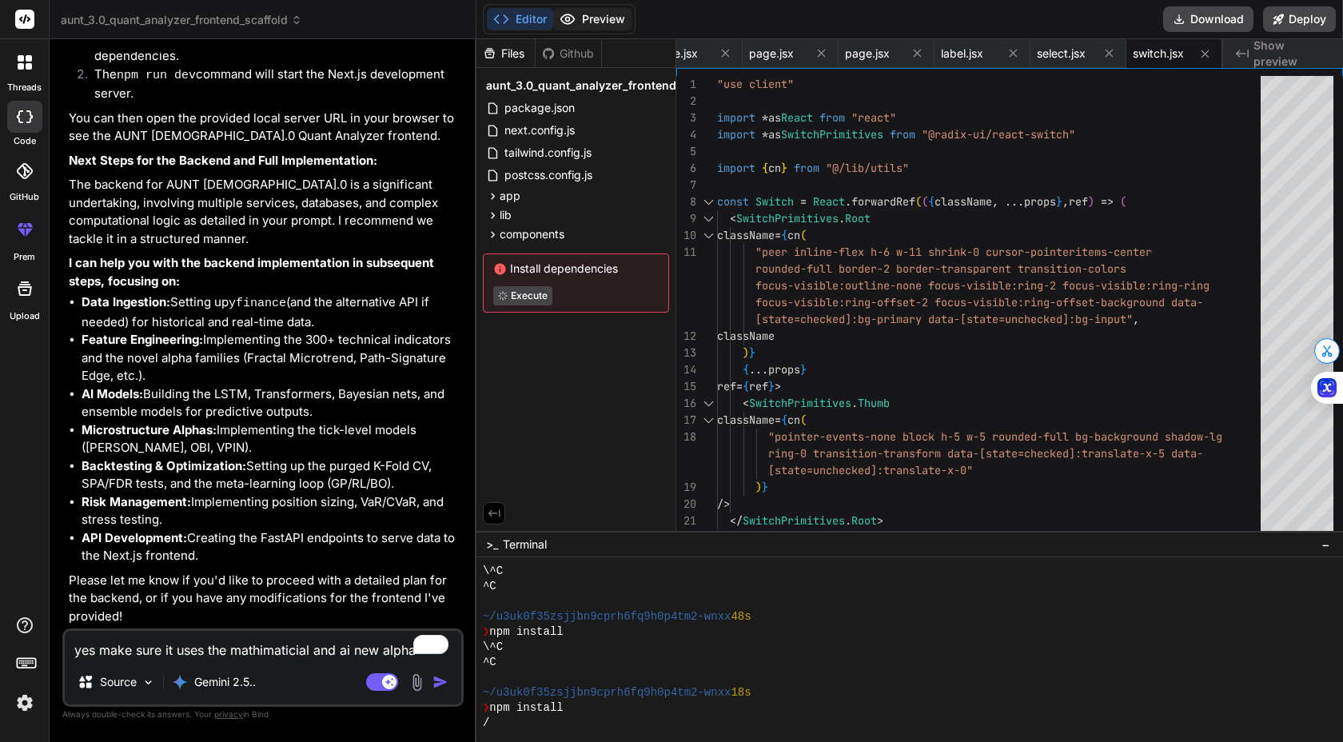
click at [608, 25] on button "Preview" at bounding box center [592, 19] width 78 height 22
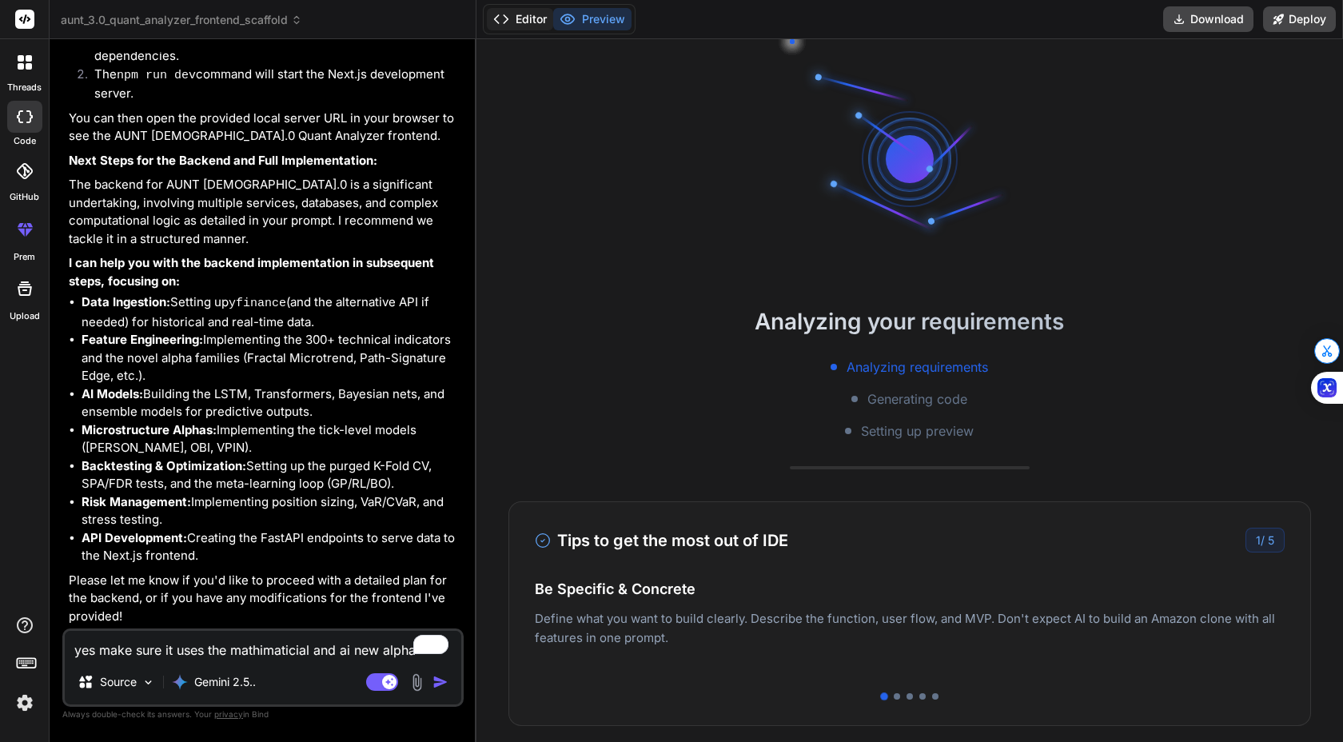
click at [545, 26] on button "Editor" at bounding box center [520, 19] width 66 height 22
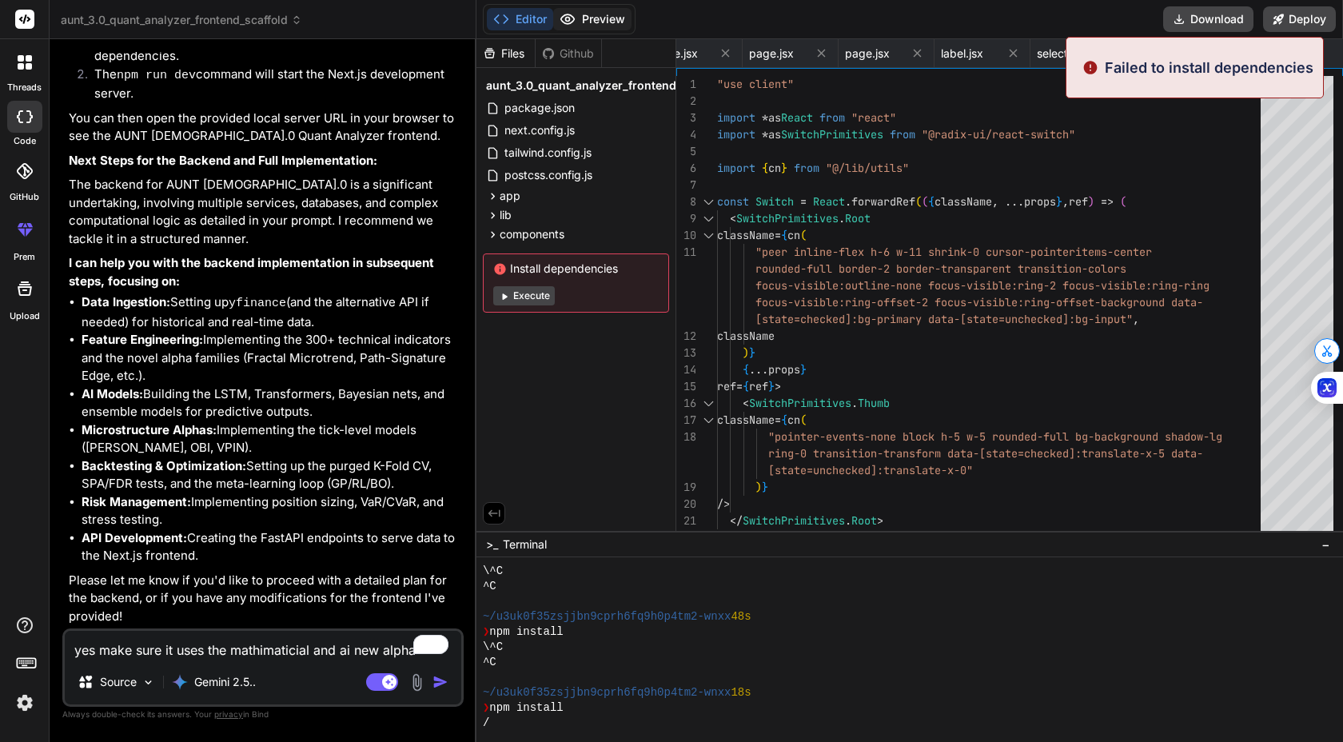
click at [586, 16] on button "Preview" at bounding box center [592, 19] width 78 height 22
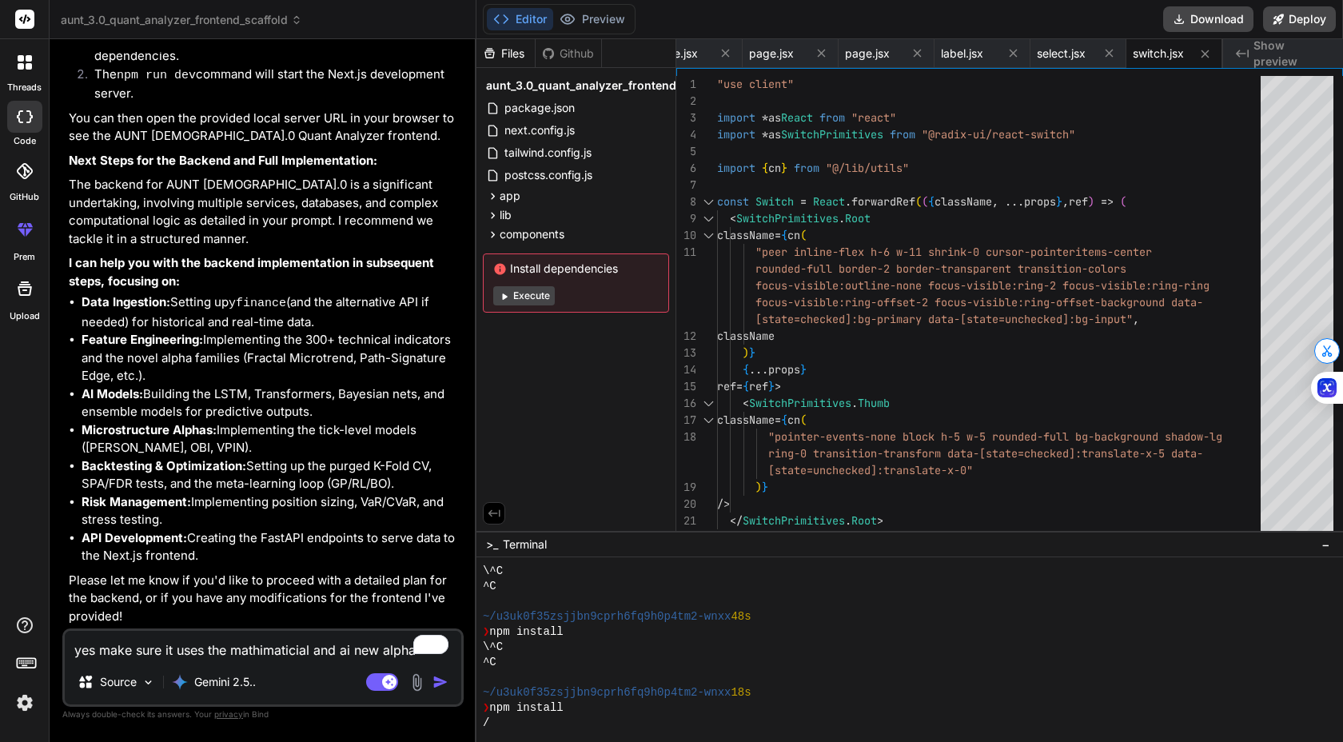
click at [262, 641] on textarea "yes make sure it uses the mathimaticial and ai new alpha identifying equations …" at bounding box center [263, 645] width 397 height 29
click at [452, 683] on button "button" at bounding box center [443, 682] width 22 height 16
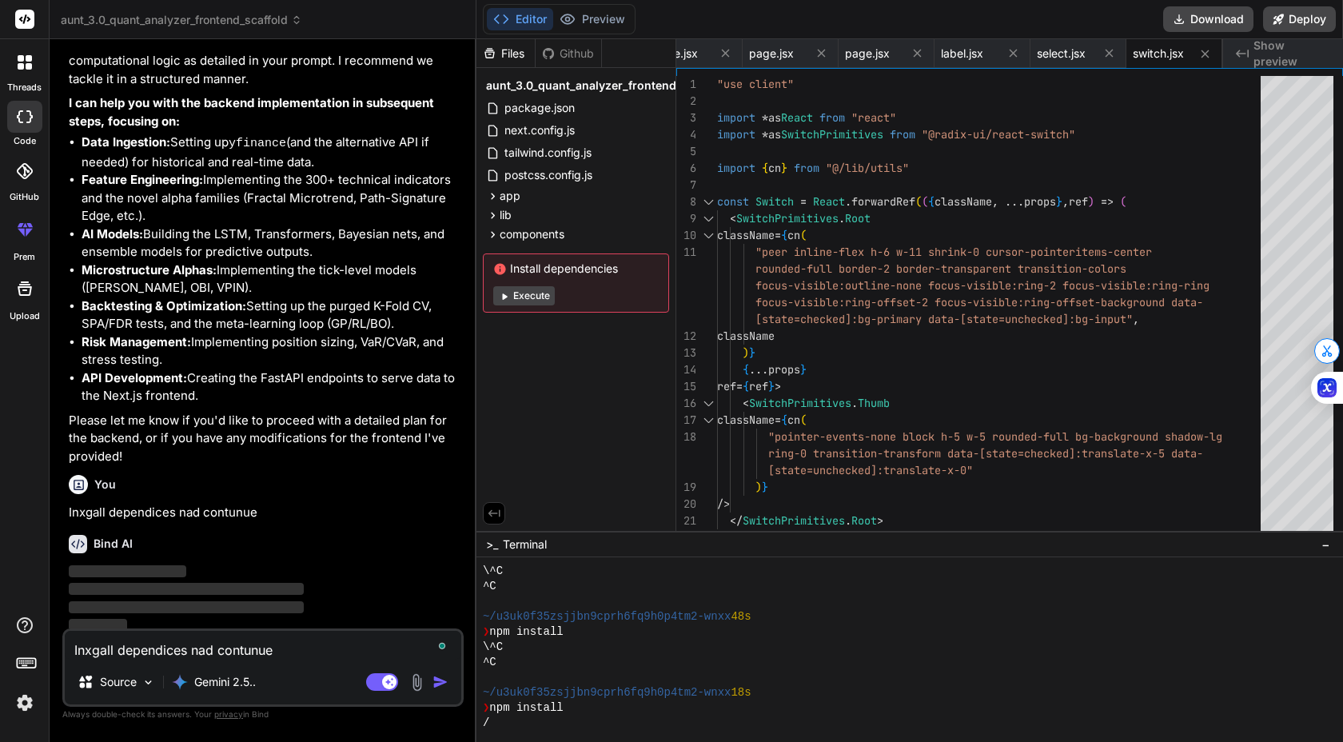
scroll to position [19977, 0]
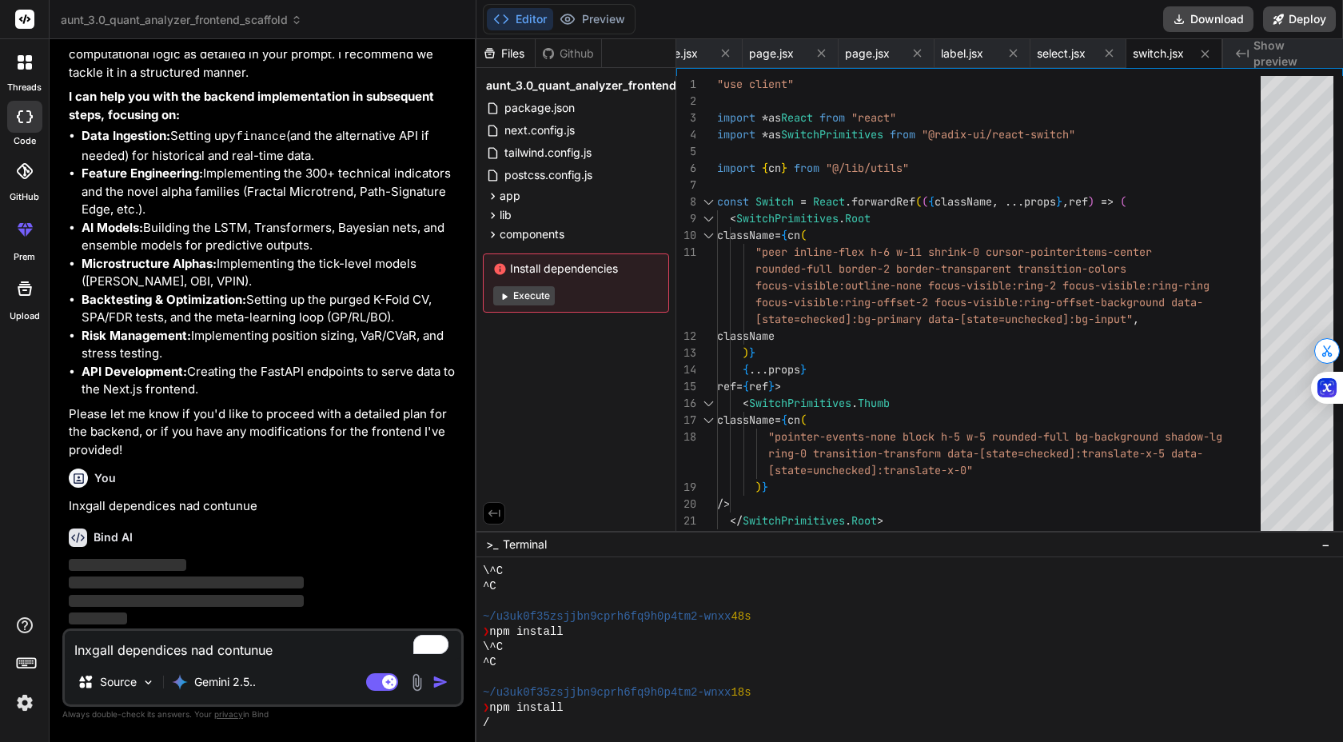
click at [508, 297] on icon at bounding box center [504, 296] width 12 height 12
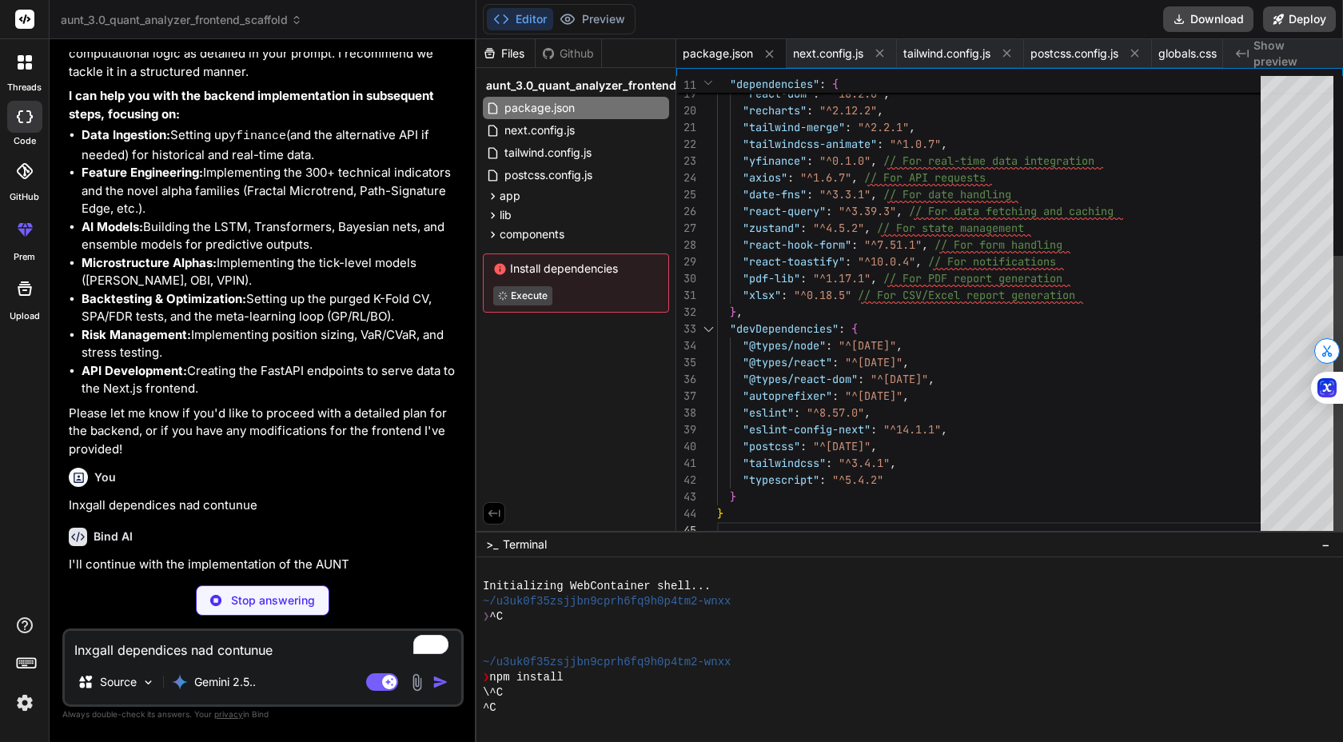
scroll to position [67, 0]
click at [583, 8] on button "Preview" at bounding box center [592, 19] width 78 height 22
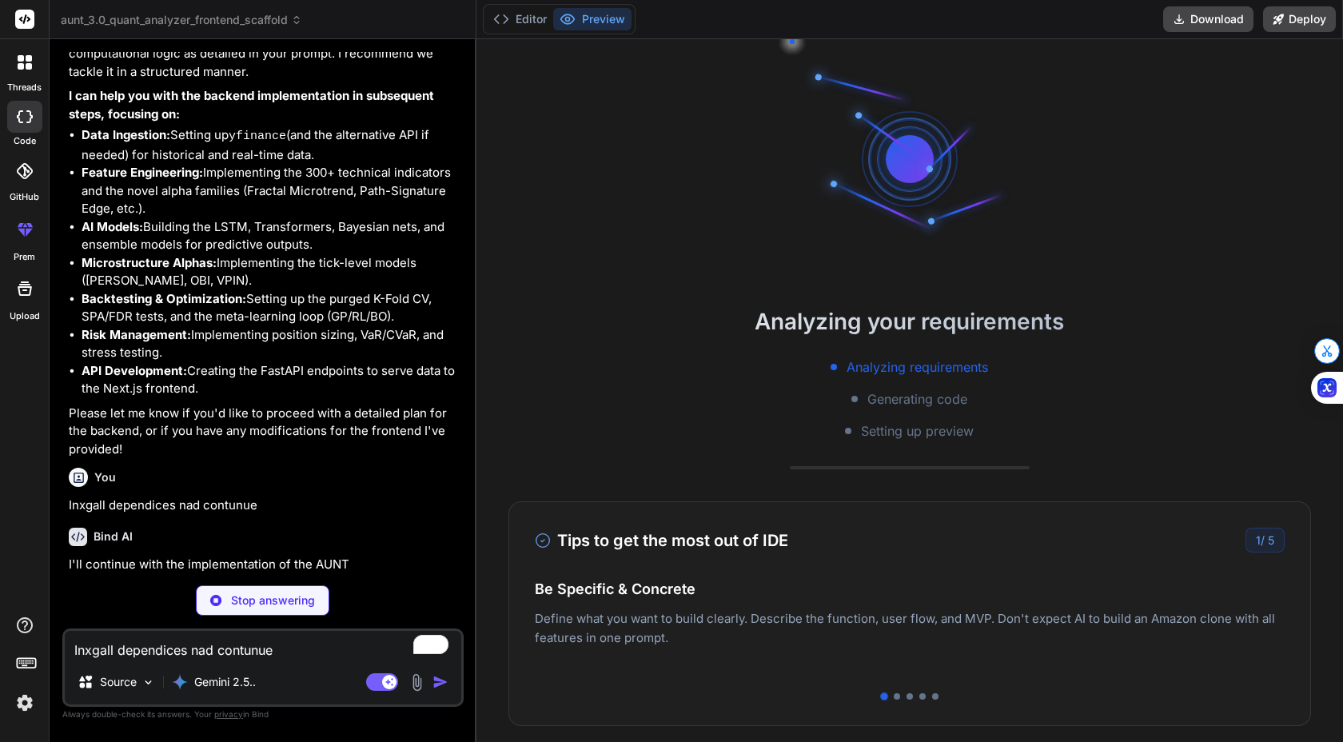
scroll to position [33, 0]
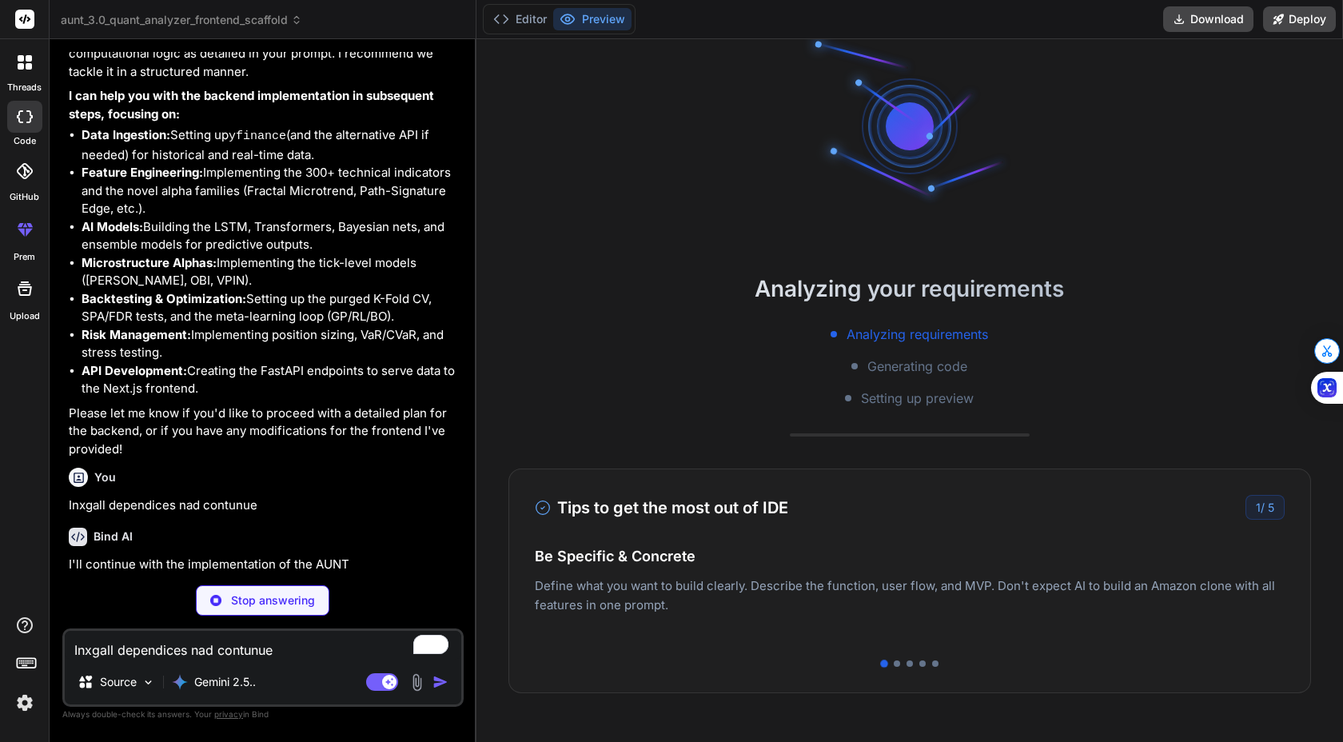
click at [901, 667] on div "Tips to get the most out of IDE 1 / 5 Be Specific & Concrete Define what you wa…" at bounding box center [909, 580] width 803 height 225
click at [888, 664] on div at bounding box center [910, 663] width 750 height 6
click at [896, 664] on div at bounding box center [897, 663] width 6 height 6
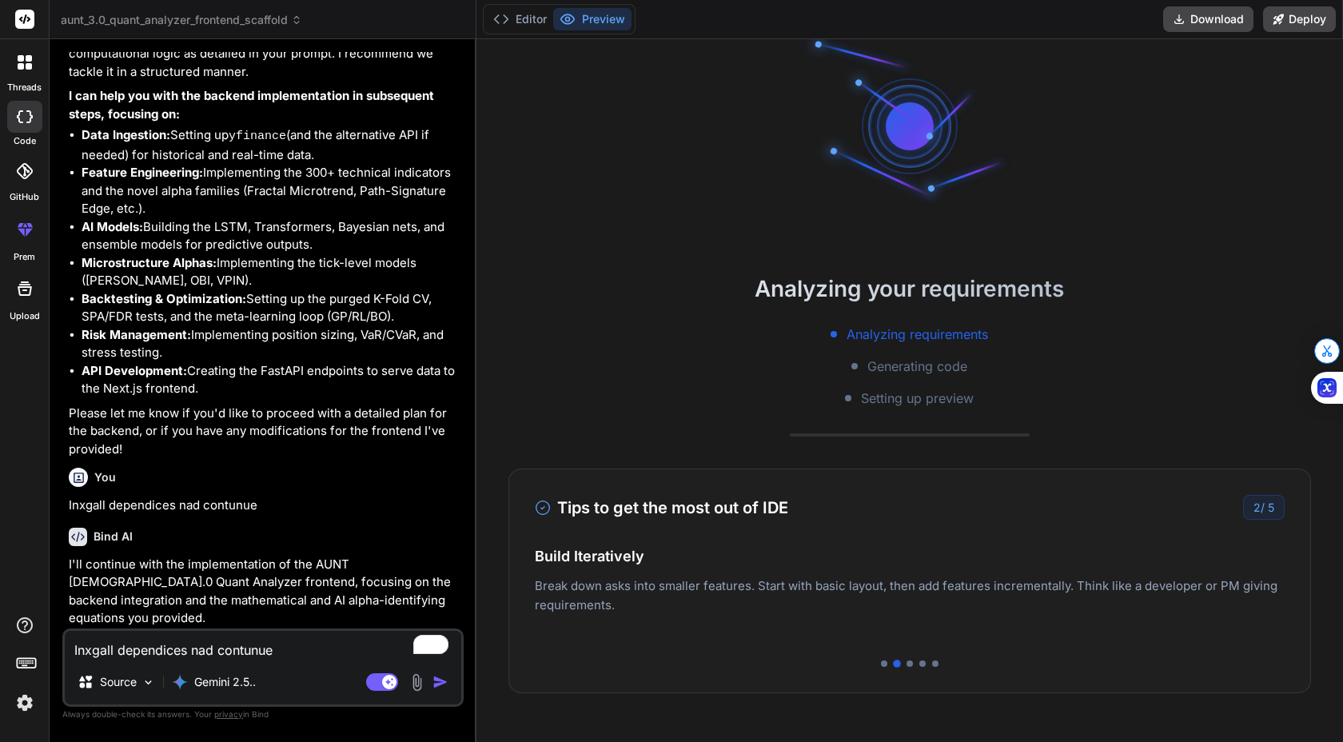
click at [911, 666] on div at bounding box center [910, 663] width 750 height 6
click at [911, 664] on div at bounding box center [910, 663] width 6 height 6
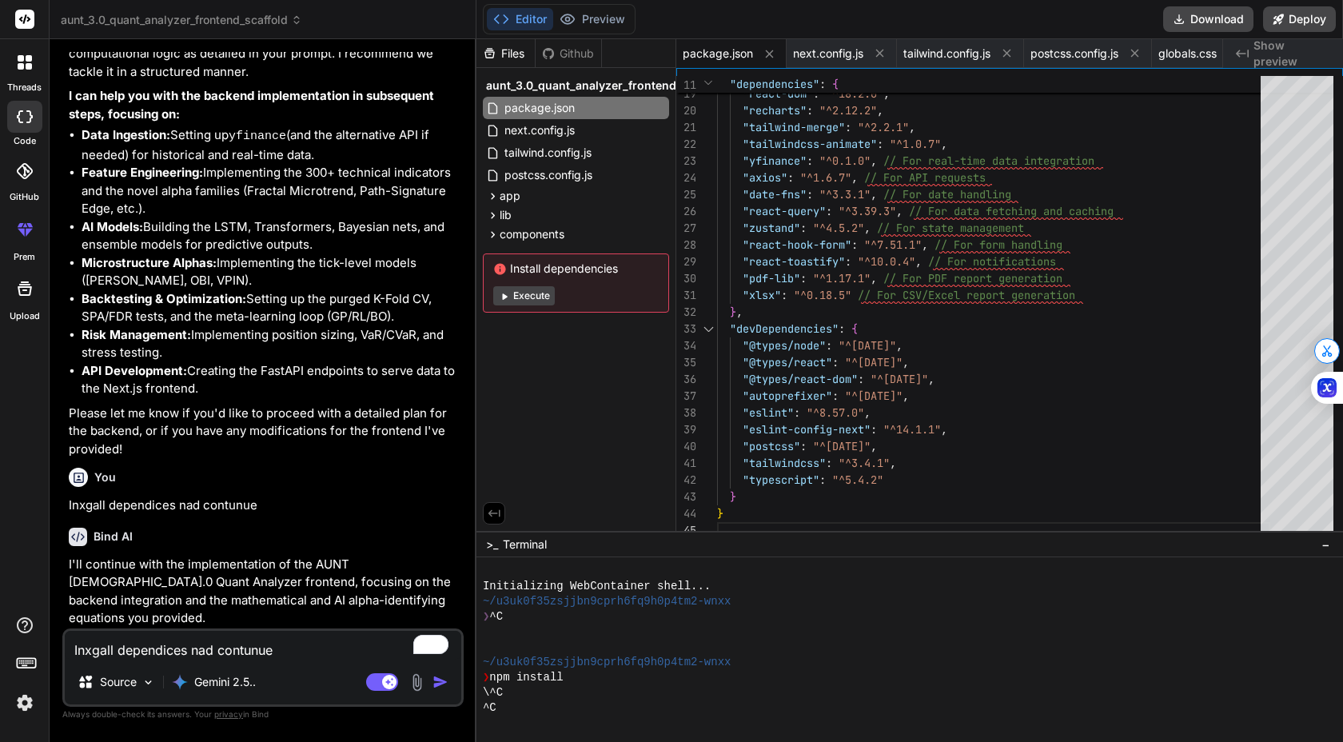
scroll to position [20182, 0]
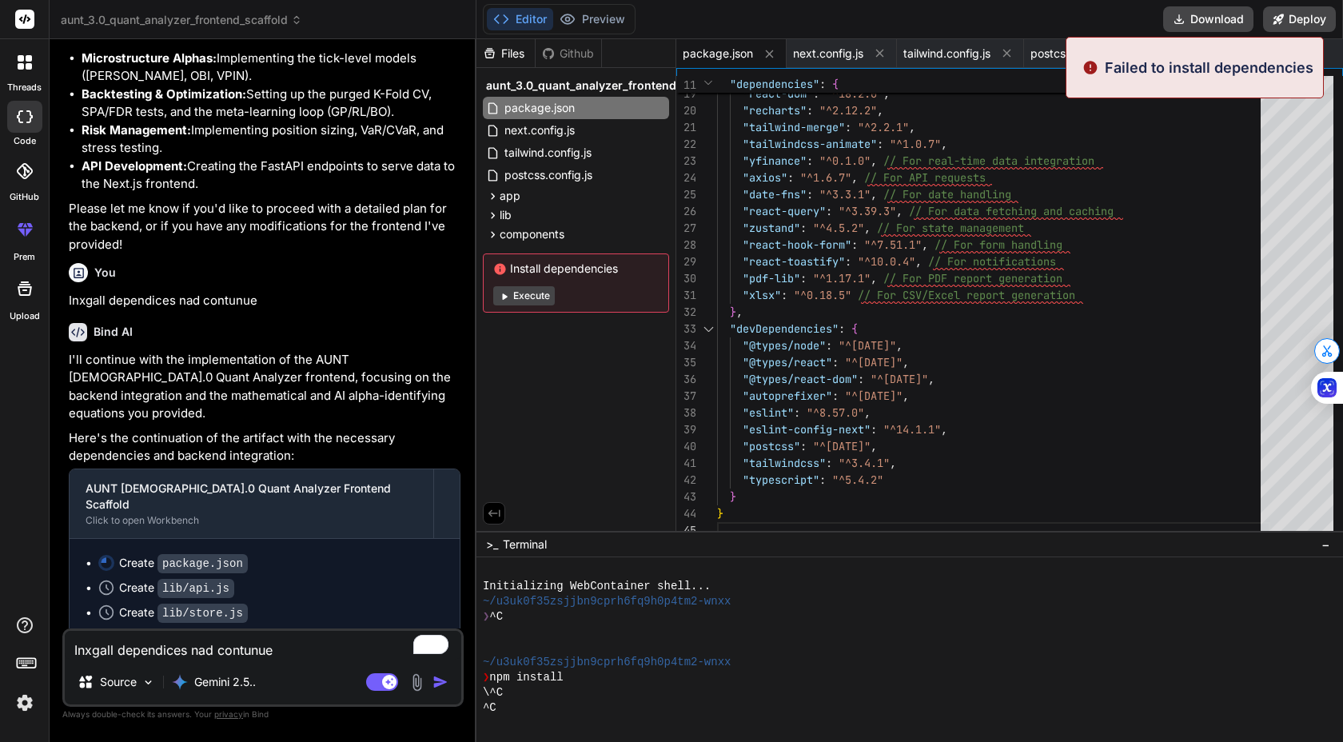
click at [532, 300] on button "Execute" at bounding box center [524, 295] width 62 height 19
